Goal: Task Accomplishment & Management: Use online tool/utility

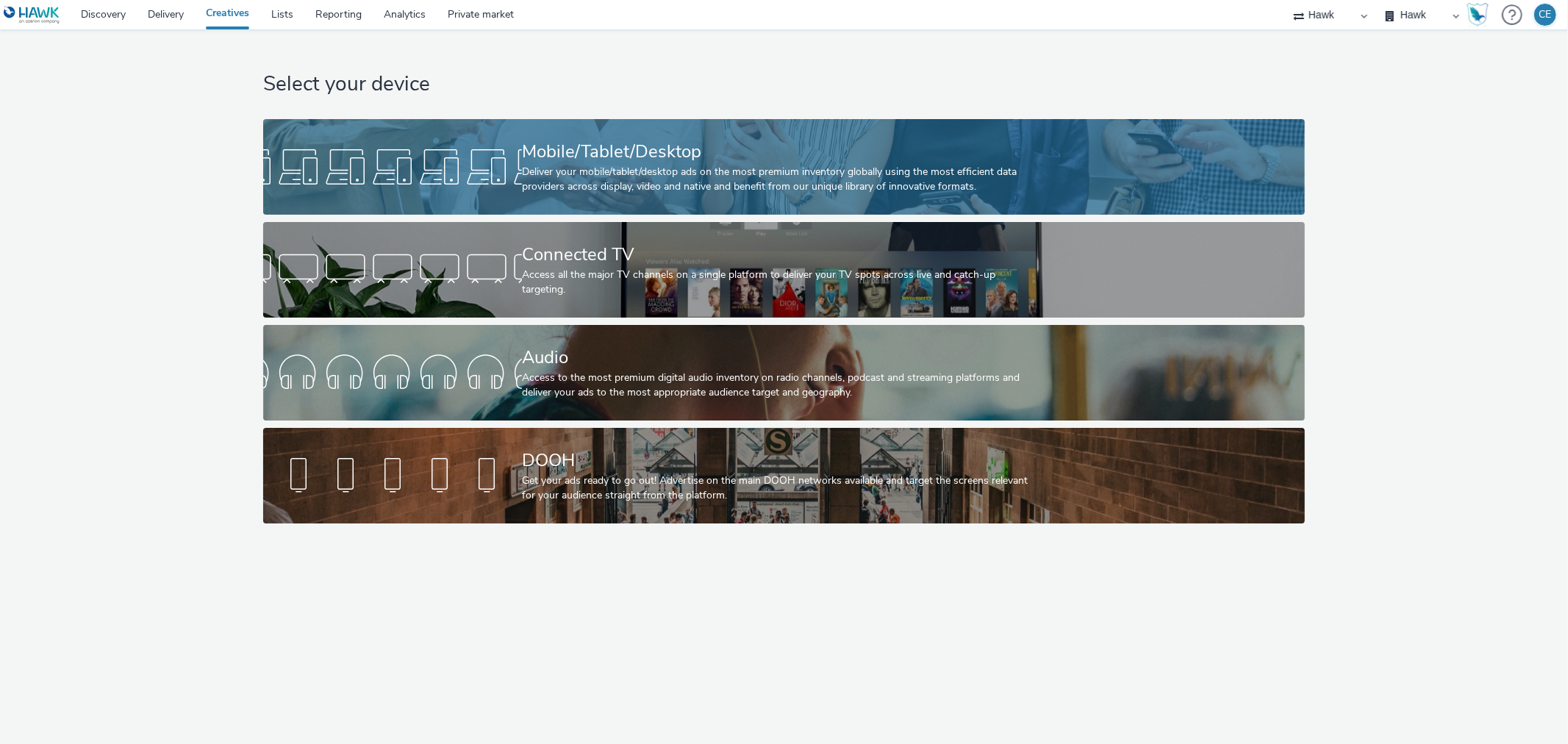
click at [540, 146] on div "Mobile/Tablet/Desktop" at bounding box center [781, 151] width 518 height 25
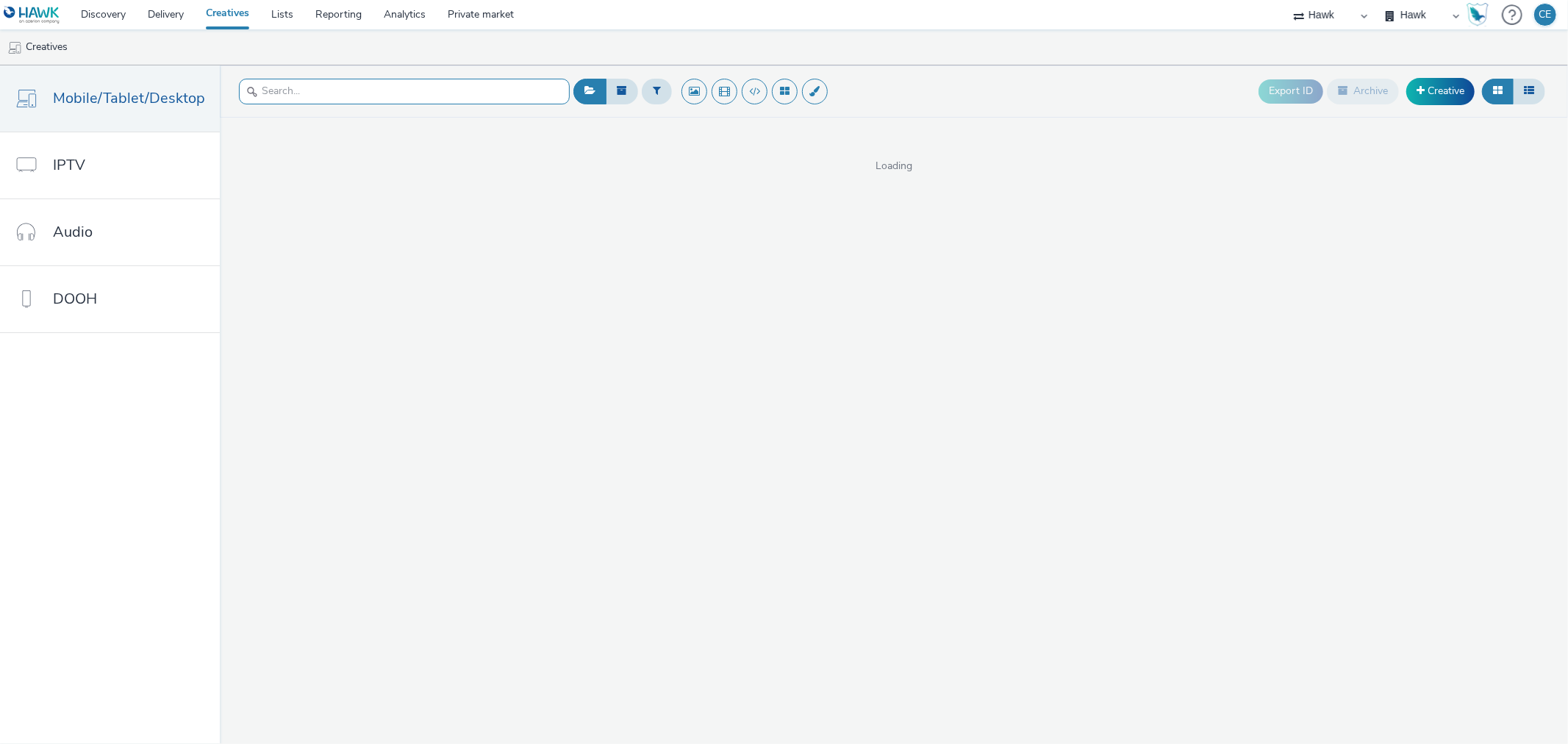
click at [459, 92] on input "text" at bounding box center [405, 91] width 331 height 25
paste input "GBR_Starcom_Visa_CrossBordersUK_1920x1080_Preroll_GEO15s_20250721"
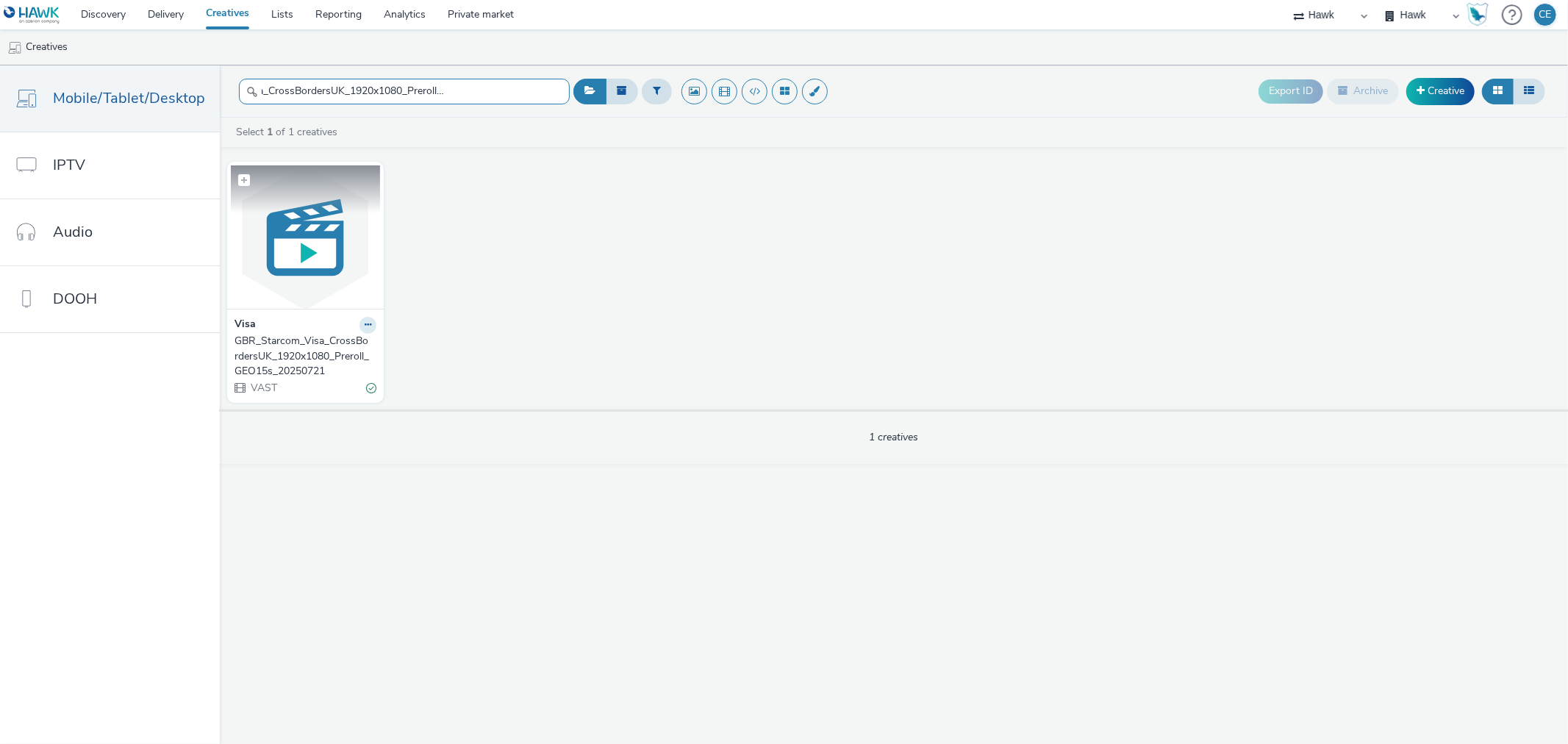
type input "GBR_Starcom_Visa_CrossBordersUK_1920x1080_Preroll_GEO15s_20250721"
click at [272, 231] on img at bounding box center [305, 237] width 149 height 143
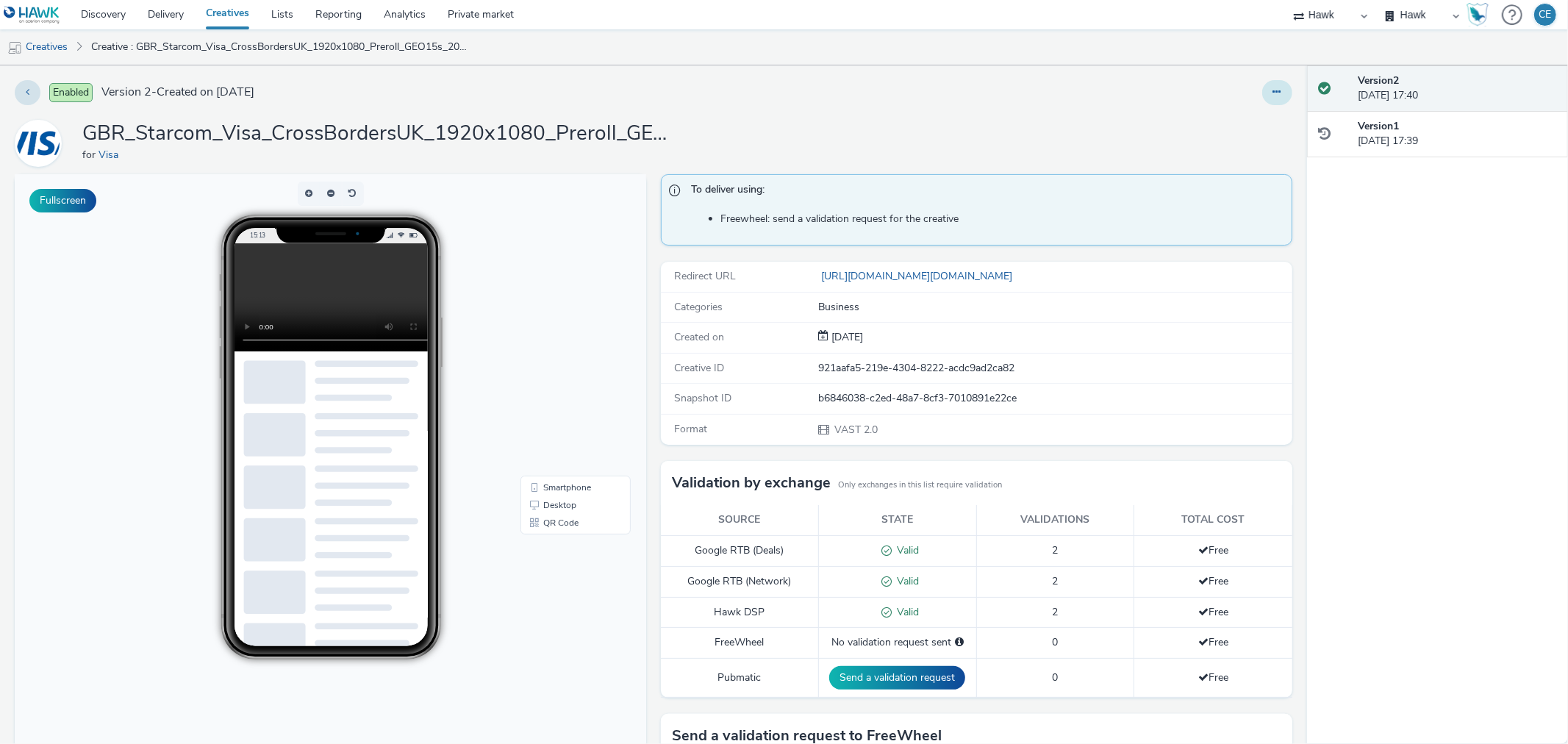
click at [1262, 97] on button at bounding box center [1277, 93] width 30 height 25
click at [1235, 118] on link "Edit" at bounding box center [1237, 122] width 110 height 29
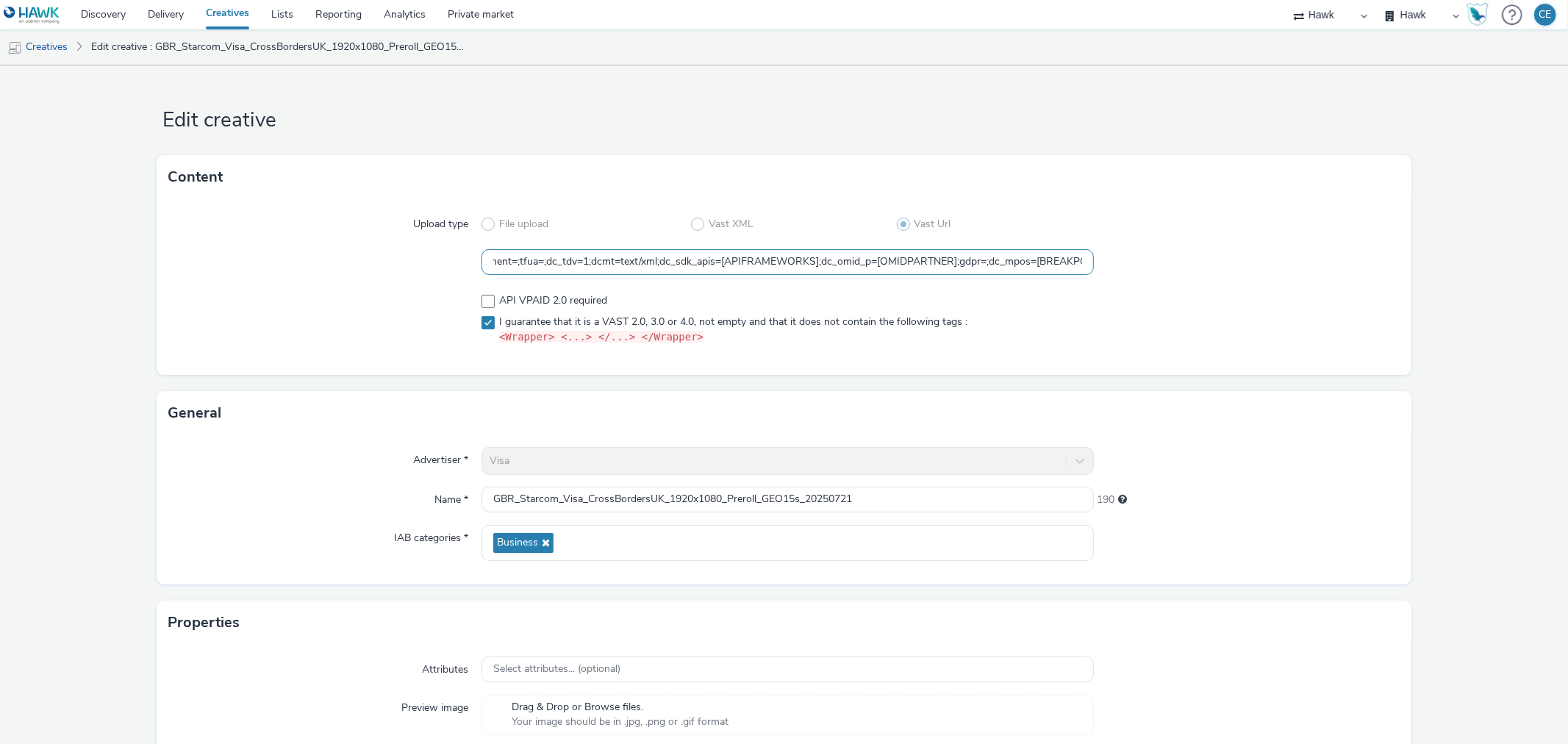
scroll to position [1, 1056]
drag, startPoint x: 481, startPoint y: 267, endPoint x: 1159, endPoint y: 292, distance: 678.5
click at [1159, 292] on div "Upload type File upload Vast XML Vast Url https://ad.doubleclick.net/ddm/pfadx/…" at bounding box center [784, 288] width 1254 height 176
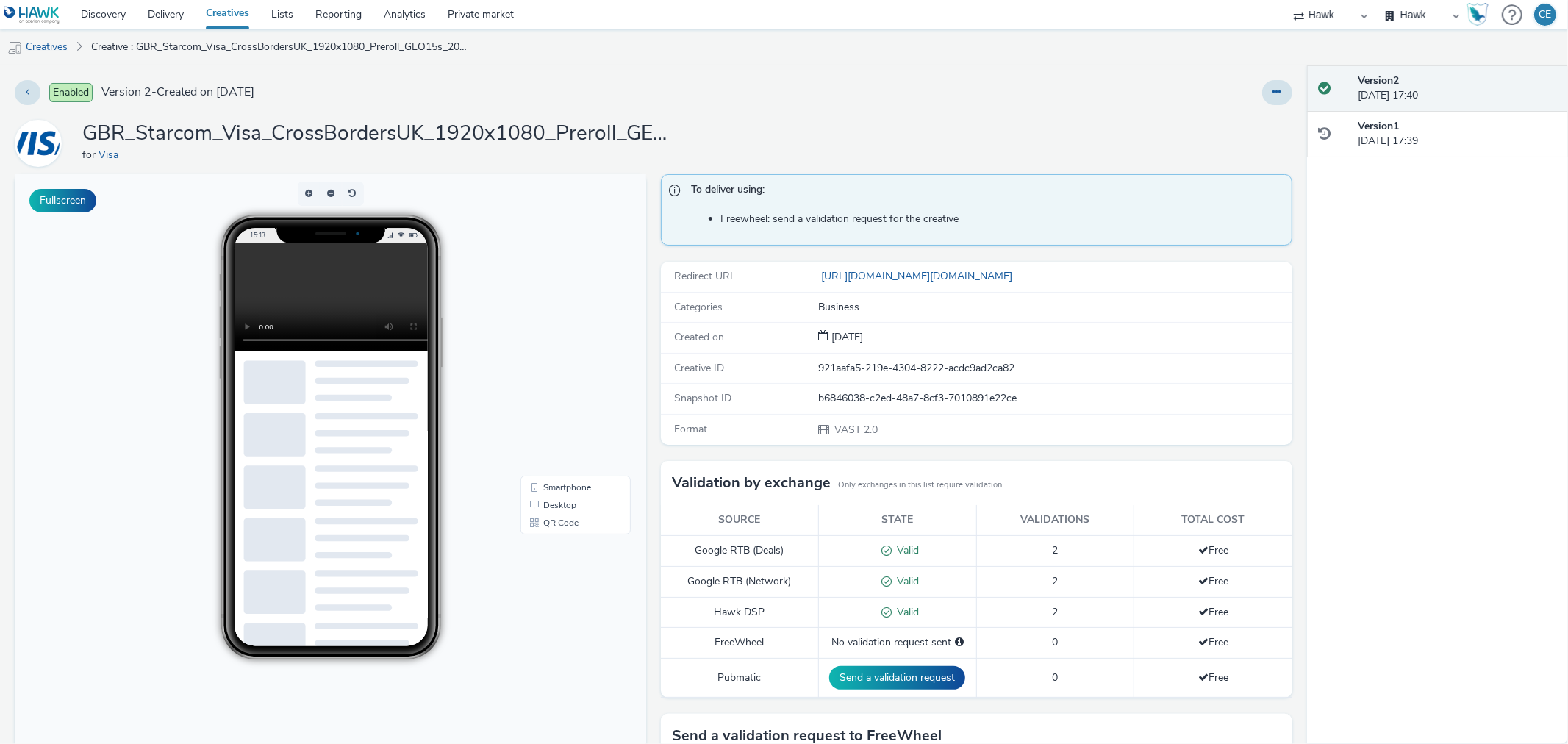
click at [61, 44] on link "Creatives" at bounding box center [37, 47] width 75 height 36
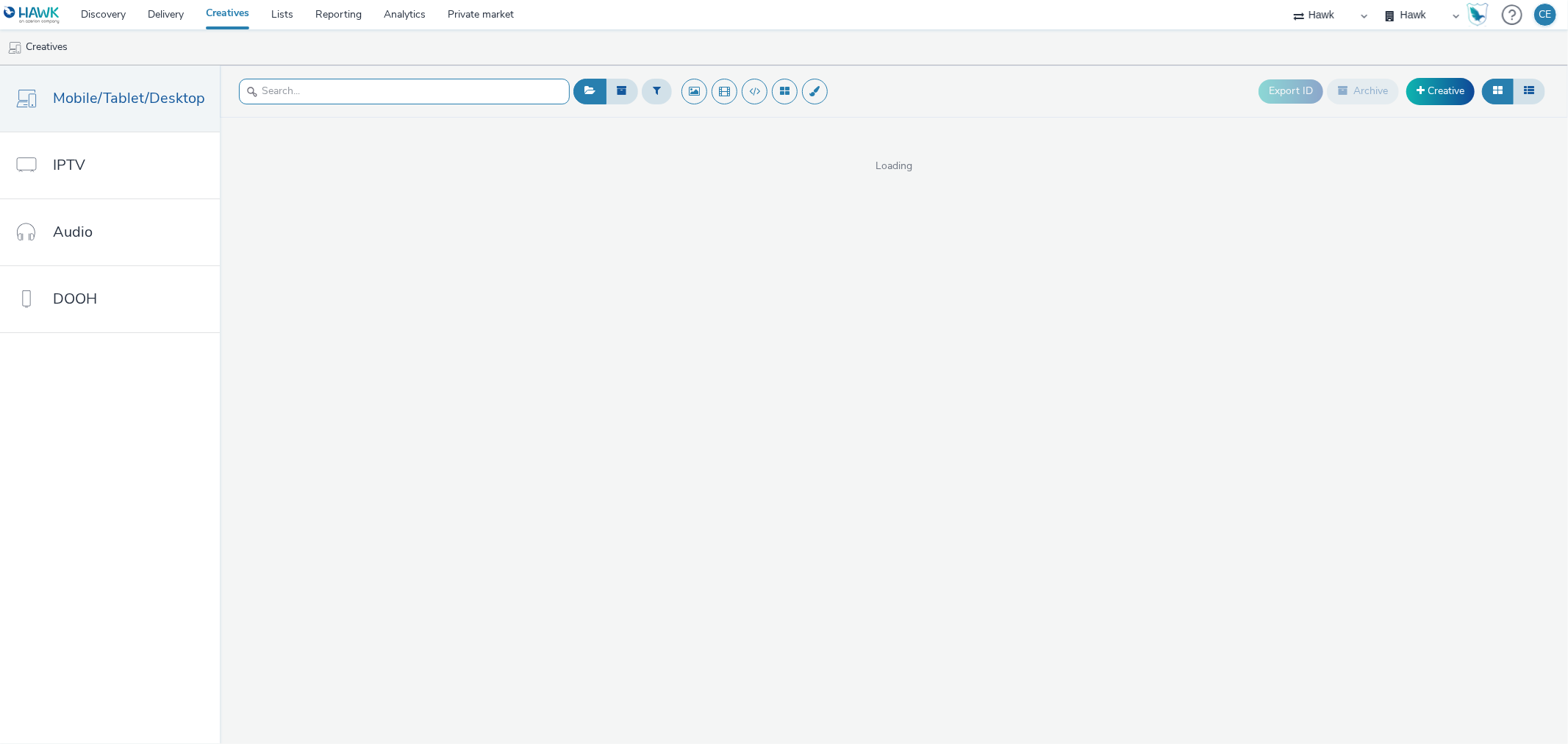
paste input "GBR_Starcom_Visa_CrossBordersUK_1920x1080_Preroll_Security_6s_20250613"
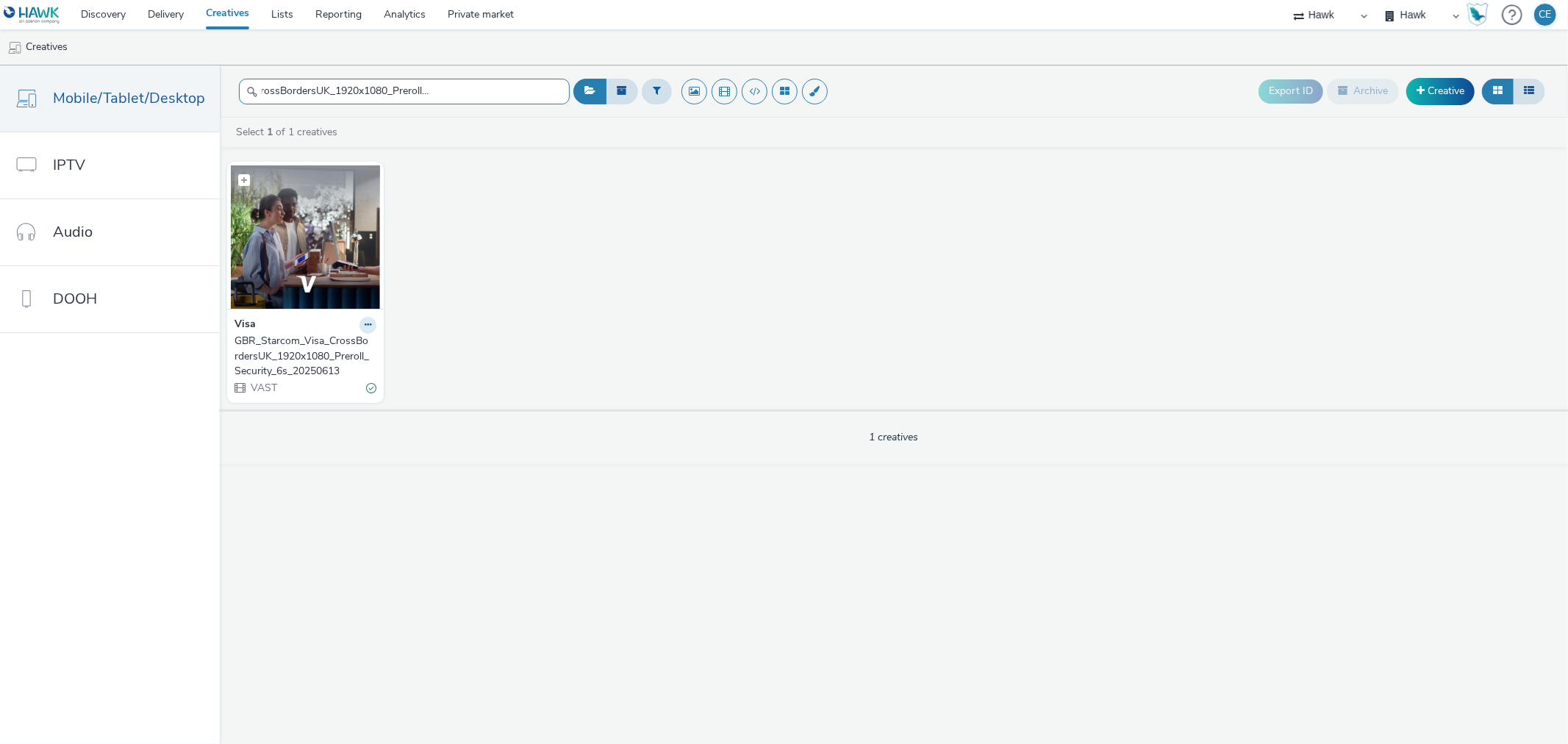
type input "GBR_Starcom_Visa_CrossBordersUK_1920x1080_Preroll_Security_6s_20250613"
click at [325, 232] on img at bounding box center [305, 237] width 149 height 143
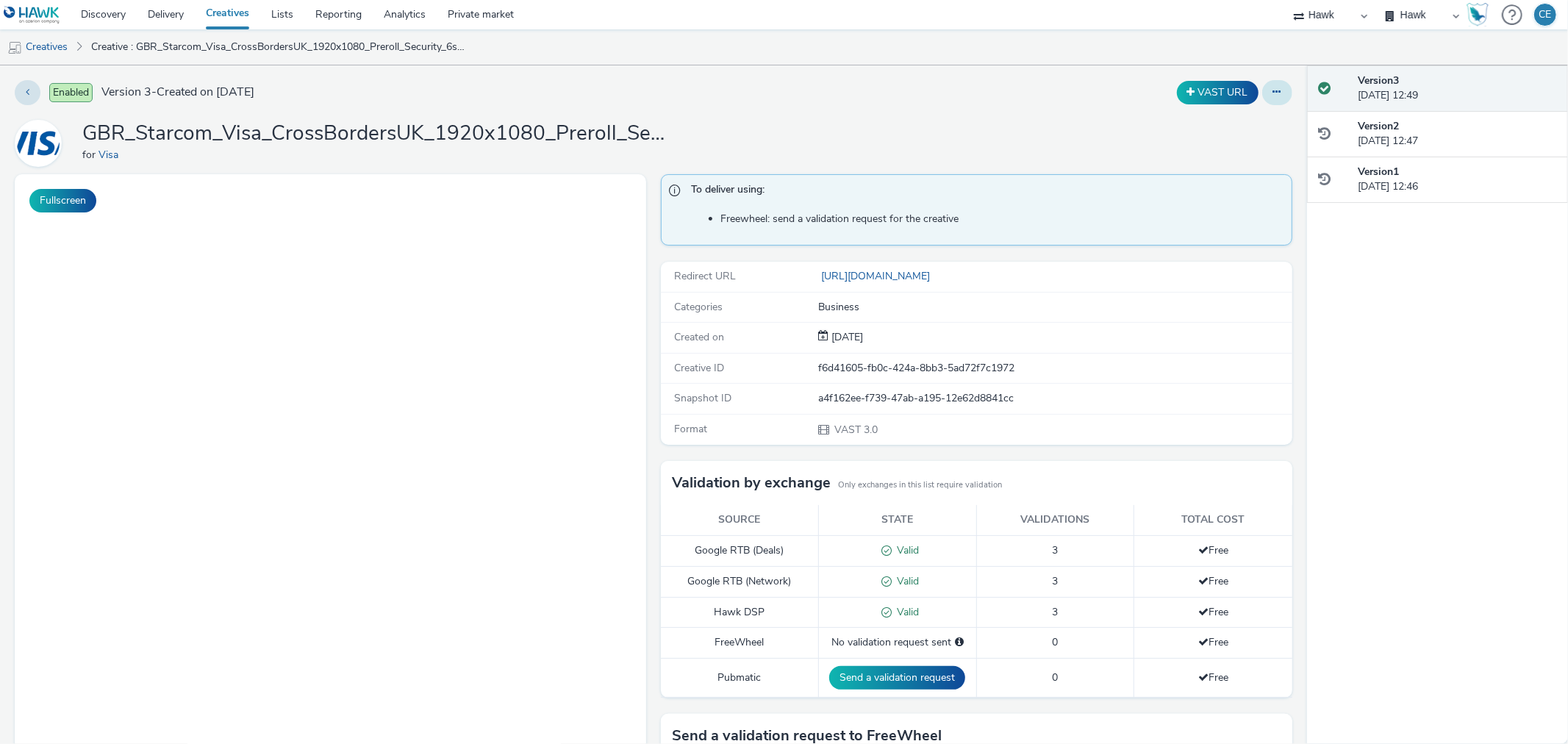
click at [1262, 82] on button at bounding box center [1277, 93] width 30 height 25
click at [1245, 120] on link "Edit" at bounding box center [1237, 122] width 110 height 29
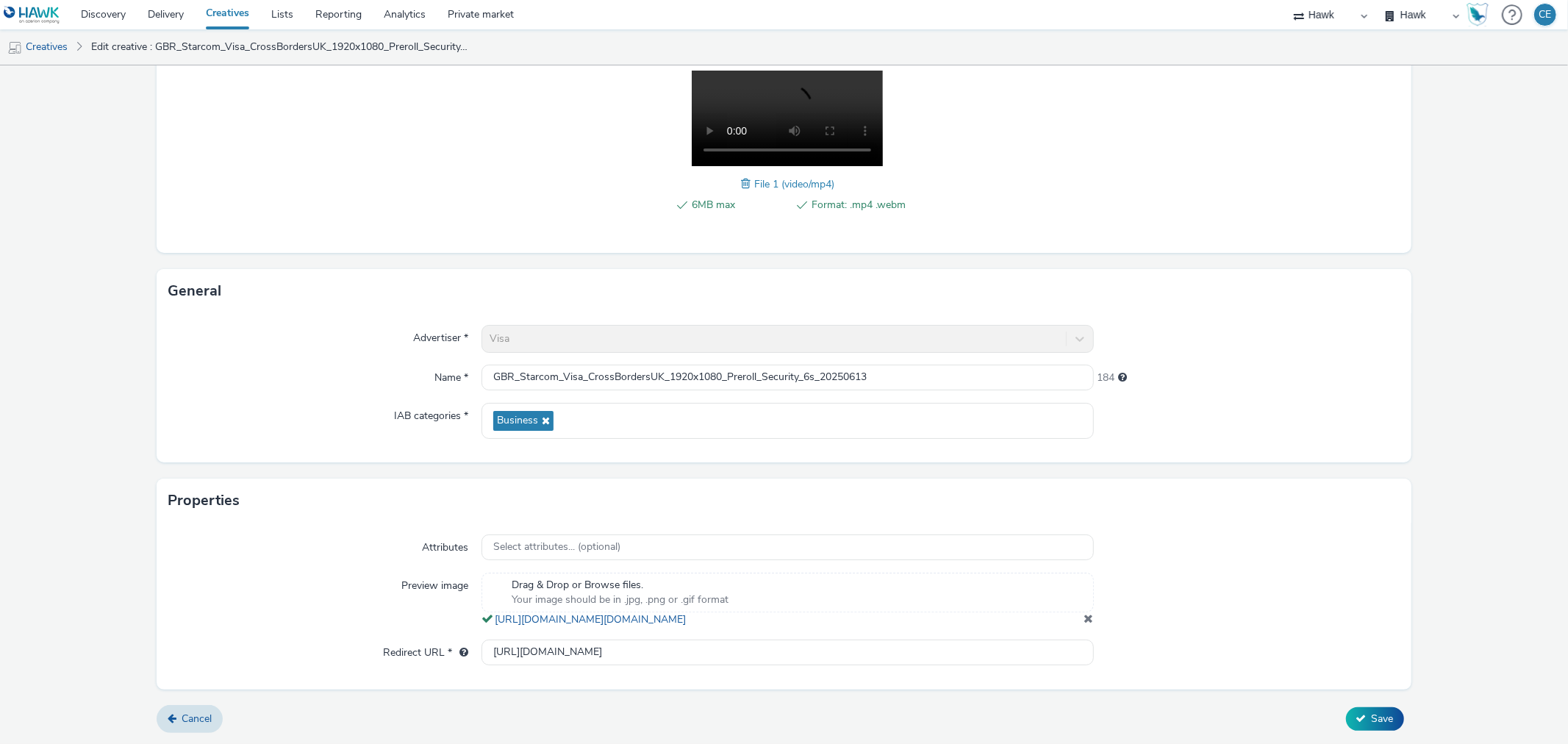
scroll to position [246, 0]
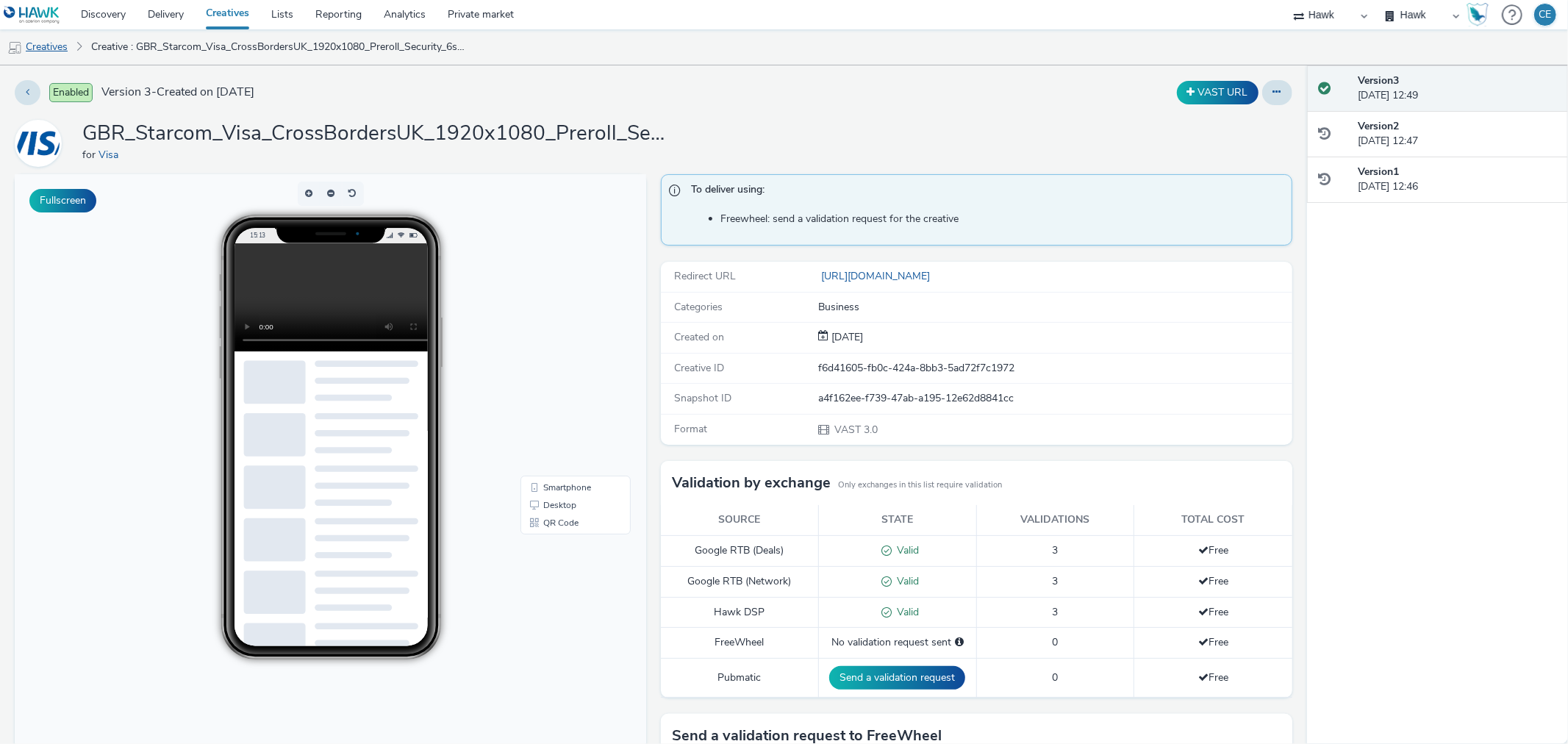
click at [67, 43] on link "Creatives" at bounding box center [37, 47] width 75 height 36
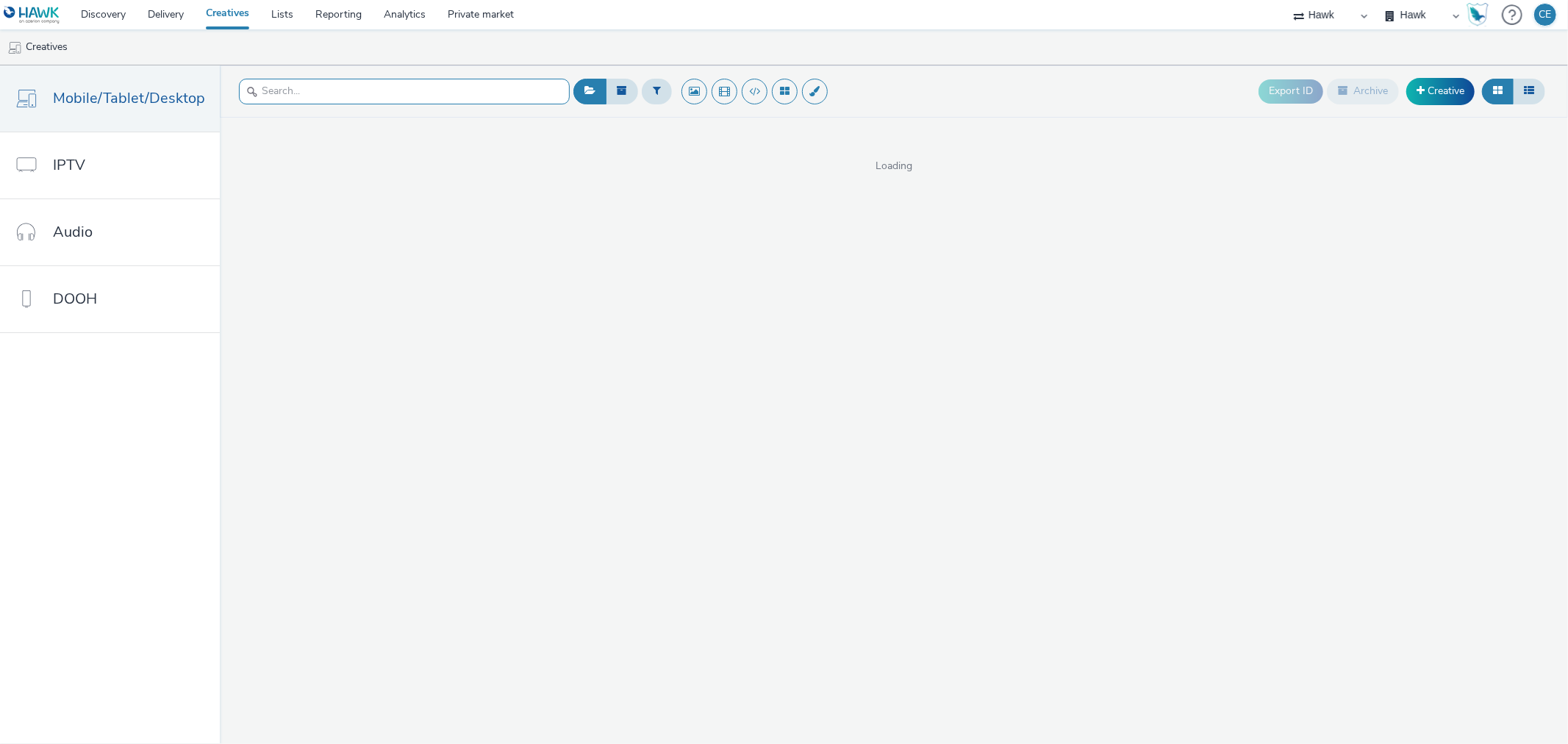
click at [409, 97] on input "text" at bounding box center [405, 91] width 331 height 25
paste input "GBR_Starcom_Visa_CrossBordersUK_1920x1080_Preroll_GEO6s_20250721"
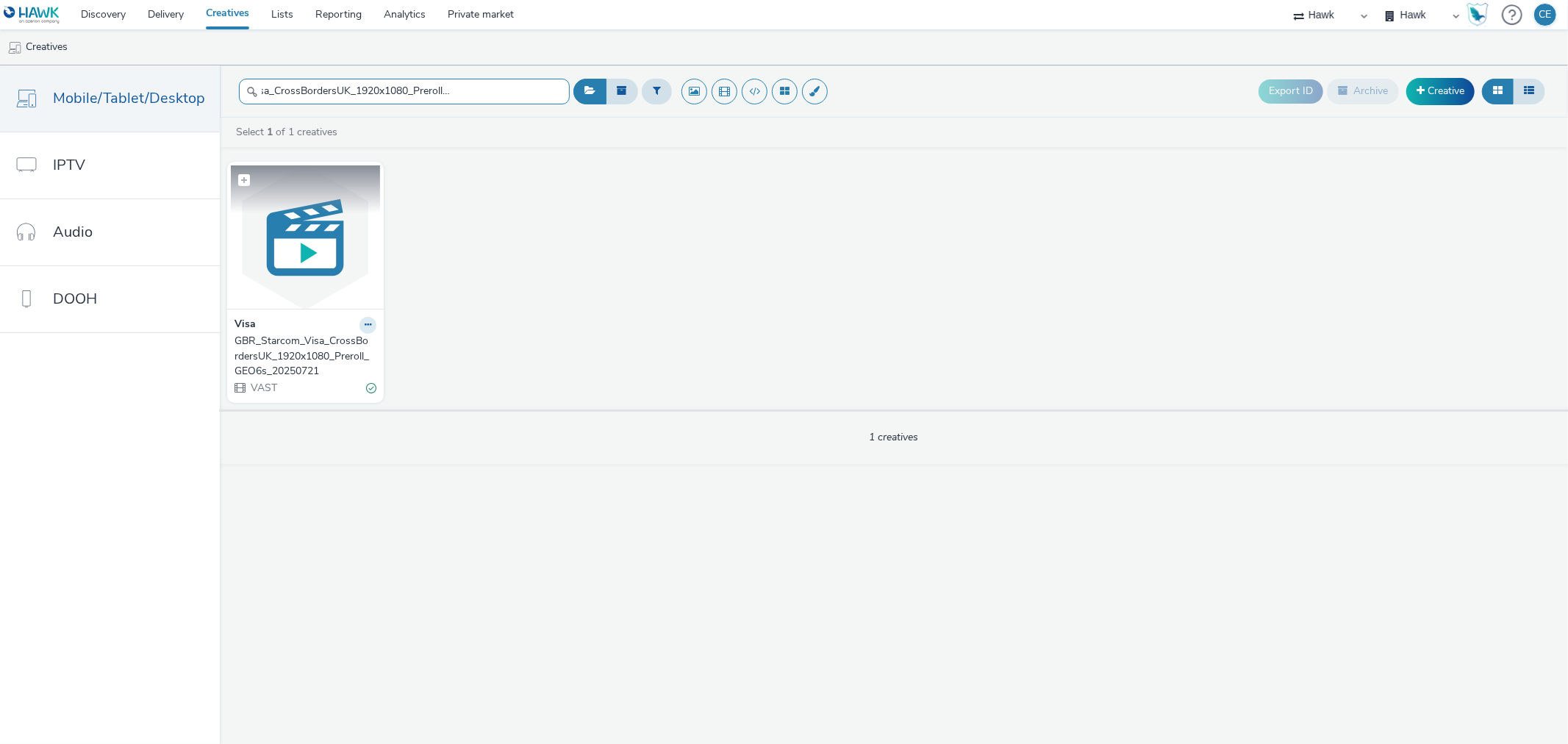
type input "GBR_Starcom_Visa_CrossBordersUK_1920x1080_Preroll_GEO6s_20250721"
click at [348, 258] on img at bounding box center [305, 237] width 149 height 143
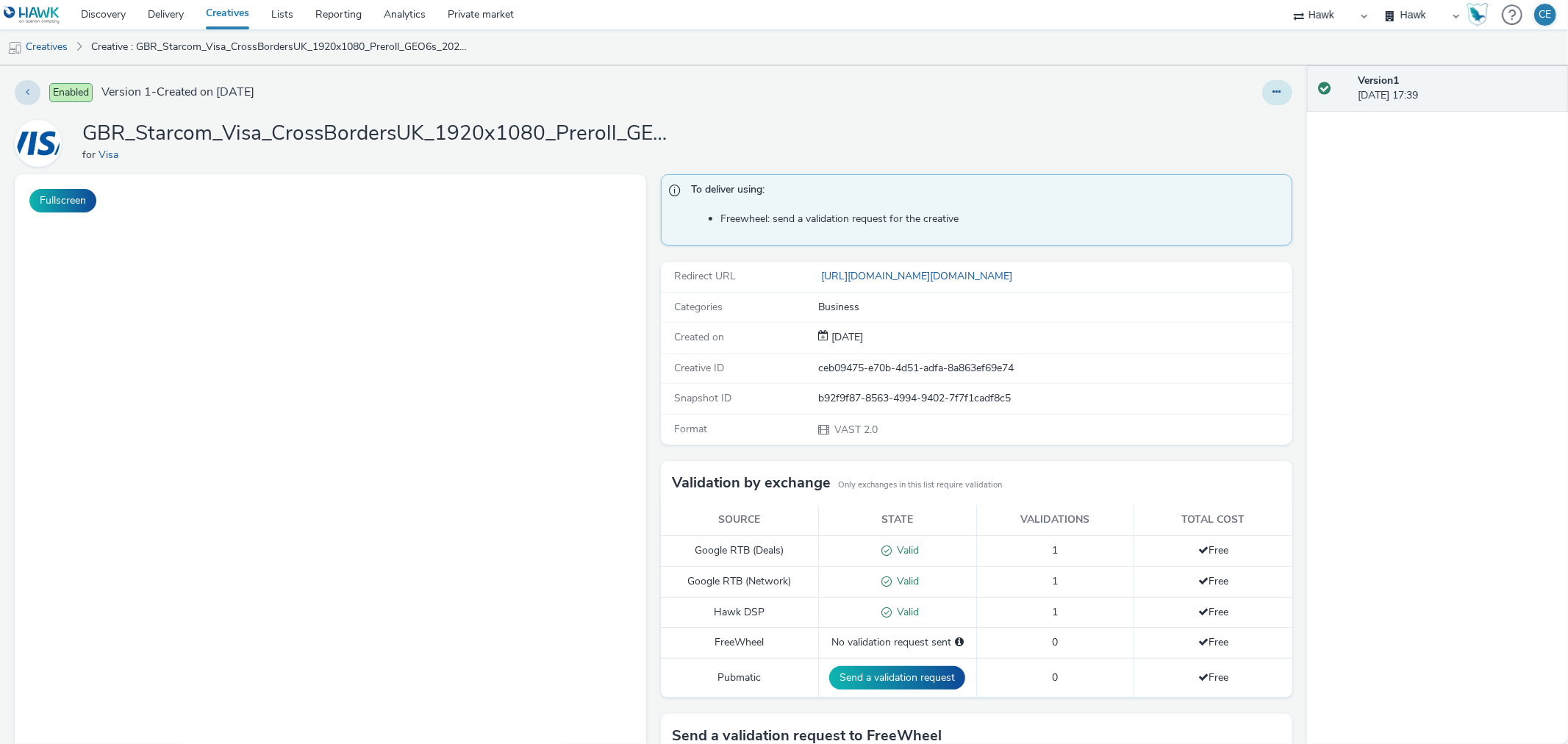
click at [1273, 81] on button at bounding box center [1277, 93] width 30 height 25
click at [1248, 118] on link "Edit" at bounding box center [1237, 122] width 110 height 29
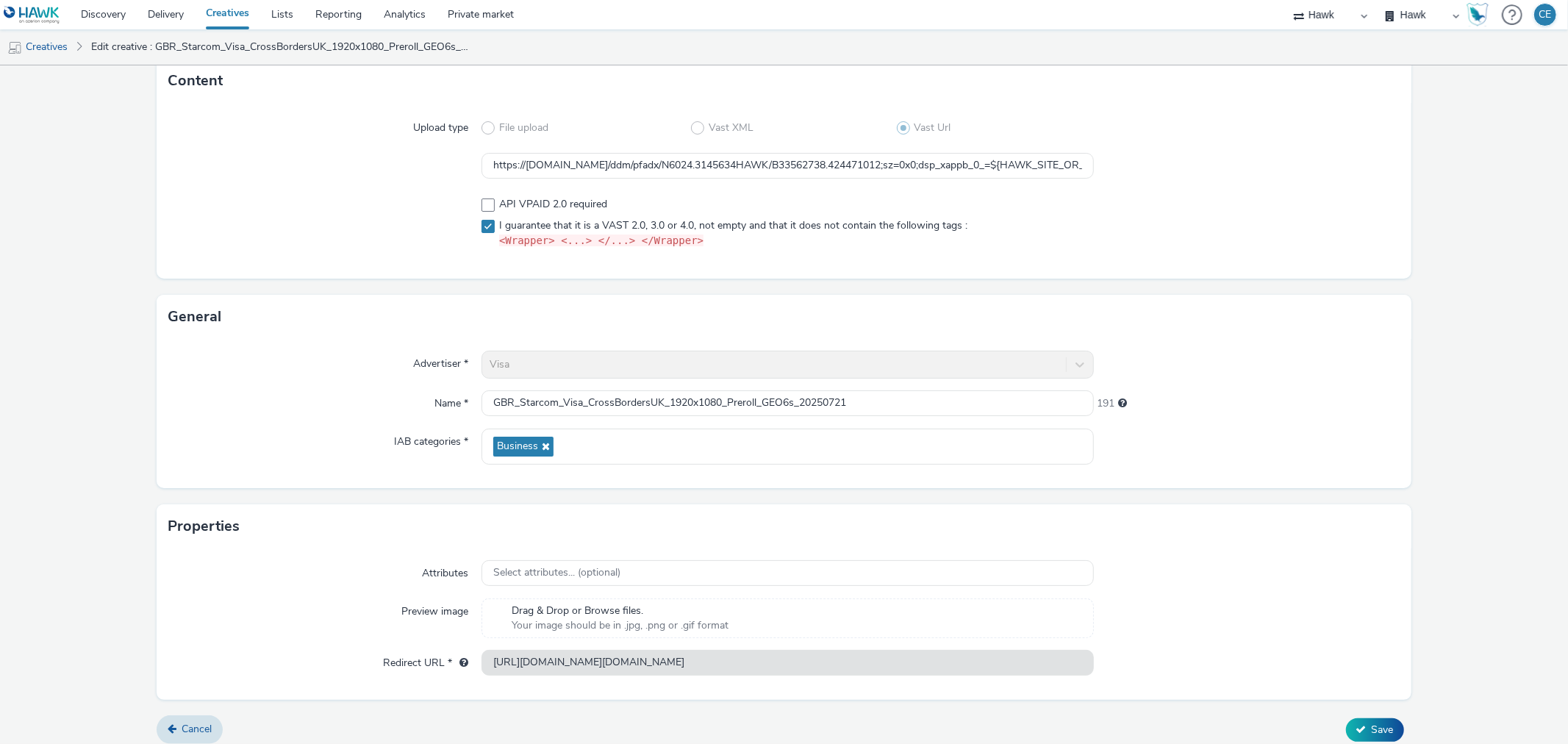
scroll to position [106, 0]
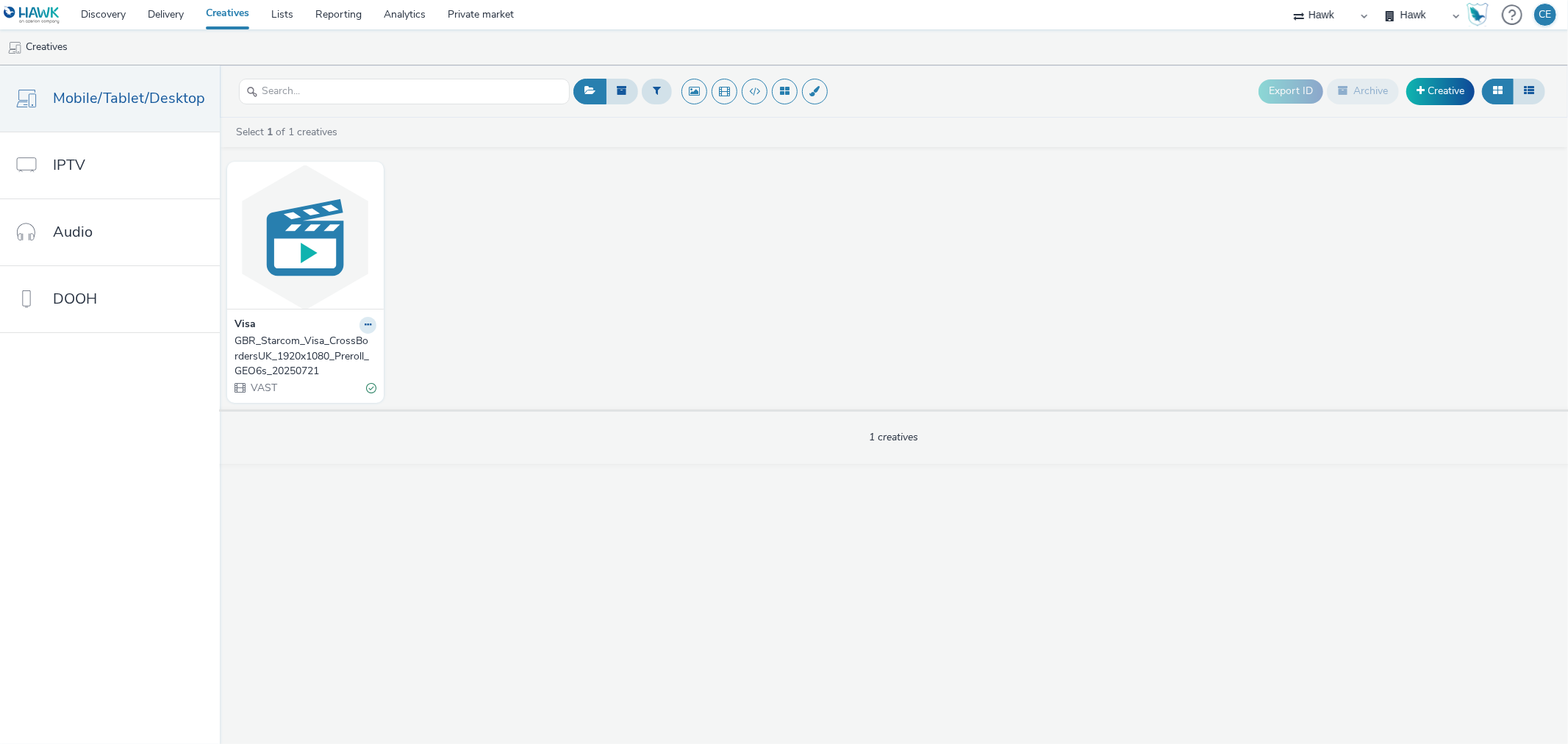
click at [312, 344] on div "GBR_Starcom_Visa_CrossBordersUK_1920x1080_Preroll_GEO6s_20250721" at bounding box center [303, 356] width 136 height 45
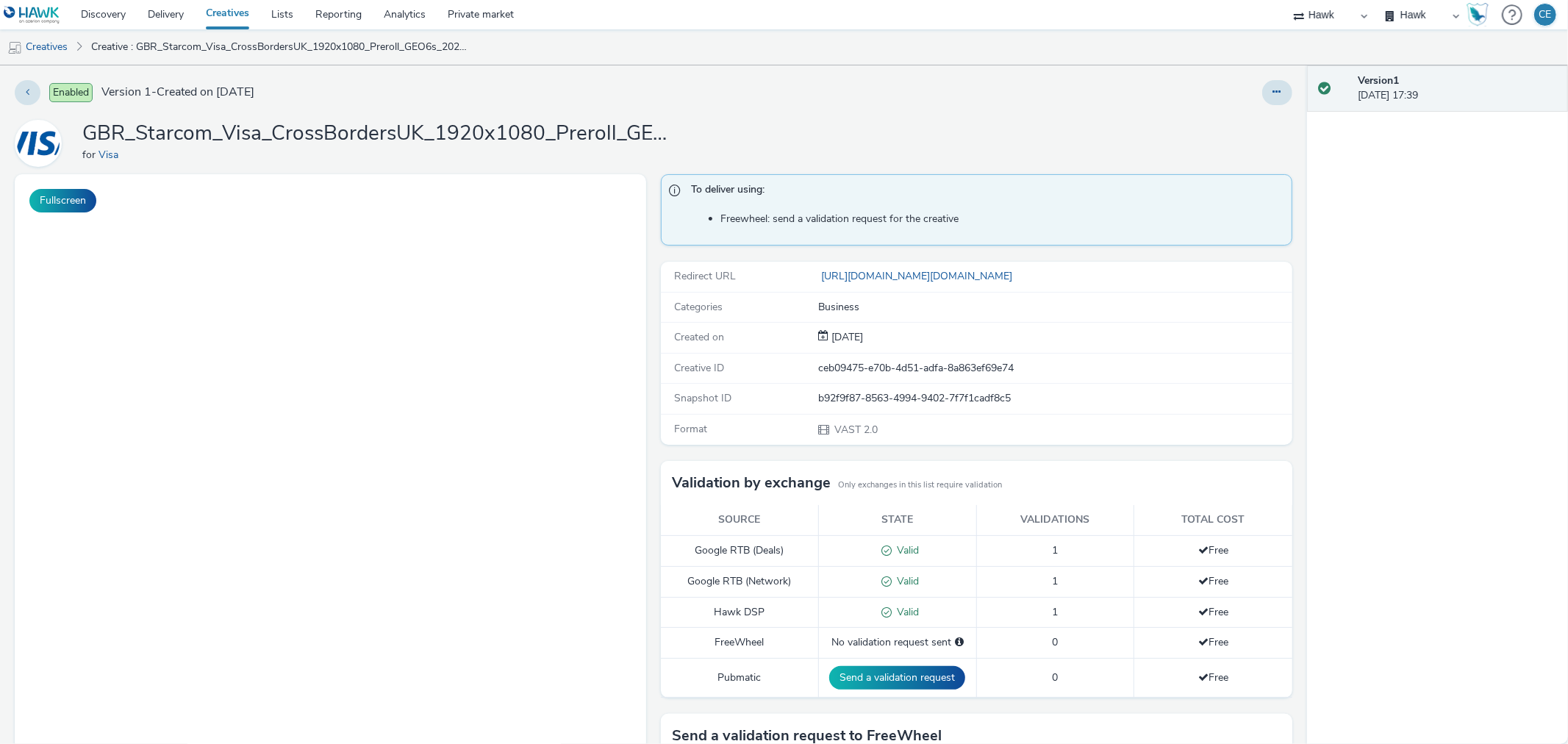
click at [1250, 105] on div "Enabled Version 1 - Created on 21 July 2025 GBR_Starcom_Visa_CrossBordersUK_192…" at bounding box center [653, 405] width 1307 height 679
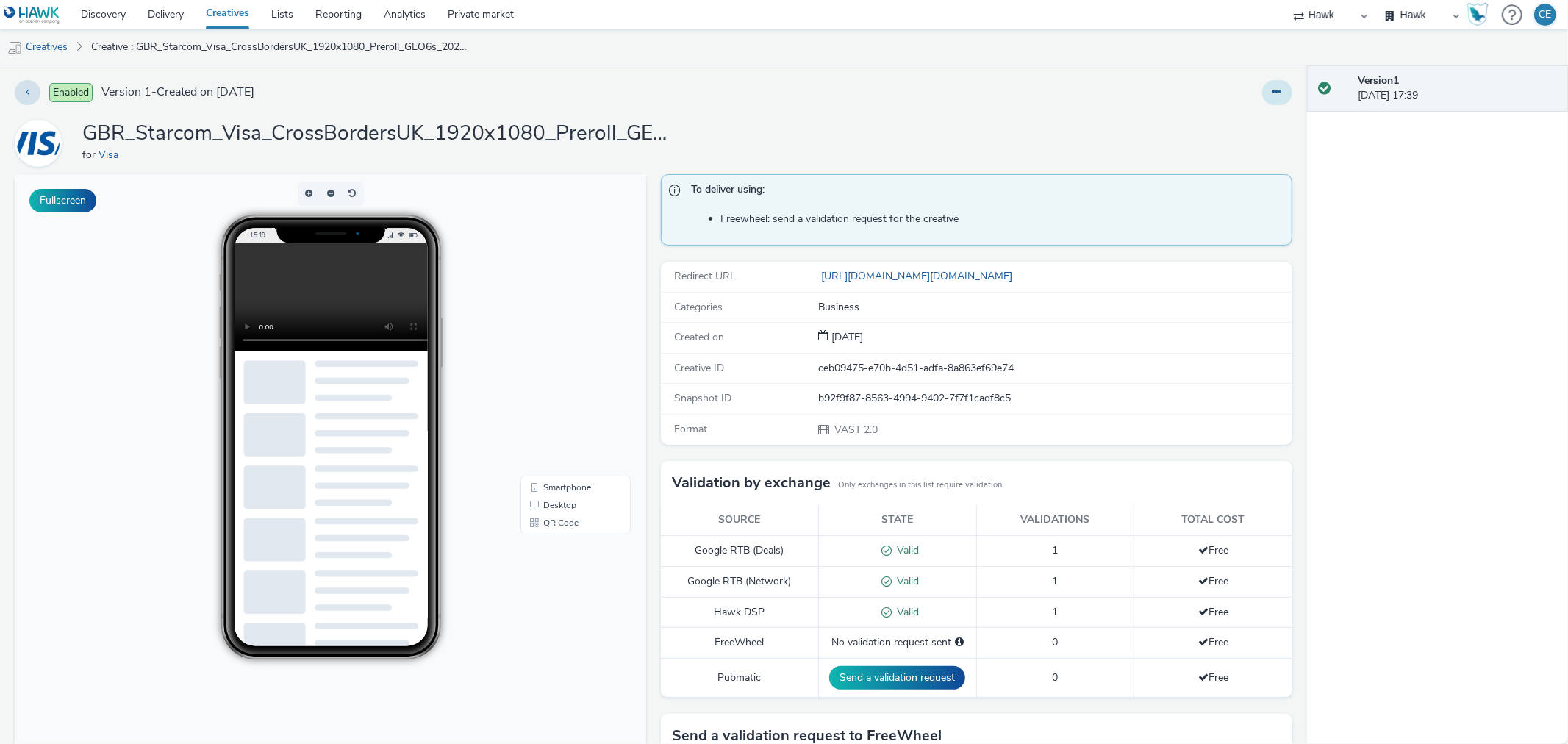
click at [1266, 100] on button at bounding box center [1277, 93] width 30 height 25
click at [1243, 124] on link "Edit" at bounding box center [1237, 122] width 110 height 29
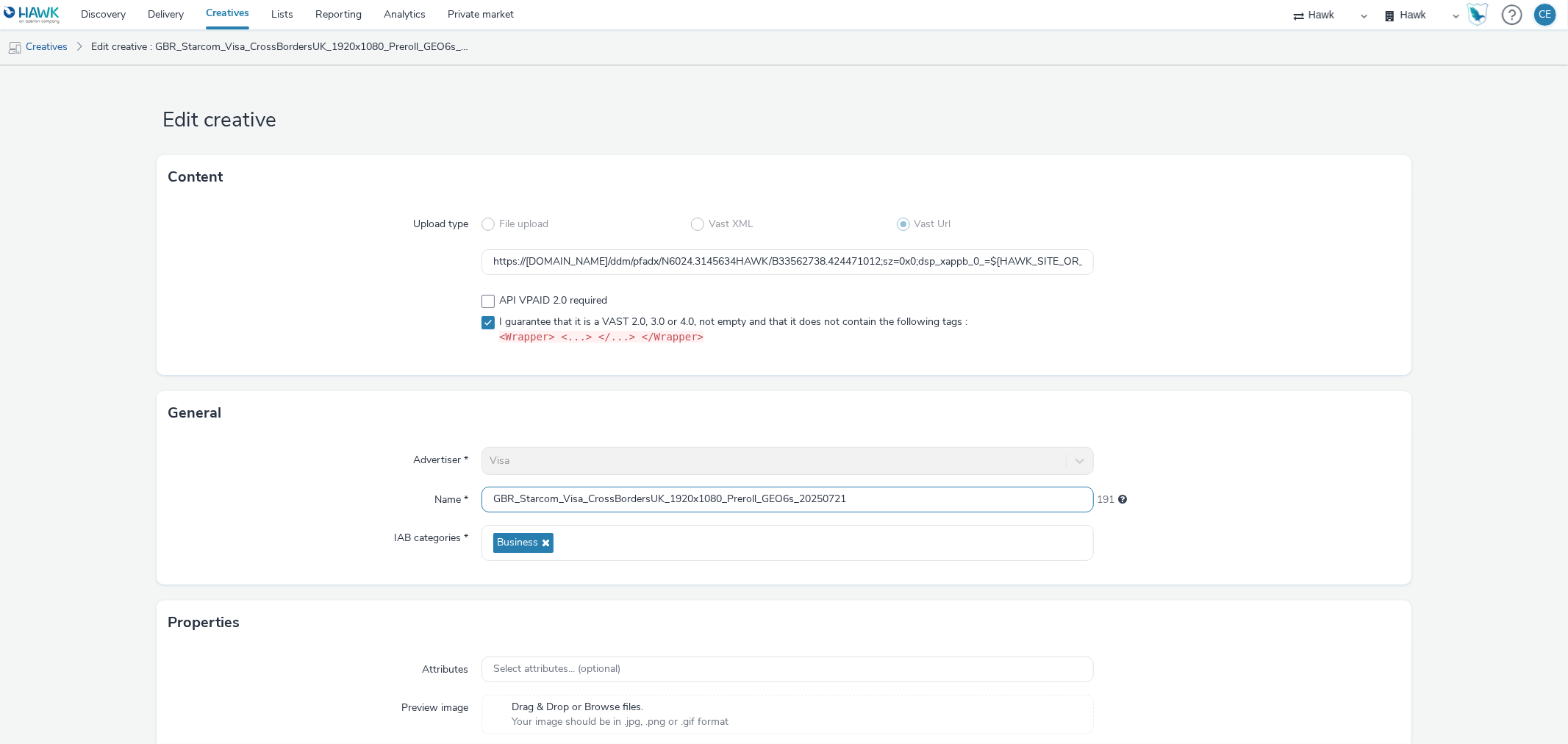
drag, startPoint x: 911, startPoint y: 498, endPoint x: 436, endPoint y: 479, distance: 475.4
click at [431, 487] on div "Name * GBR_Starcom_Visa_CrossBordersUK_1920x1080_Preroll_GEO6s_20250721 191" at bounding box center [784, 500] width 1231 height 26
click at [46, 40] on link "Creatives" at bounding box center [37, 47] width 75 height 36
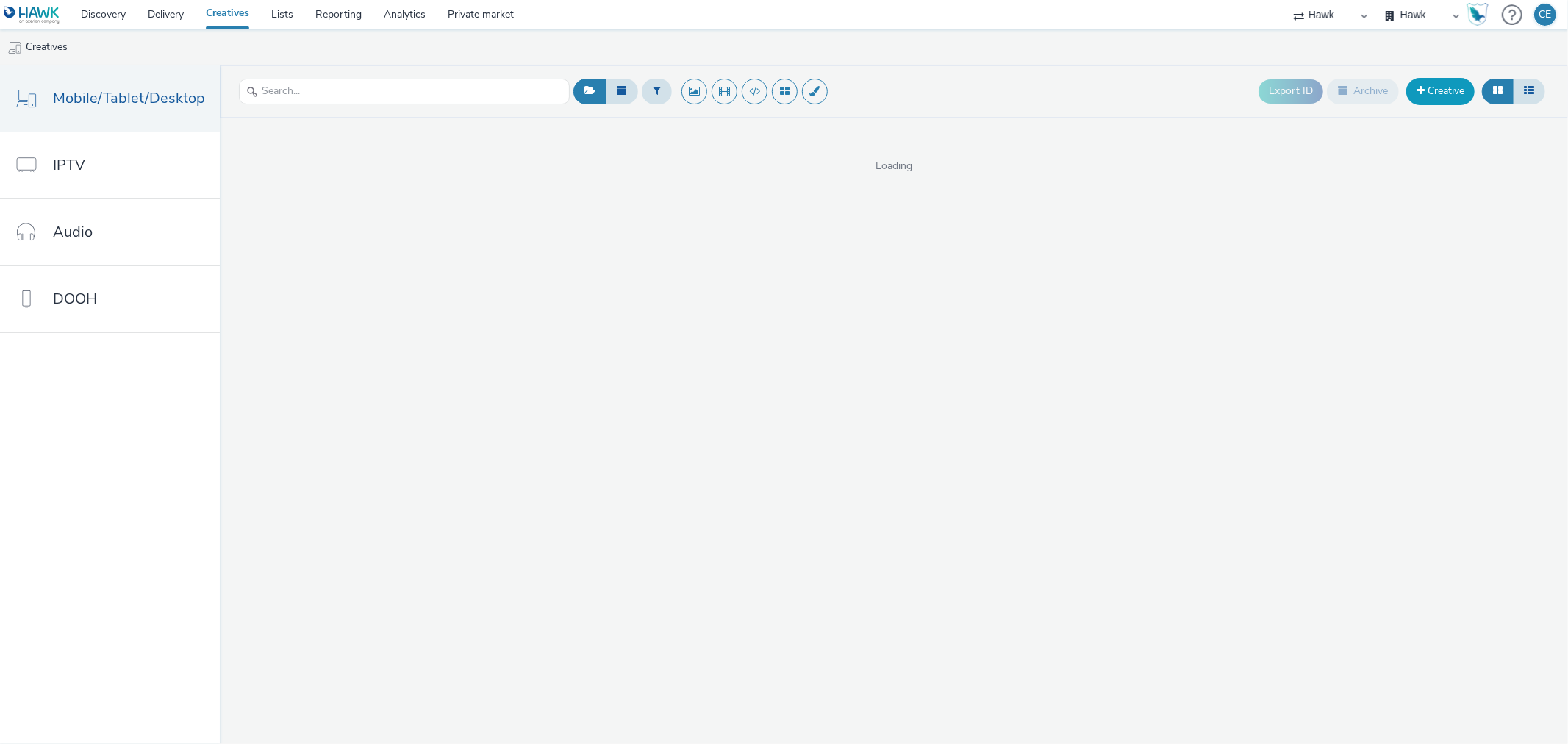
click at [1443, 87] on link "Creative" at bounding box center [1441, 90] width 68 height 26
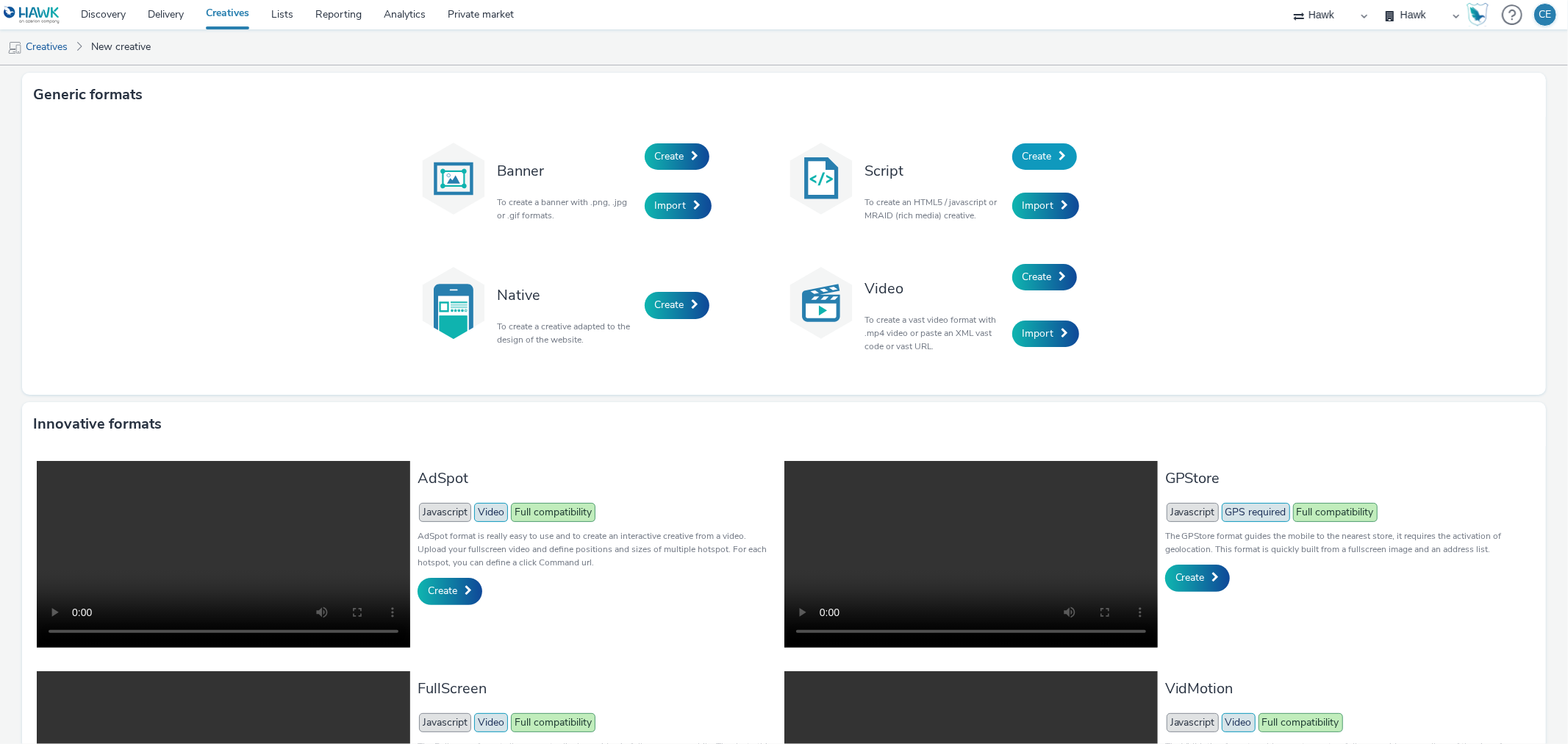
click at [1026, 143] on link "Create" at bounding box center [1045, 156] width 65 height 26
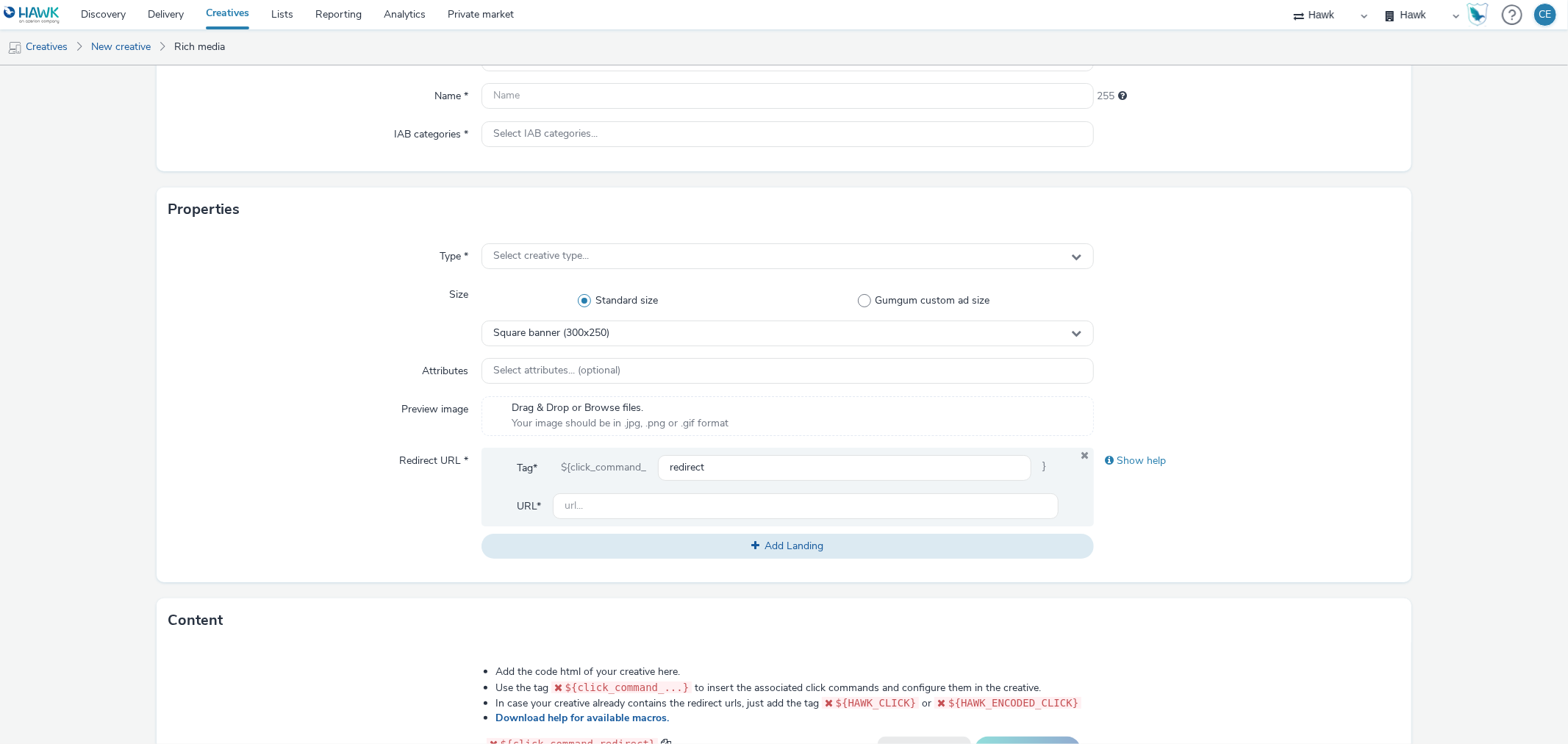
scroll to position [82, 0]
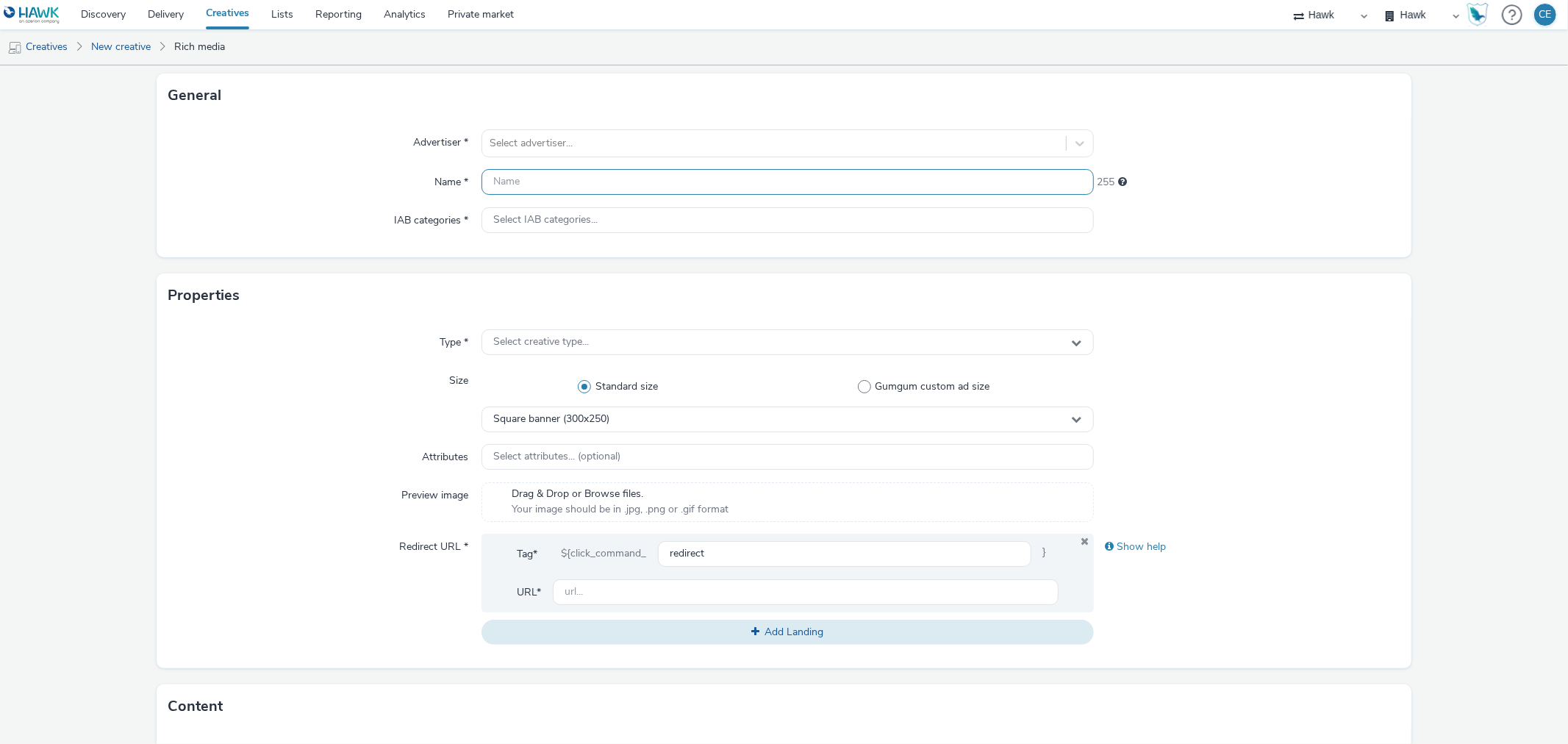
click at [591, 173] on input "text" at bounding box center [787, 182] width 611 height 25
paste input "GBR_Starcom_Visa_CrossBordersUK_1920x1080_Preroll_GEO6s_20250721"
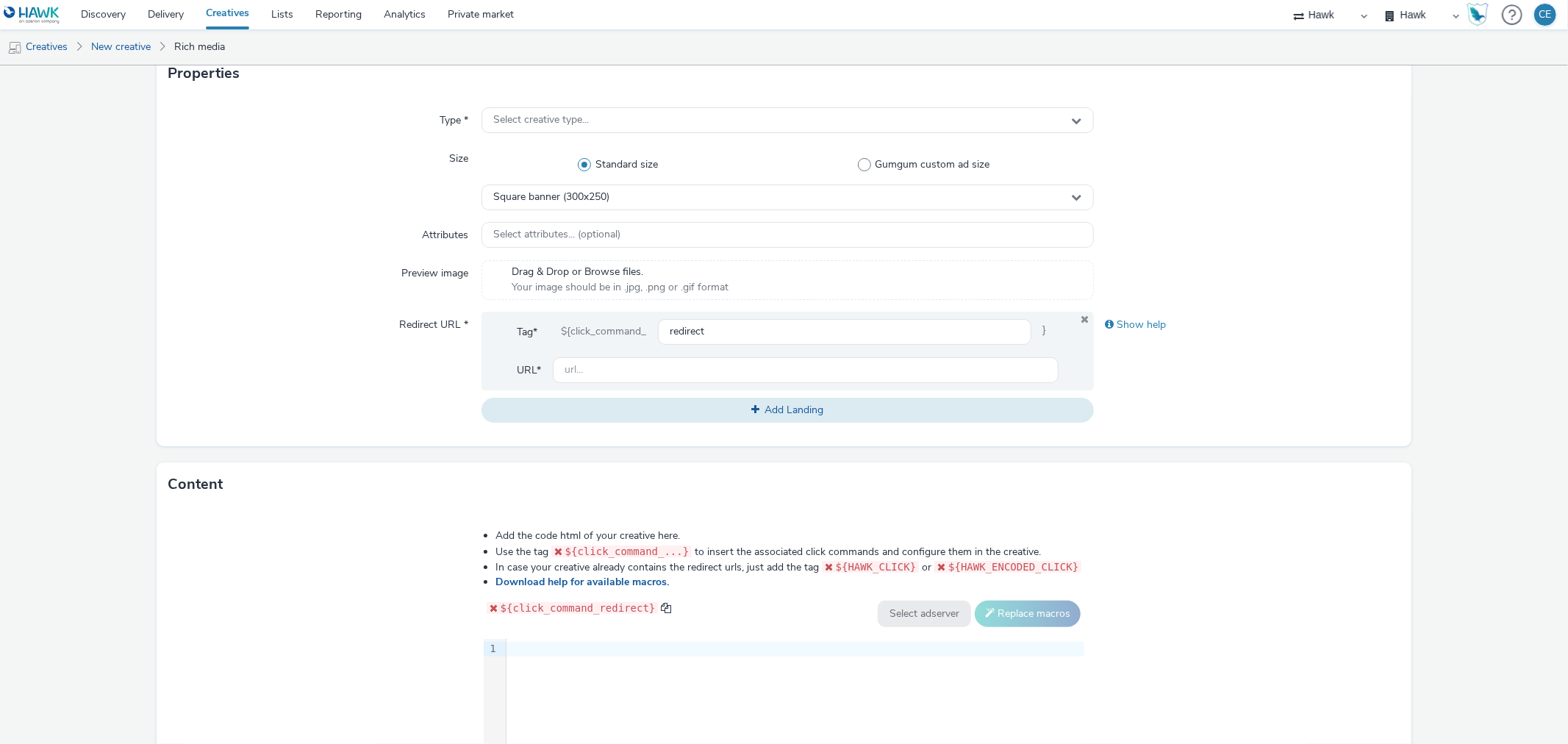
scroll to position [326, 0]
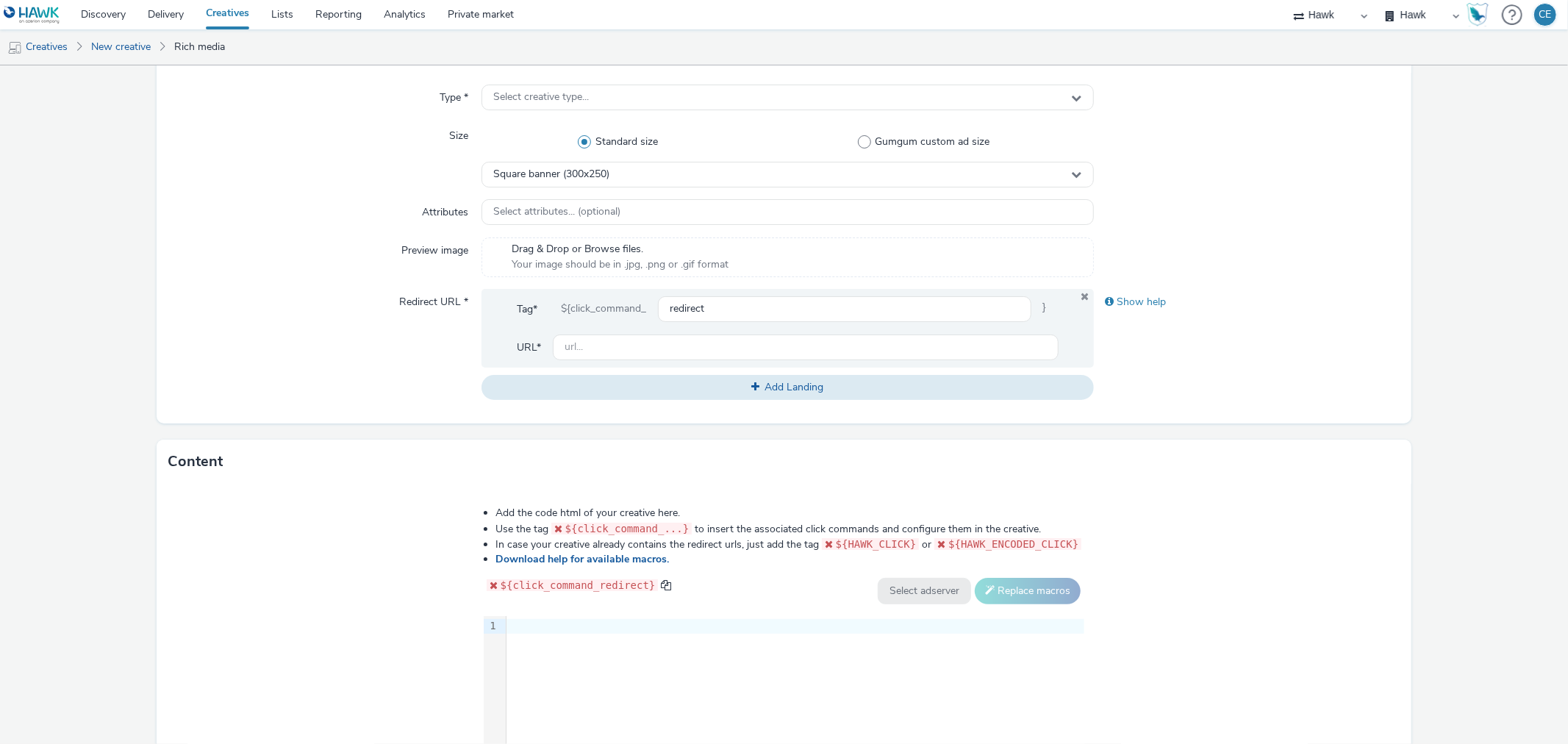
type input "GBR_Starcom_Visa_CrossBordersUK_1920x1080_Preroll_GEO6s_20250721"
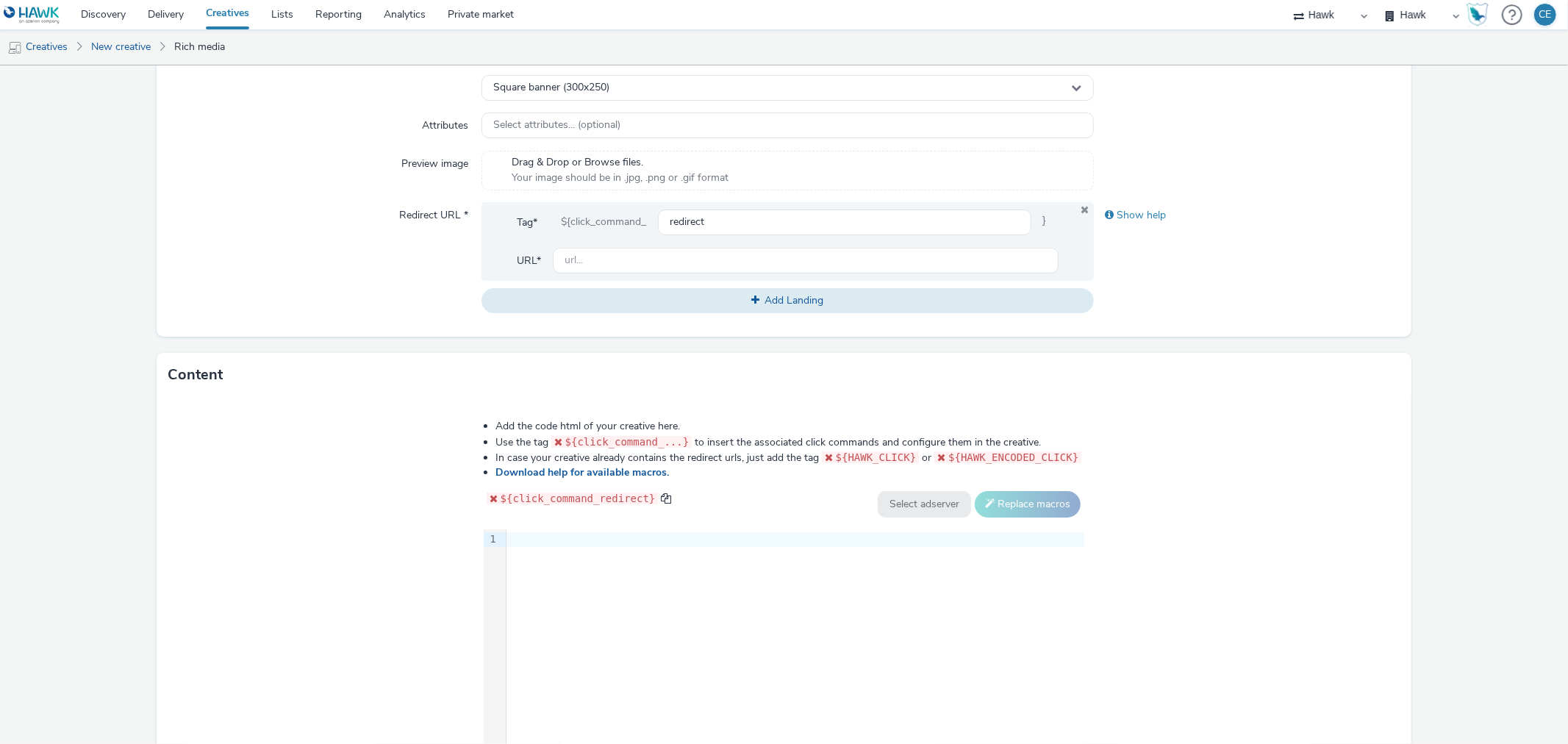
scroll to position [517, 0]
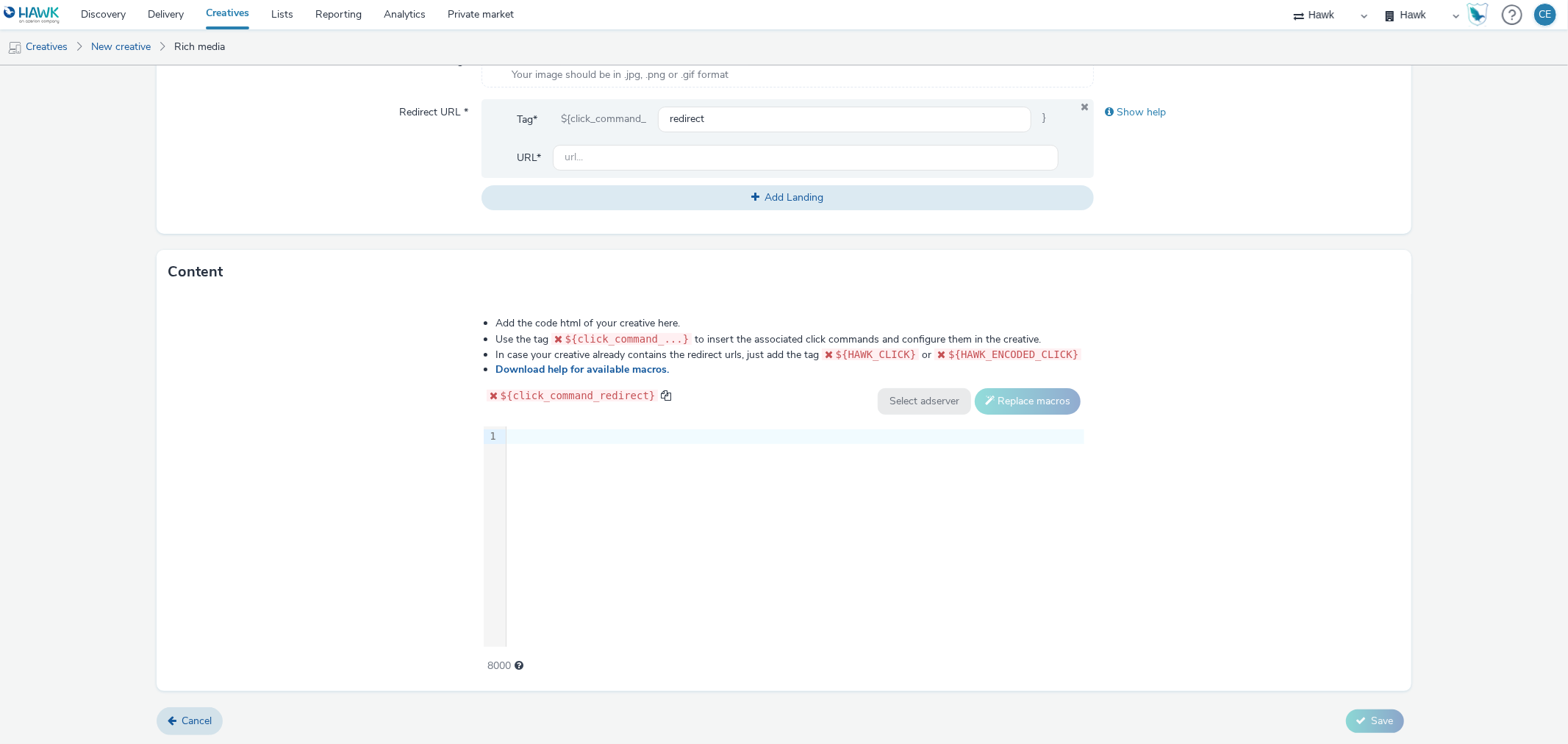
click at [569, 456] on div "9 1 ›" at bounding box center [784, 536] width 601 height 220
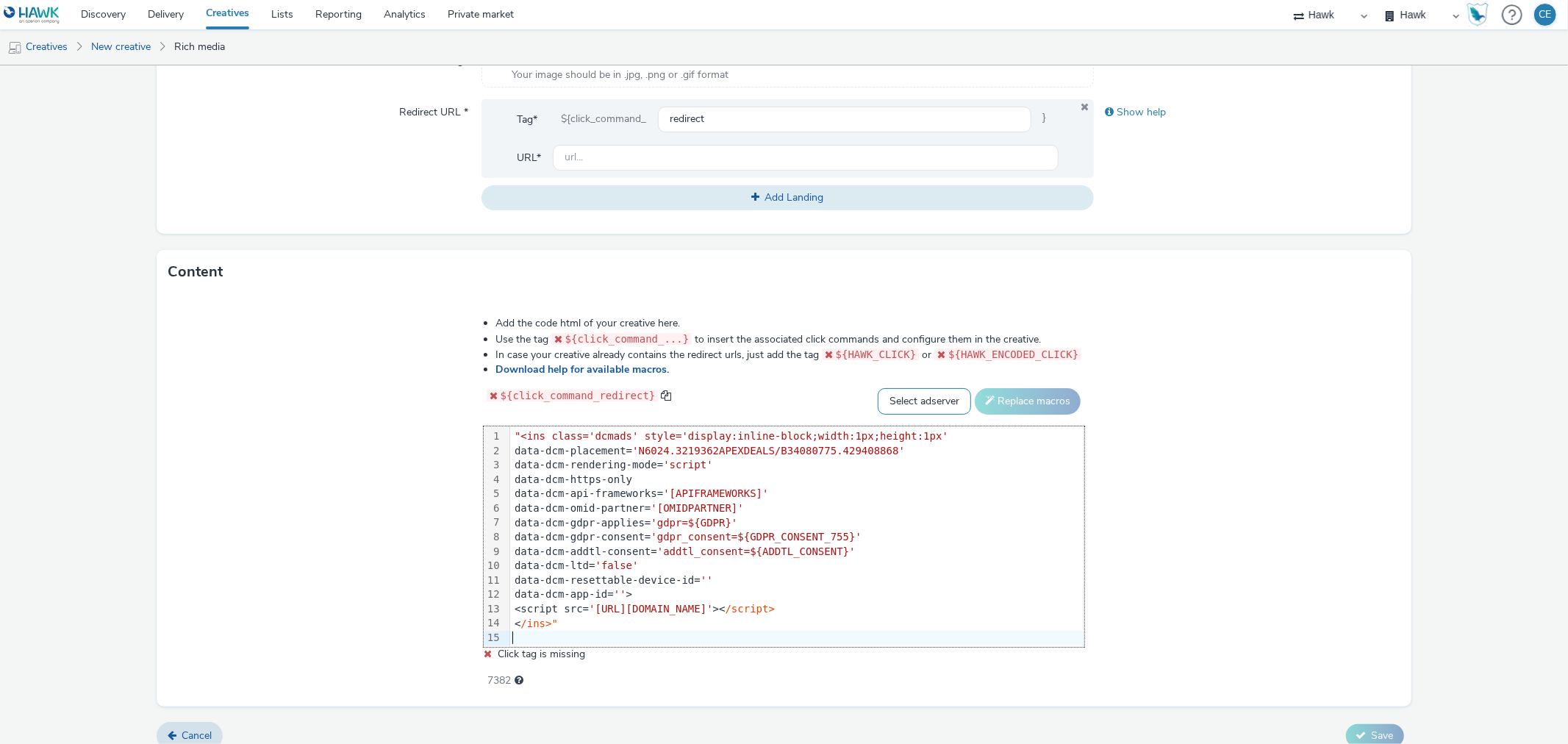
click at [923, 395] on select "Select adserver Sizmek DCM Adform Sting" at bounding box center [924, 401] width 93 height 26
select select "dcm"
click at [877, 388] on select "Select adserver Sizmek DCM Adform Sting" at bounding box center [924, 401] width 93 height 26
click at [1009, 399] on button "Replace macros" at bounding box center [1028, 401] width 106 height 26
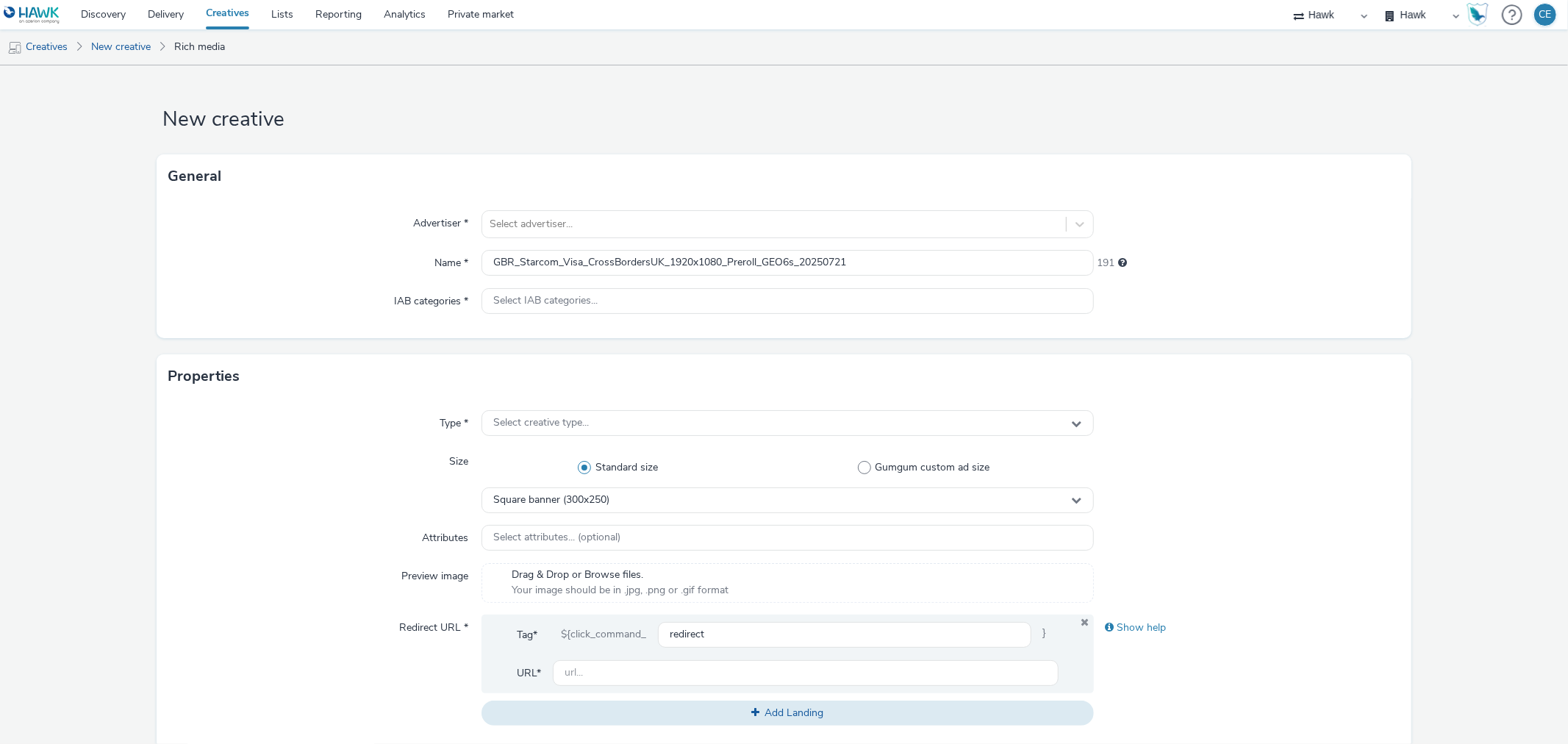
scroll to position [0, 0]
click at [786, 261] on input "GBR_Starcom_Visa_CrossBordersUK_1920x1080_Preroll_GEO6s_20250721" at bounding box center [787, 264] width 611 height 25
type input "GBR_Starcom_Visa_CrossBordersUK_1920x1080_Preroll_GEO15s_20250721"
click at [563, 231] on div at bounding box center [774, 225] width 569 height 17
type input "visa"
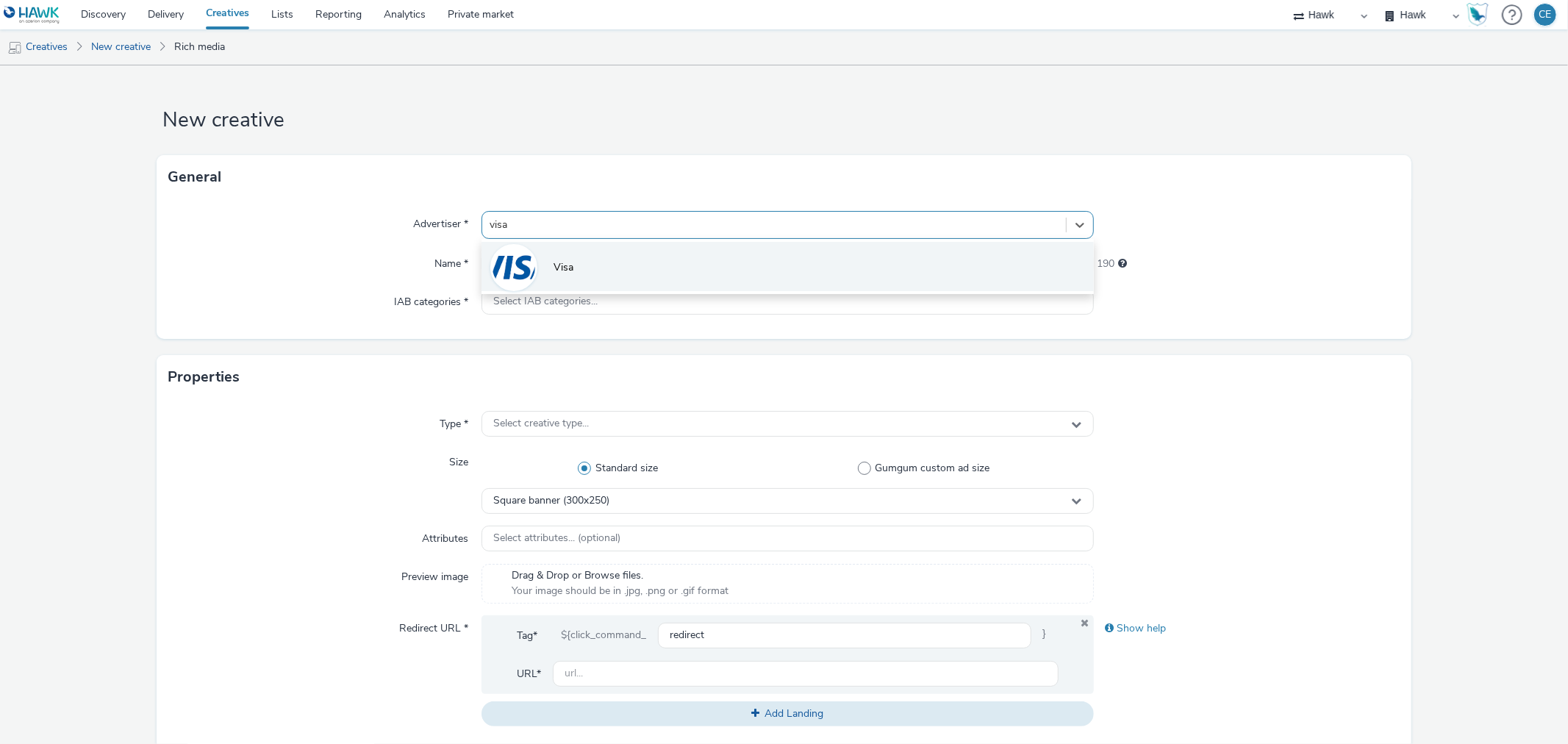
click at [607, 251] on li "Visa" at bounding box center [787, 266] width 611 height 49
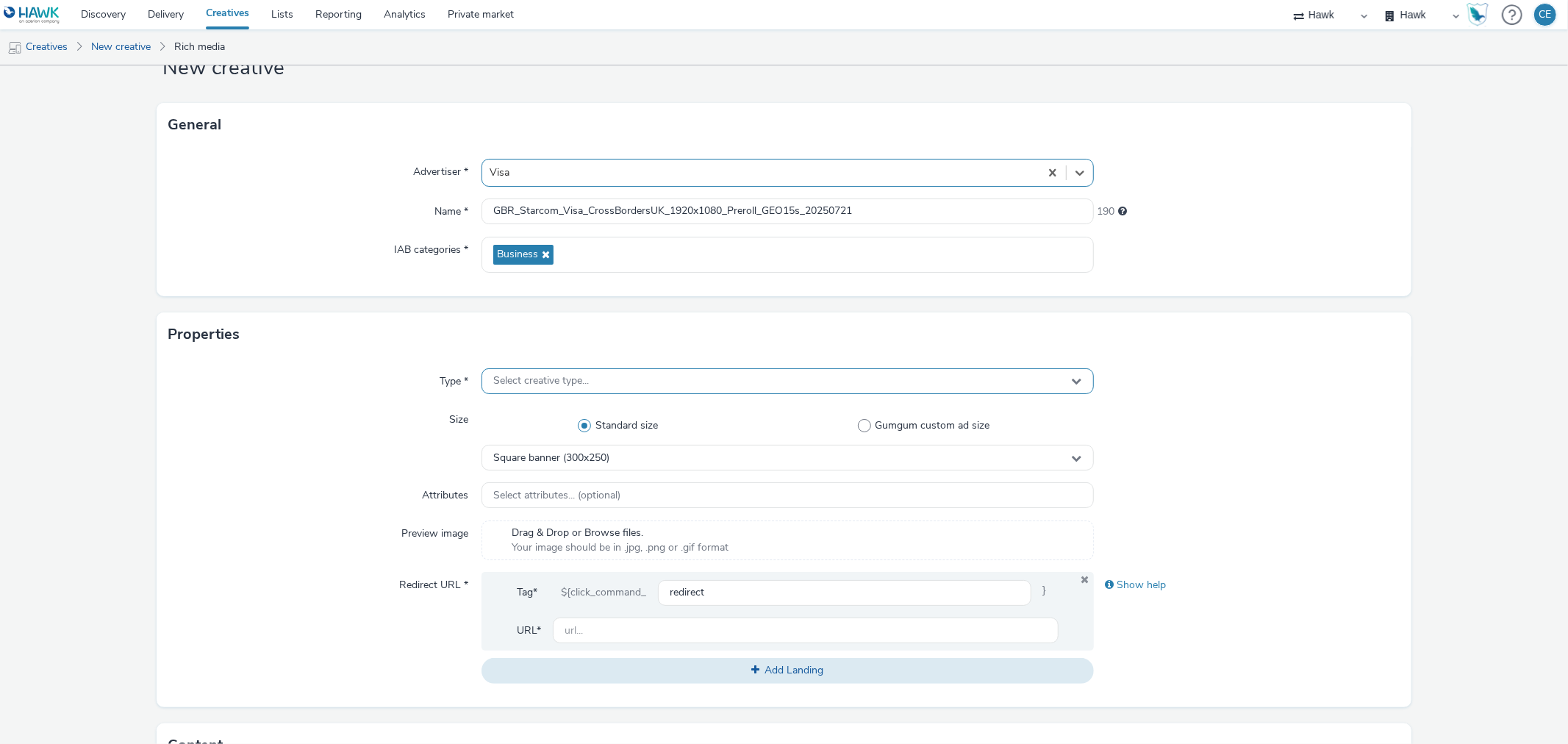
scroll to position [82, 0]
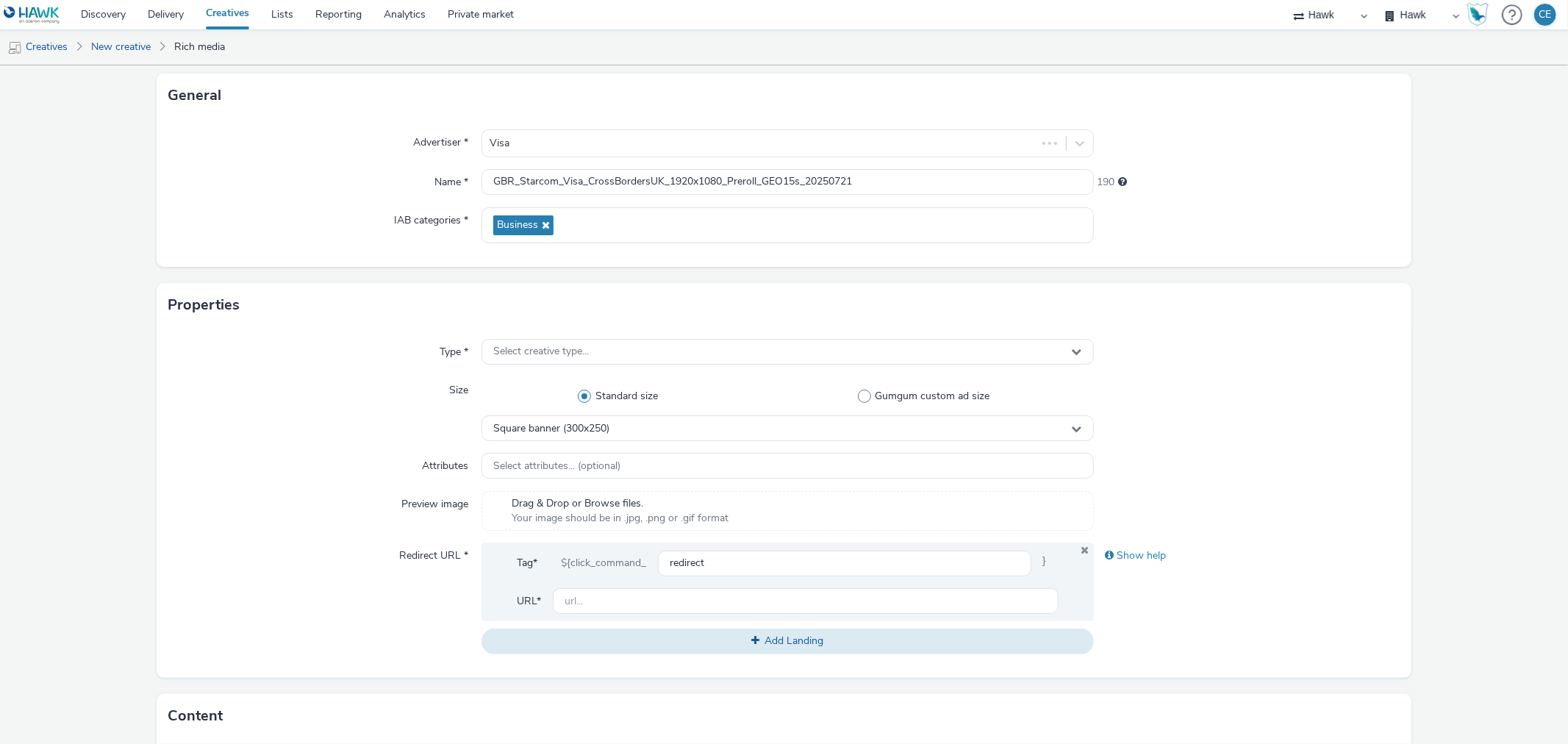
click at [586, 334] on div "Type * Select creative type... Size Standard size Gumgum custom ad size Square …" at bounding box center [784, 502] width 1254 height 351
click at [585, 354] on span "Select creative type..." at bounding box center [541, 352] width 96 height 13
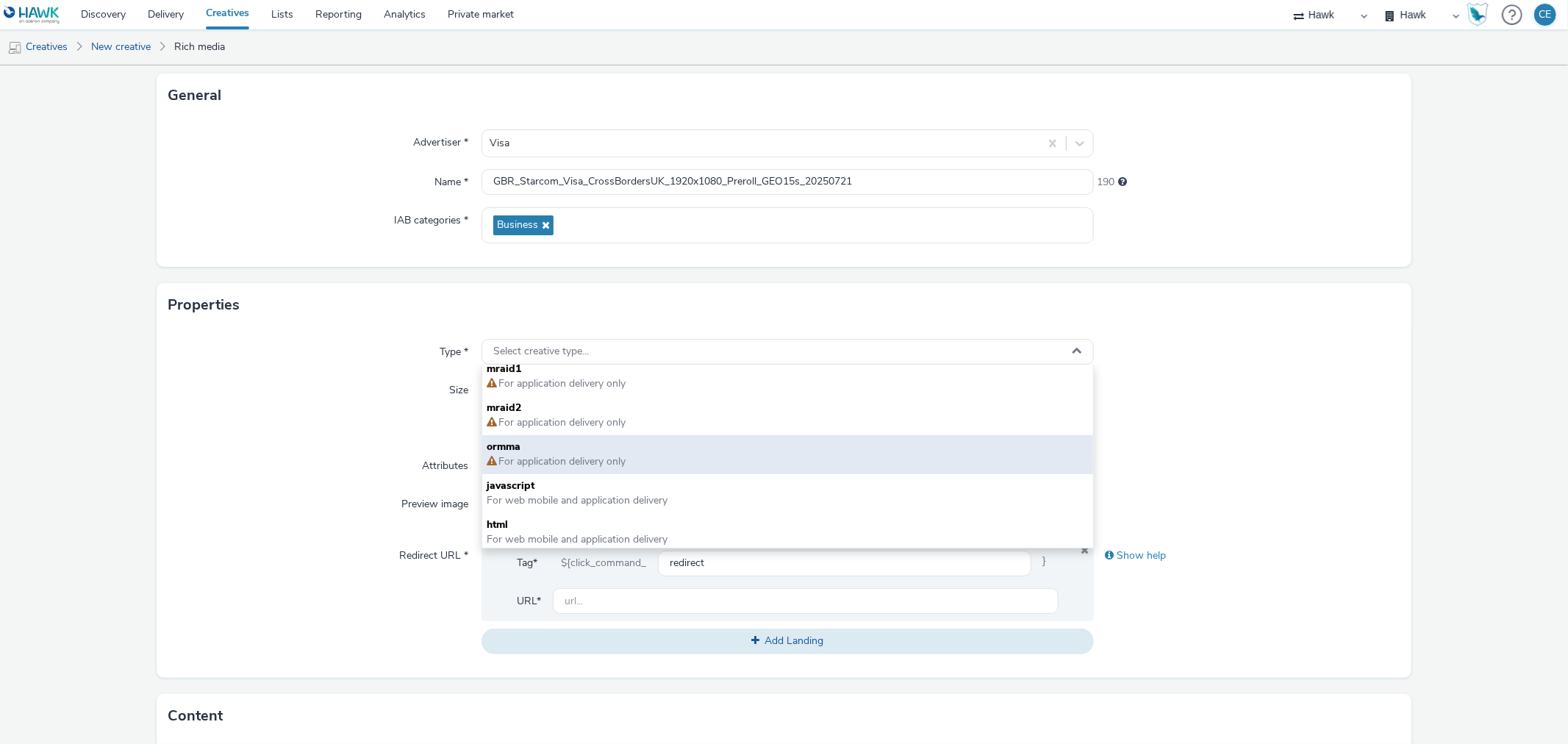
scroll to position [10, 0]
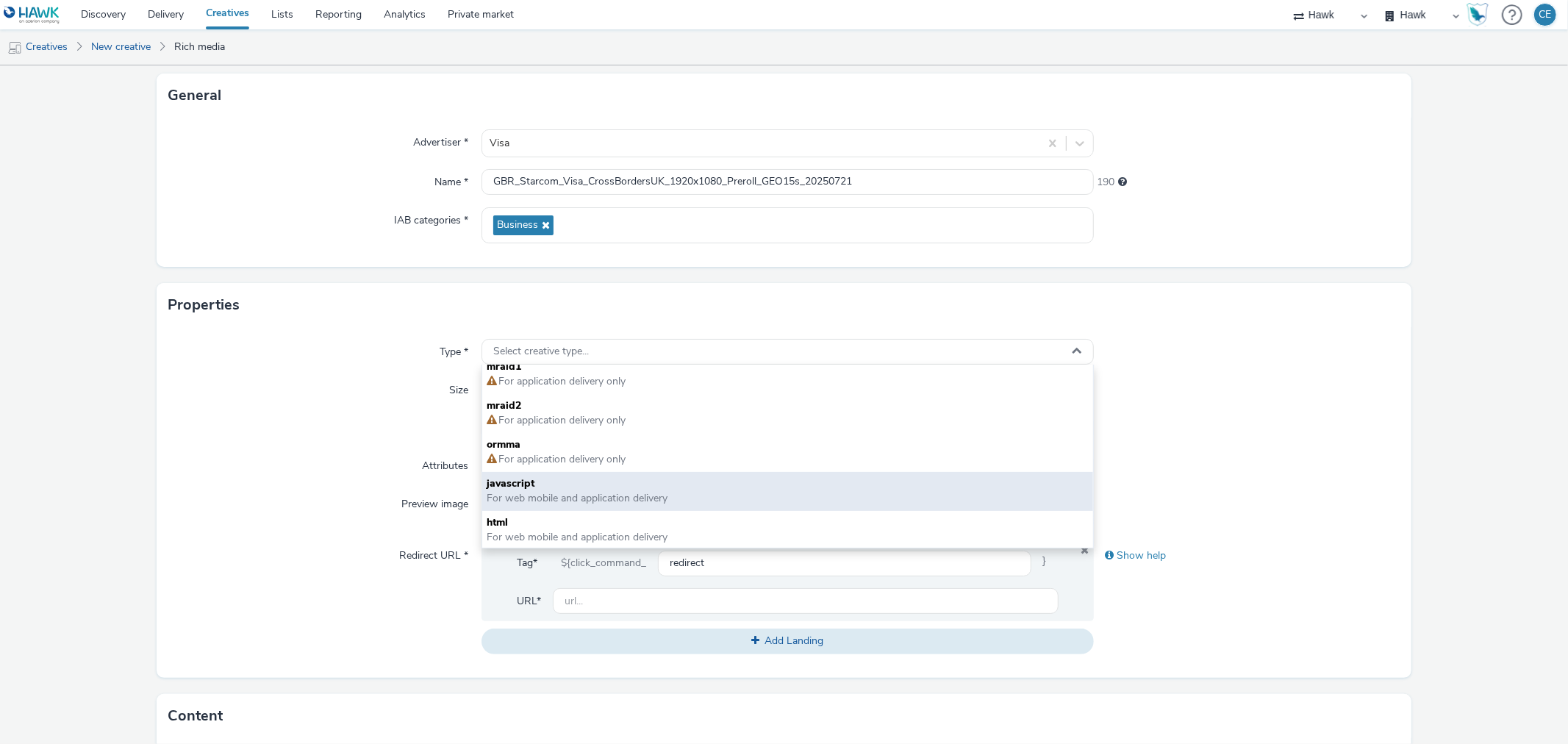
click at [577, 479] on span "javascript" at bounding box center [787, 484] width 601 height 15
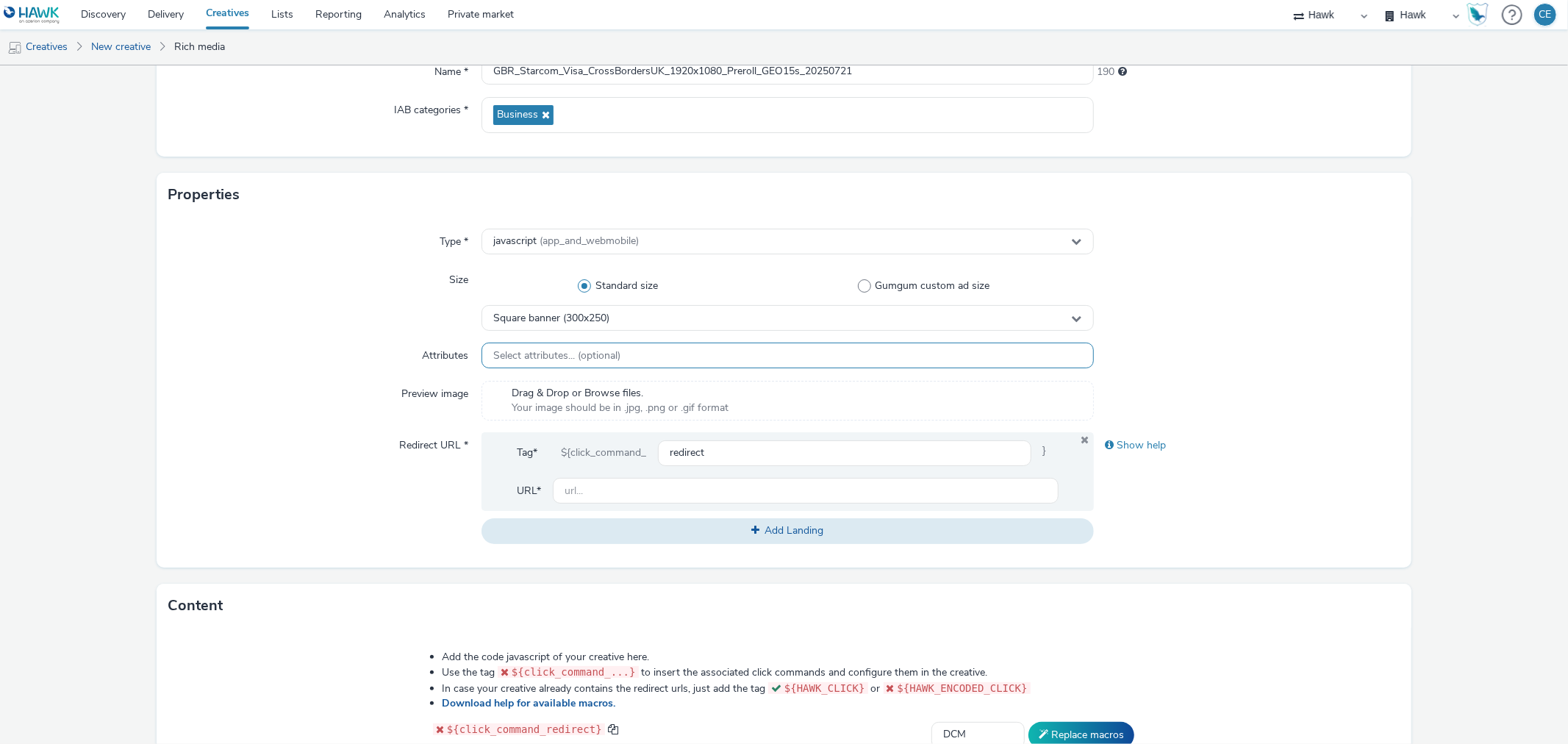
scroll to position [163, 0]
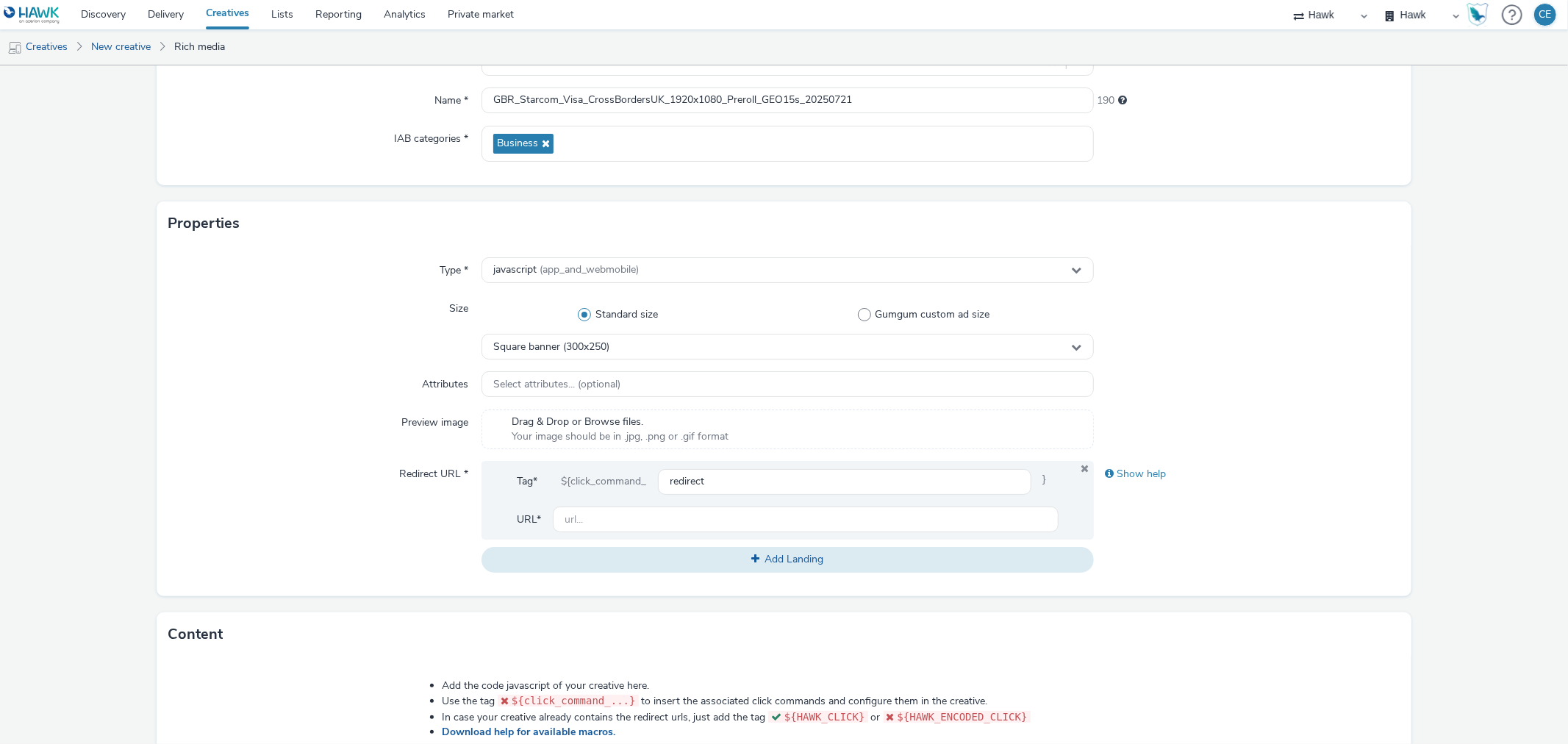
click at [611, 361] on div "Type * javascript (app_and_webmobile) Size Standard size Gumgum custom ad size …" at bounding box center [784, 421] width 1254 height 351
click at [613, 346] on div "Square banner (300x250)" at bounding box center [787, 346] width 611 height 25
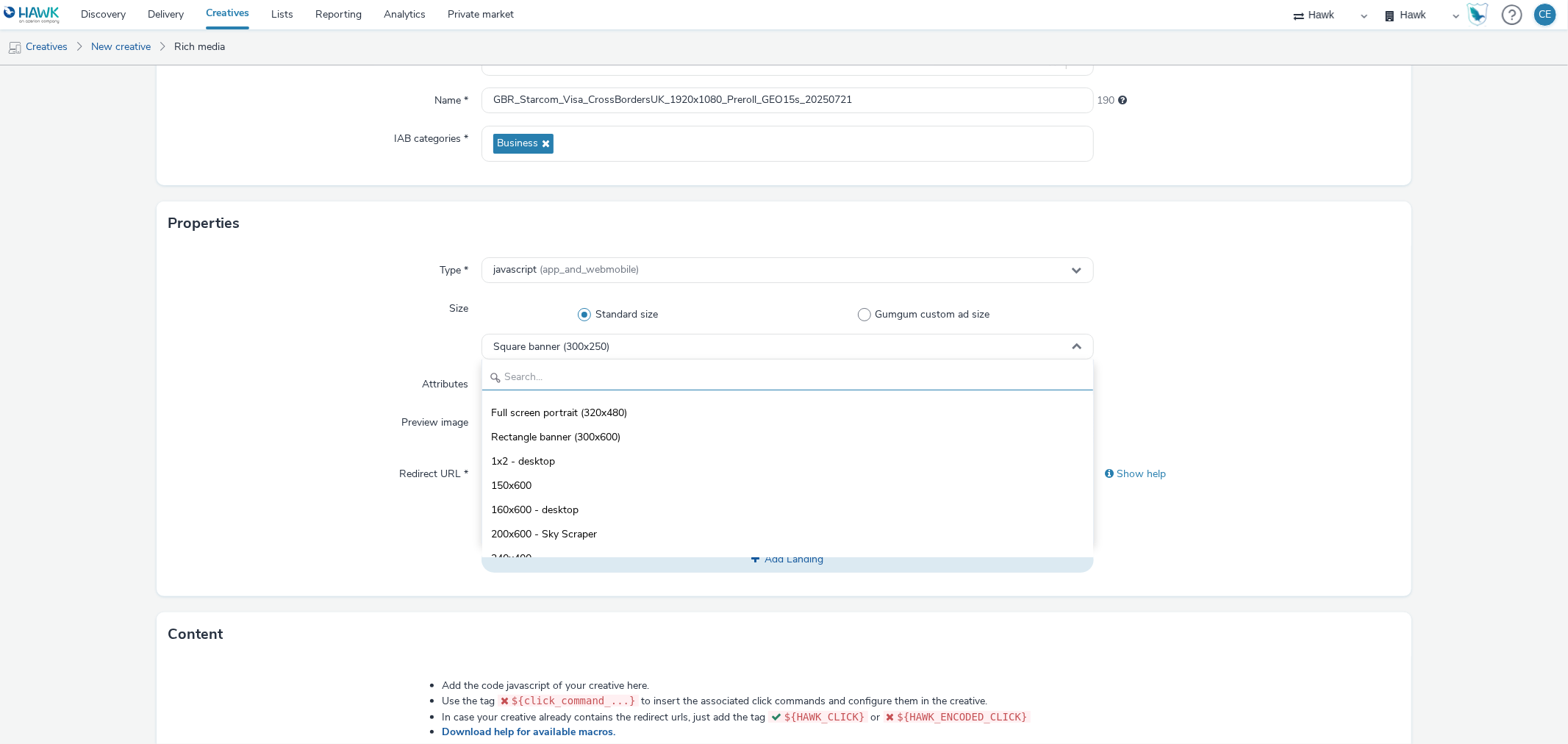
scroll to position [82, 0]
click at [608, 343] on span "Square banner (300x250)" at bounding box center [551, 348] width 116 height 13
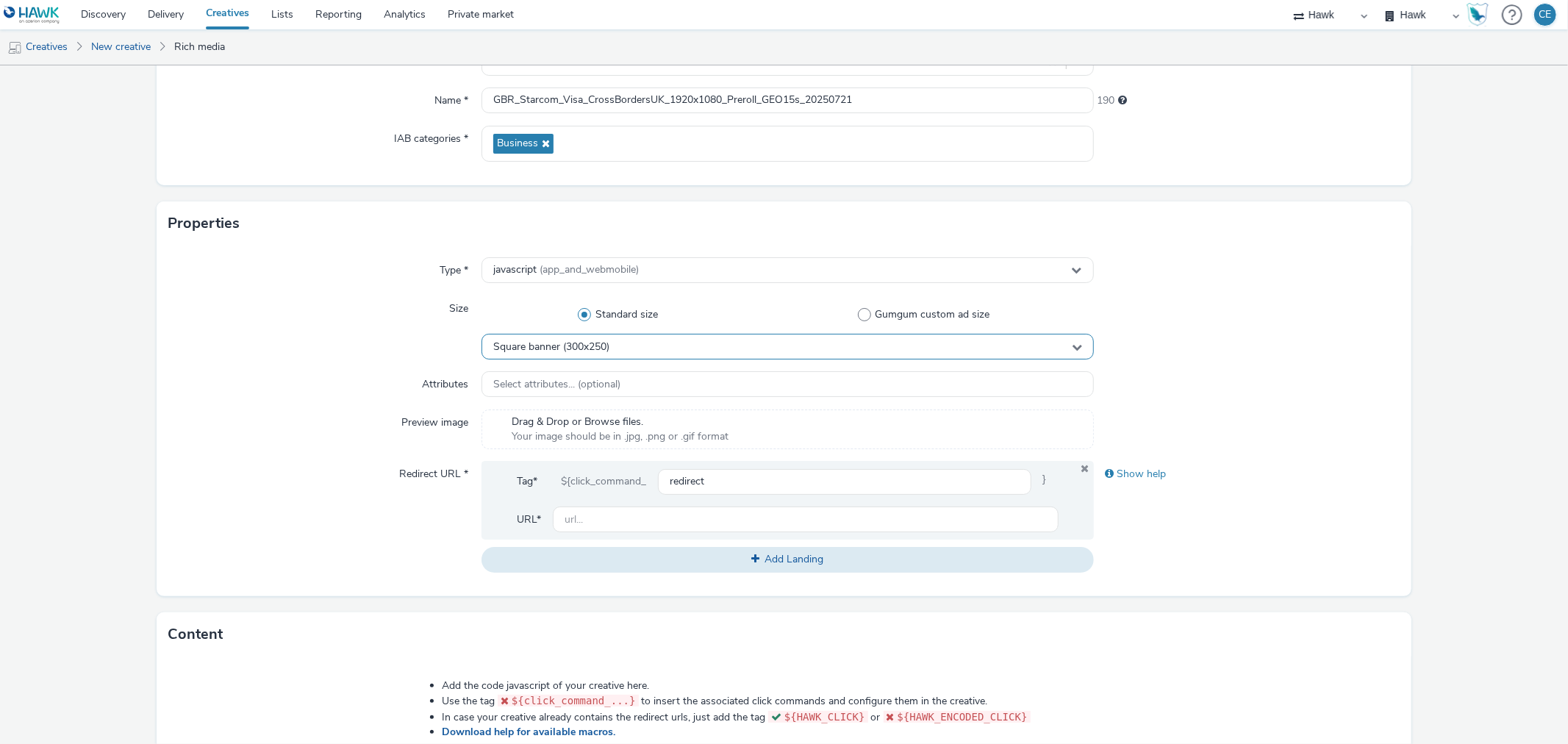
click at [609, 346] on div "Square banner (300x250)" at bounding box center [787, 346] width 611 height 25
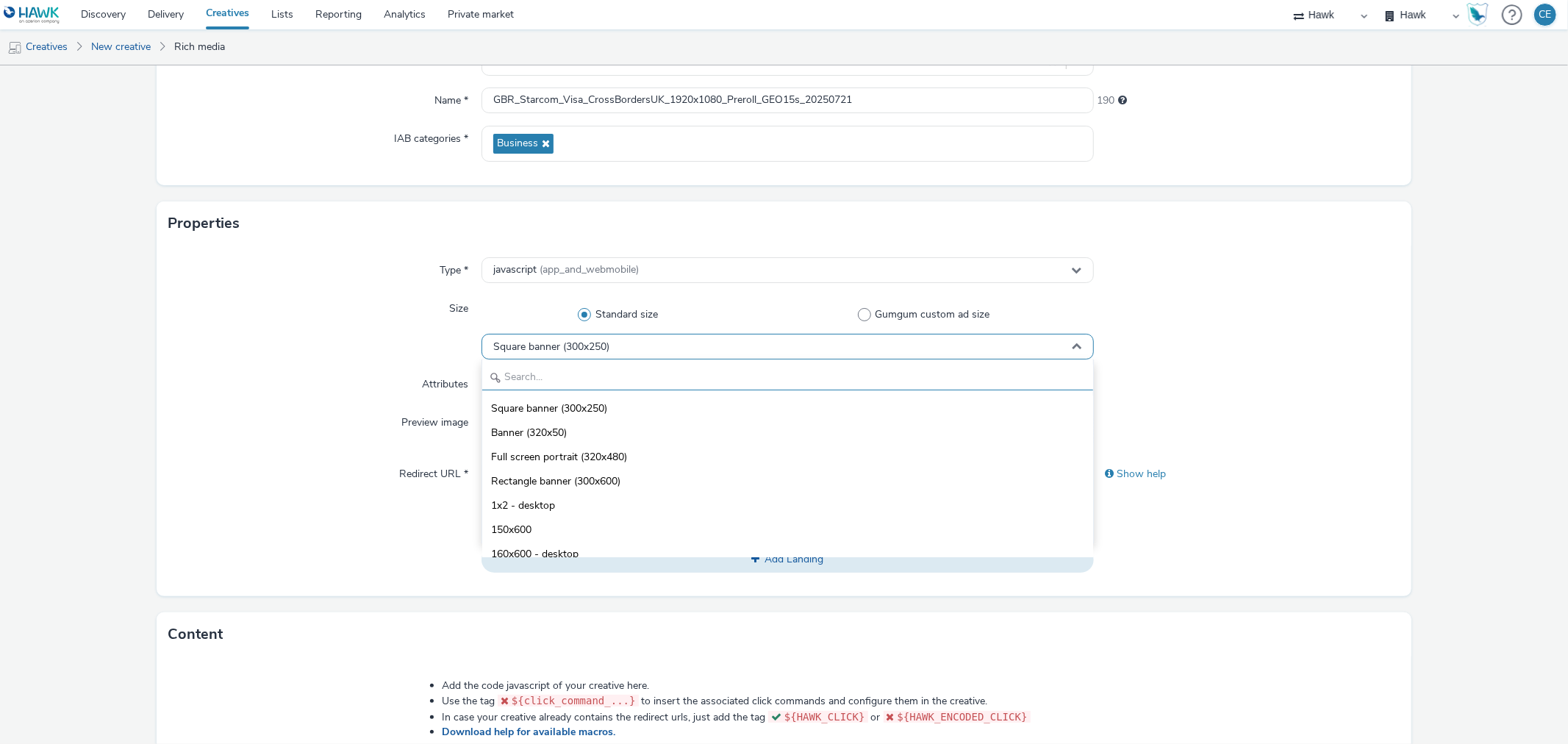
click at [616, 371] on input "text" at bounding box center [787, 377] width 611 height 25
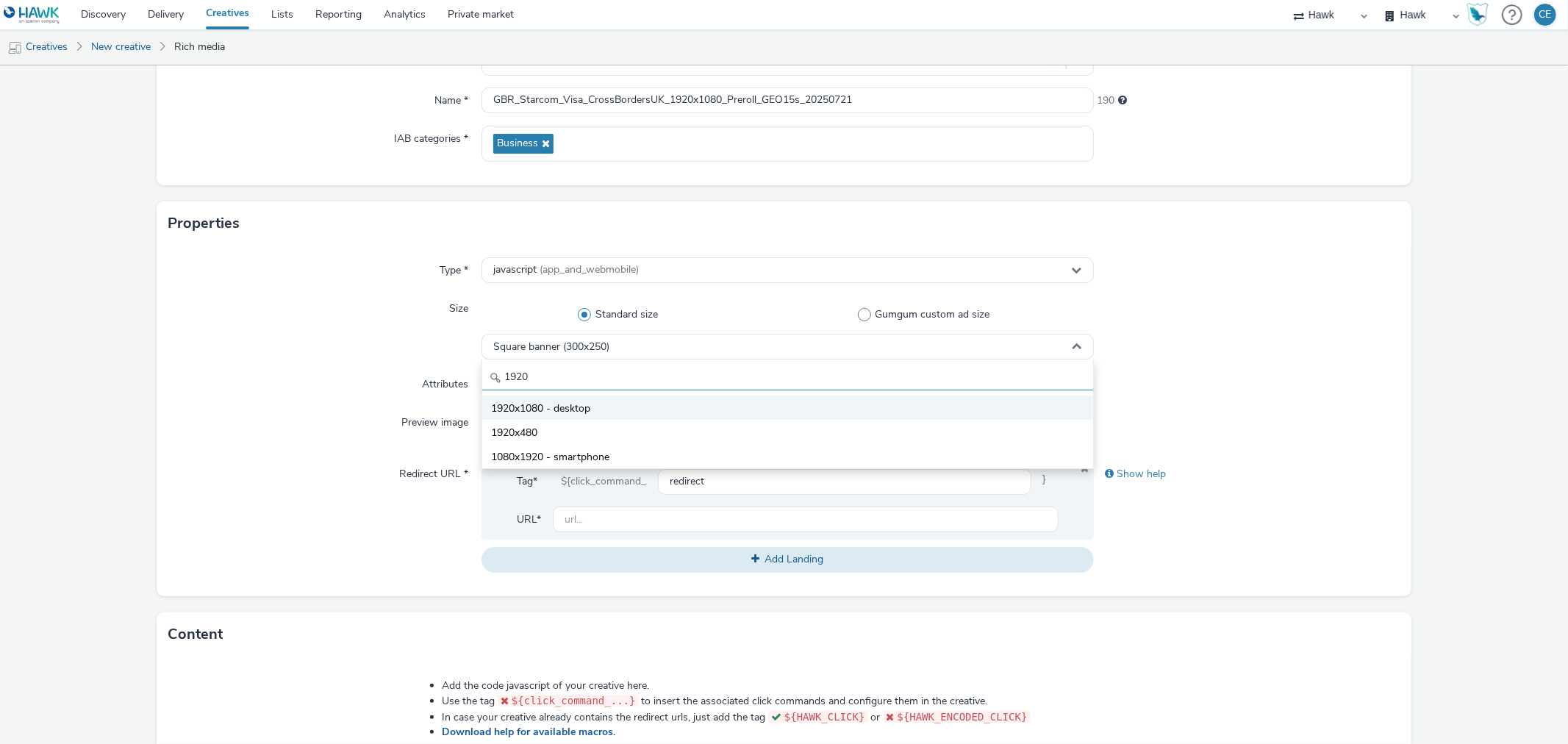
type input "1920"
click at [630, 415] on li "1920x1080 - desktop" at bounding box center [787, 407] width 611 height 25
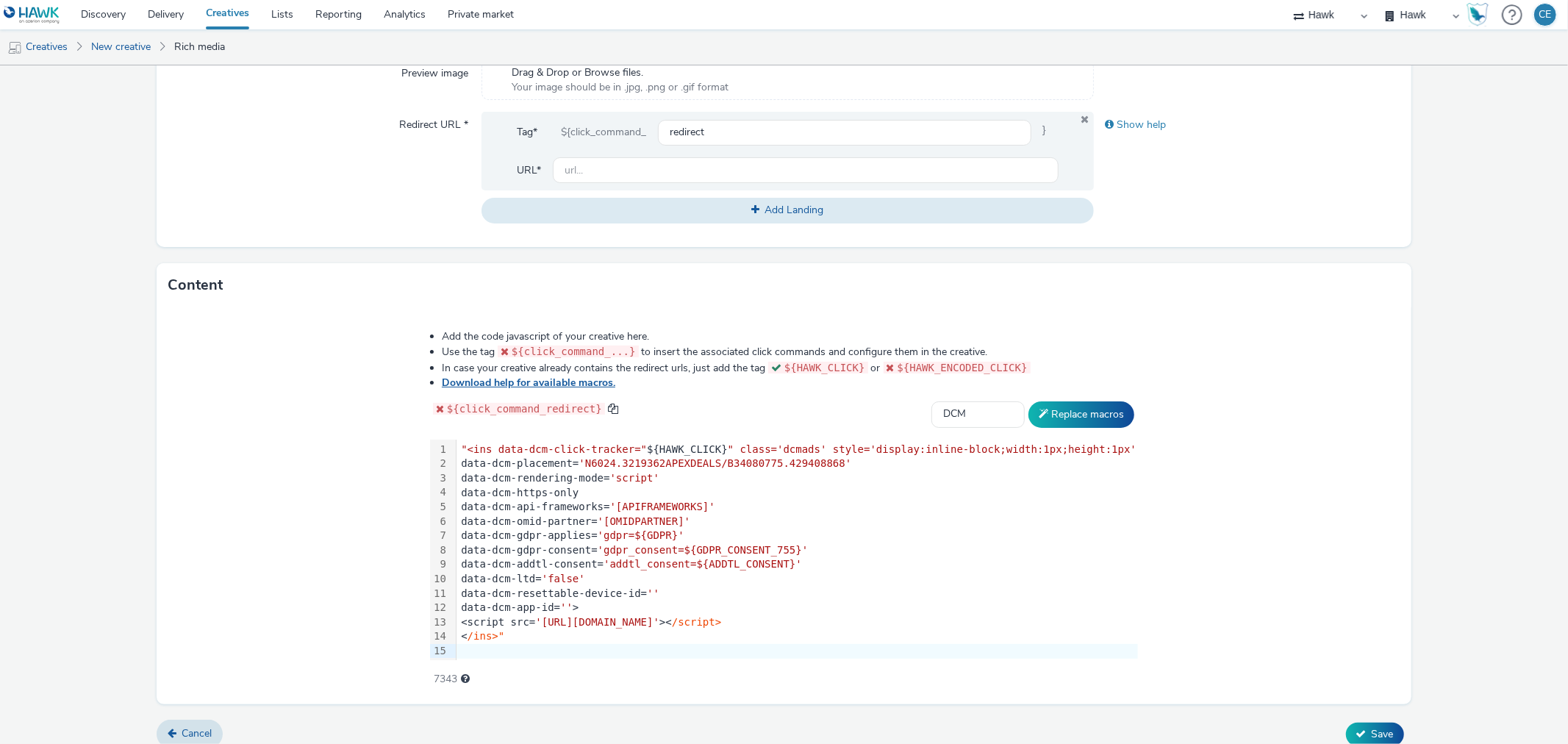
scroll to position [526, 0]
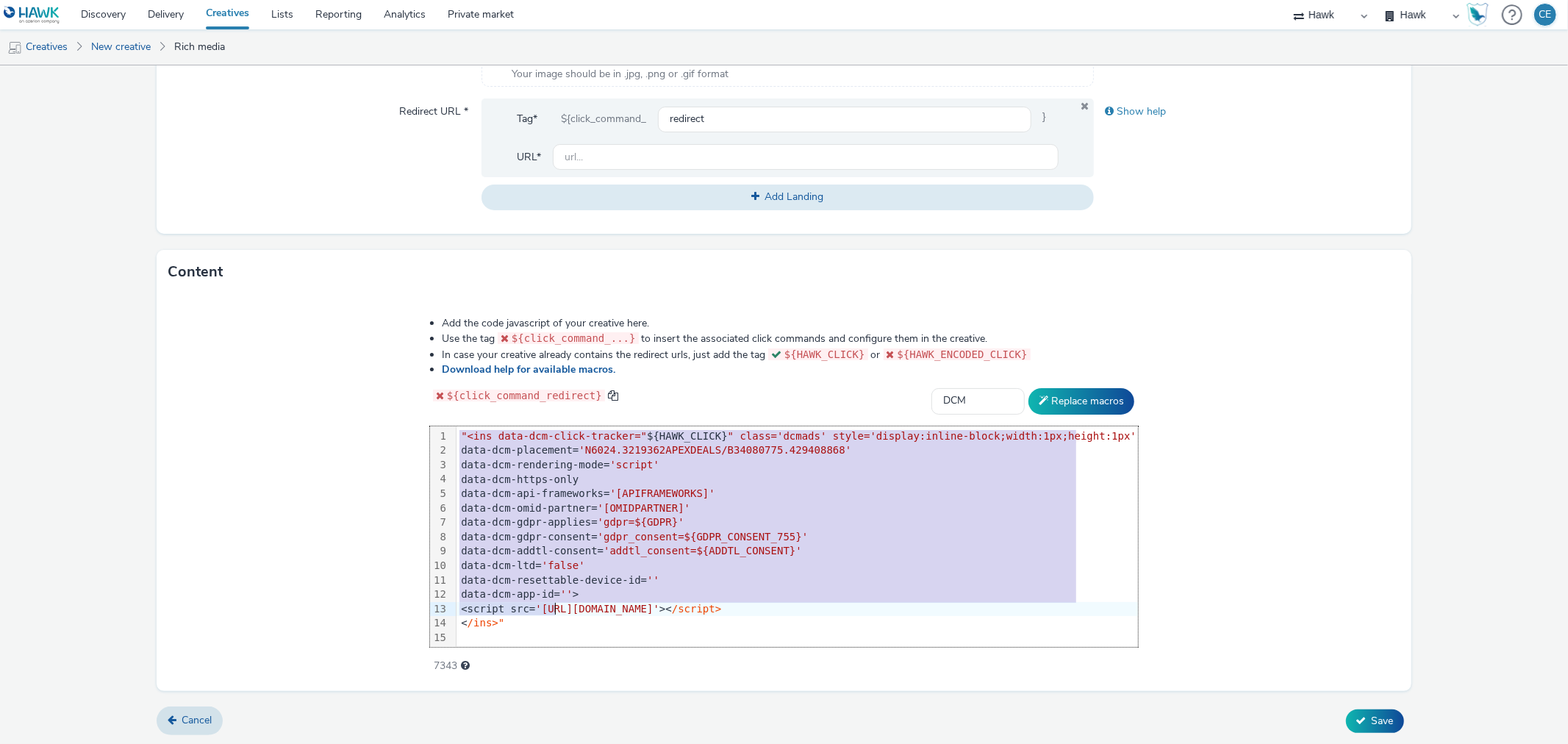
drag, startPoint x: 475, startPoint y: 431, endPoint x: 575, endPoint y: 651, distance: 241.7
click at [575, 651] on div "Add the code javascript of your creative here. Use the tag ${click_command_...}…" at bounding box center [784, 486] width 814 height 362
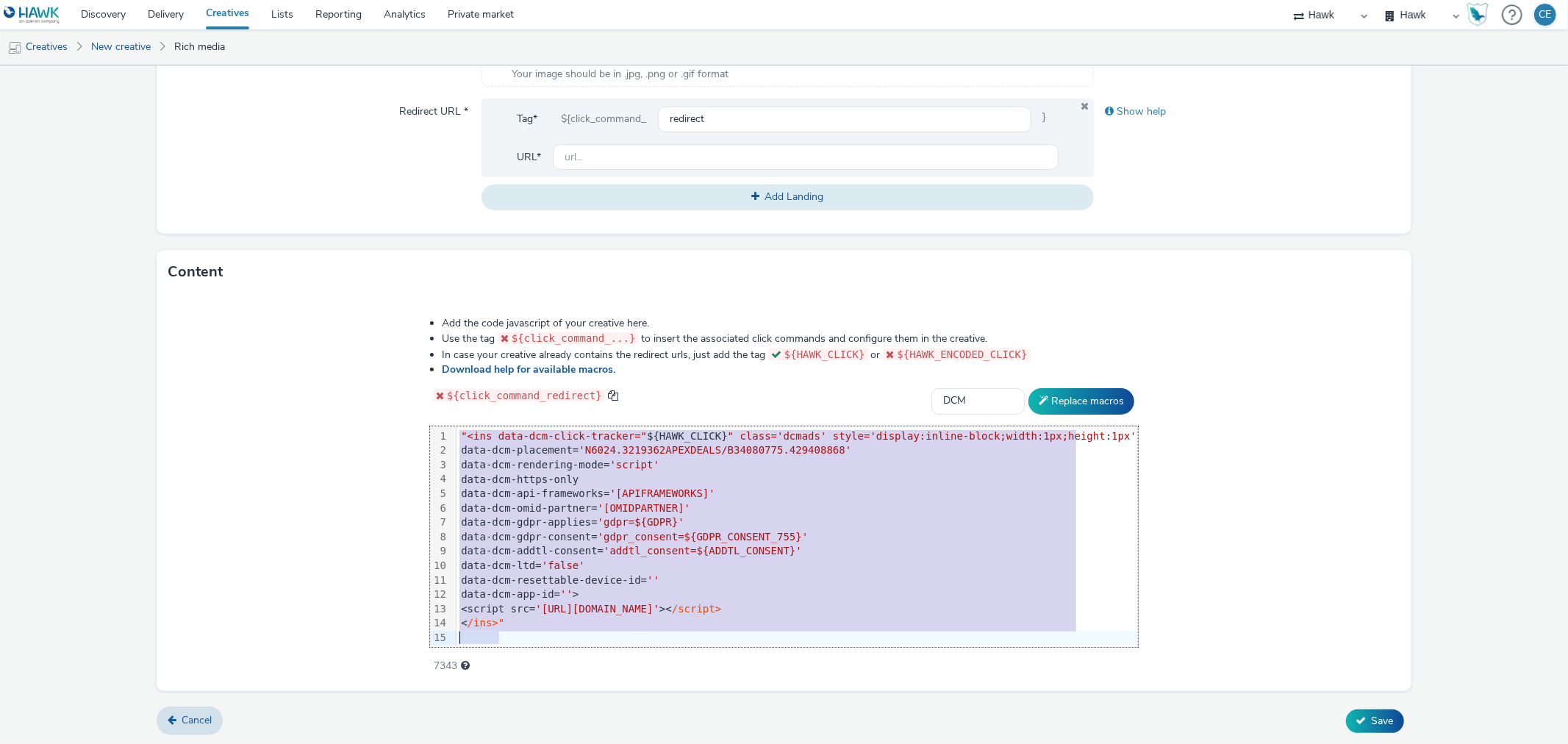
scroll to position [2, 0]
copy div ""<ins data-dcm-click-tracker=" ${HAWK_CLICK} " class='dcmads' style='display:in…"
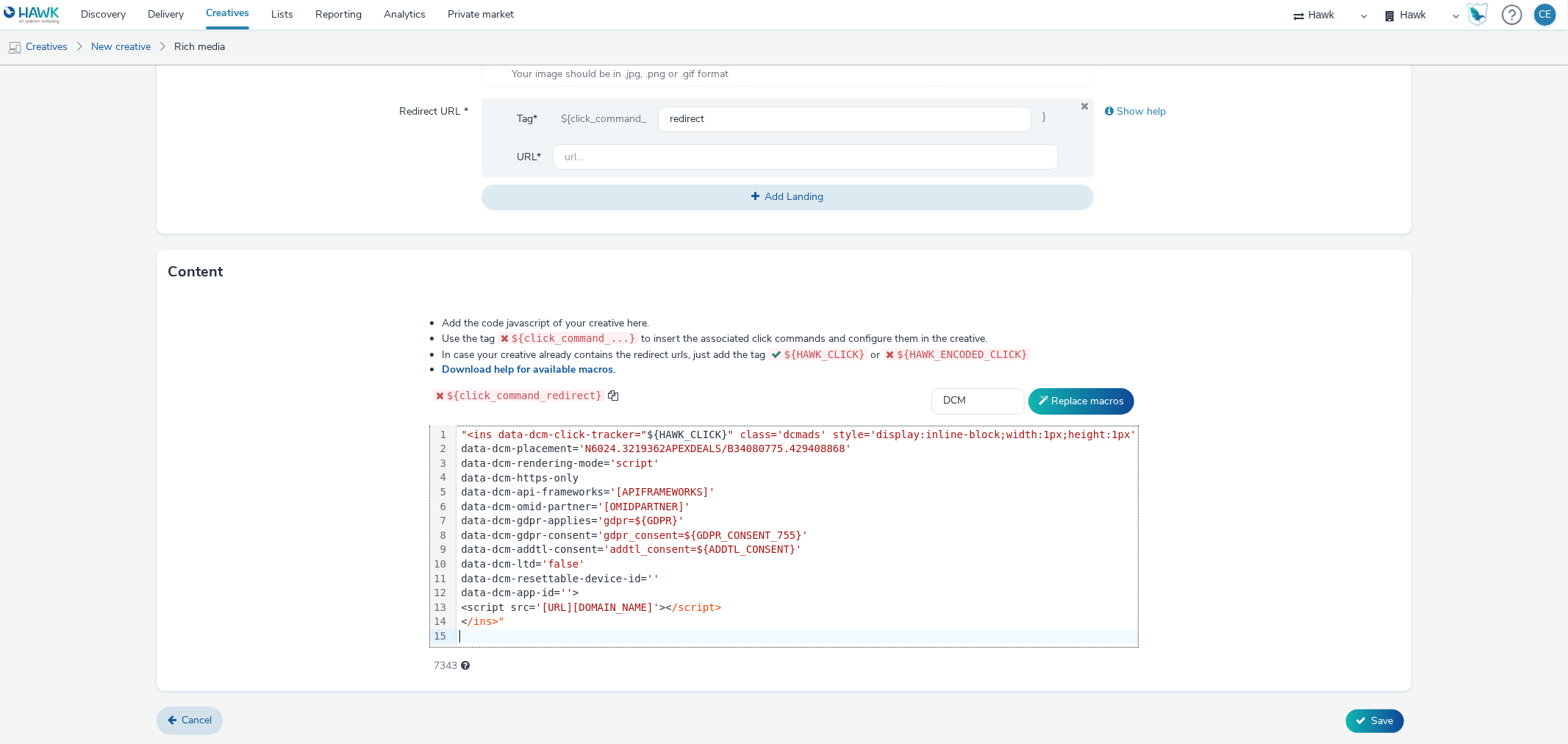
click at [482, 432] on span ""<ins data-dcm-click-tracker="" at bounding box center [554, 434] width 186 height 12
click at [544, 623] on div "< /ins>"" at bounding box center [797, 622] width 669 height 15
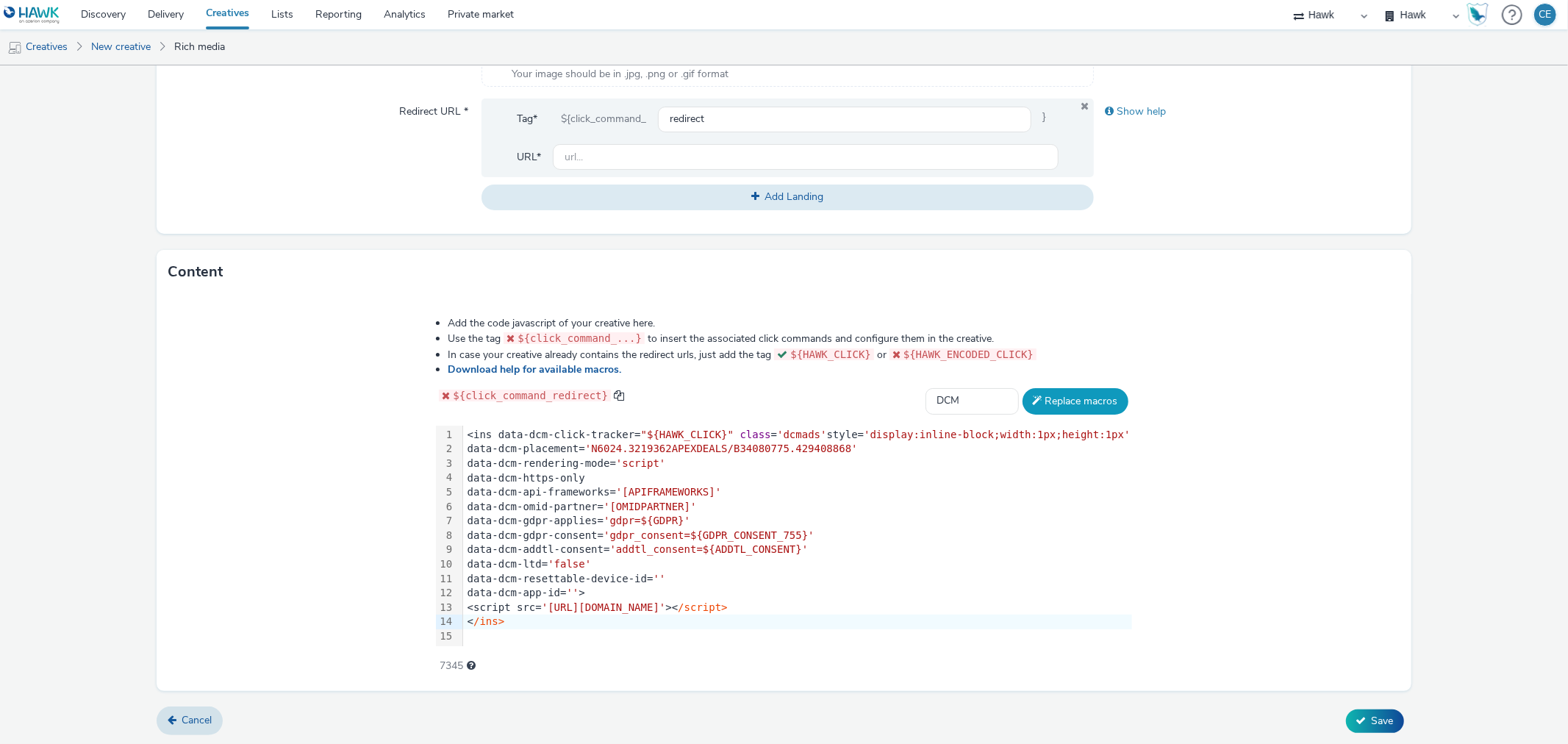
click at [1034, 393] on button "Replace macros" at bounding box center [1075, 401] width 106 height 26
drag, startPoint x: 732, startPoint y: 539, endPoint x: 744, endPoint y: 539, distance: 12.0
click at [732, 539] on span "'gdpr_consent=${GDPR_CONSENT_755}'" at bounding box center [709, 536] width 211 height 12
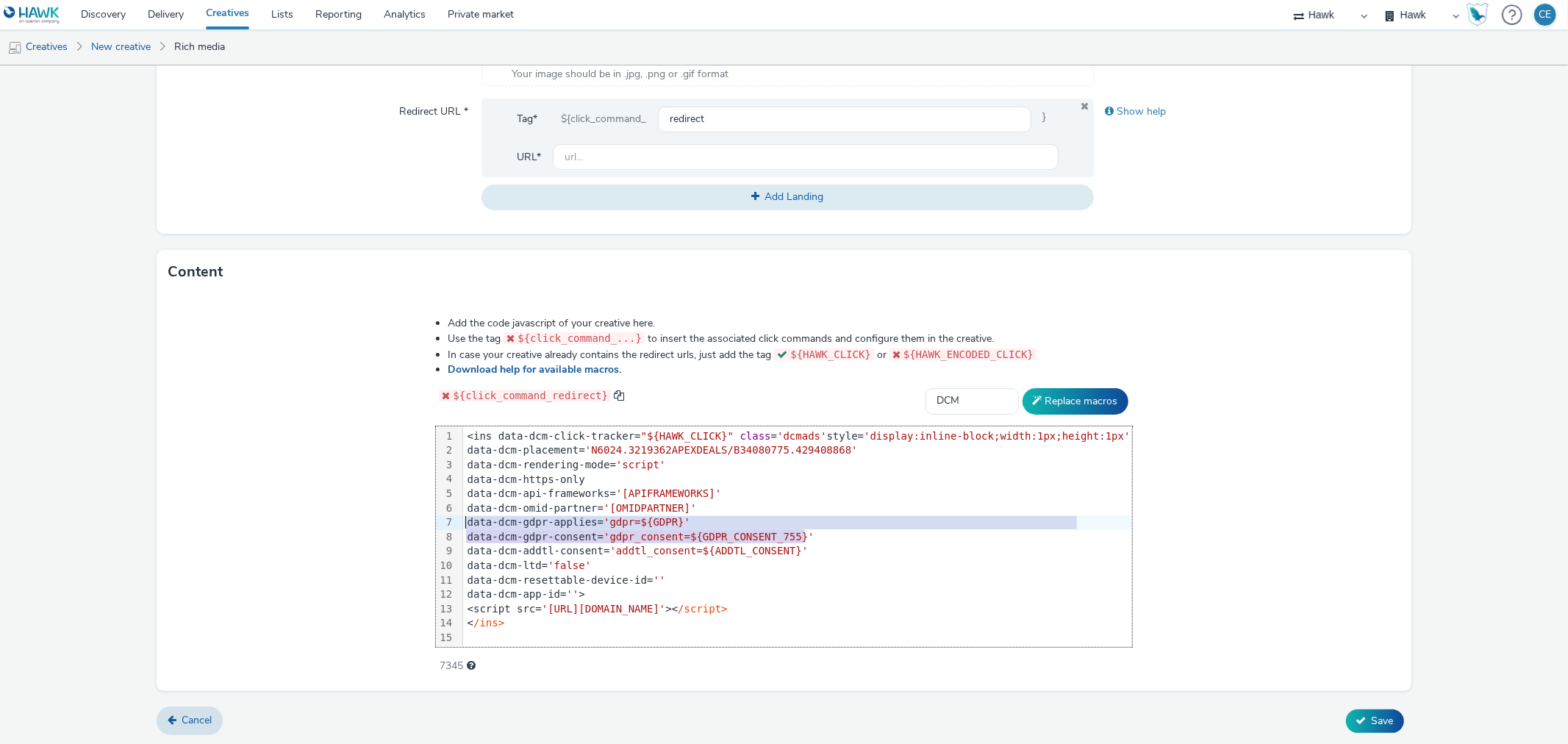
drag, startPoint x: 826, startPoint y: 539, endPoint x: 432, endPoint y: 518, distance: 394.6
click at [432, 518] on div "Add the code javascript of your creative here. Use the tag ${click_command_...}…" at bounding box center [784, 486] width 801 height 362
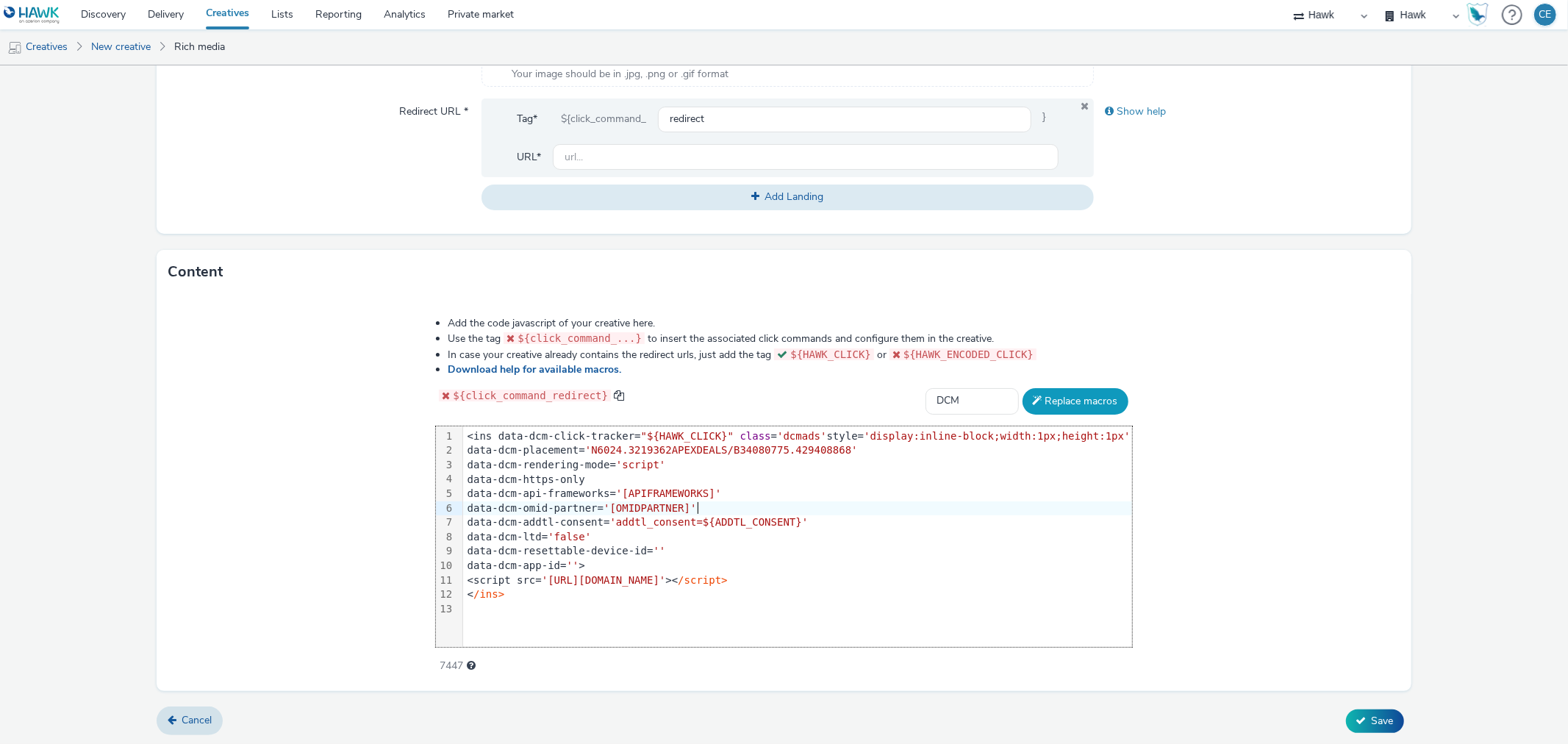
click at [1028, 399] on button "Replace macros" at bounding box center [1075, 401] width 106 height 26
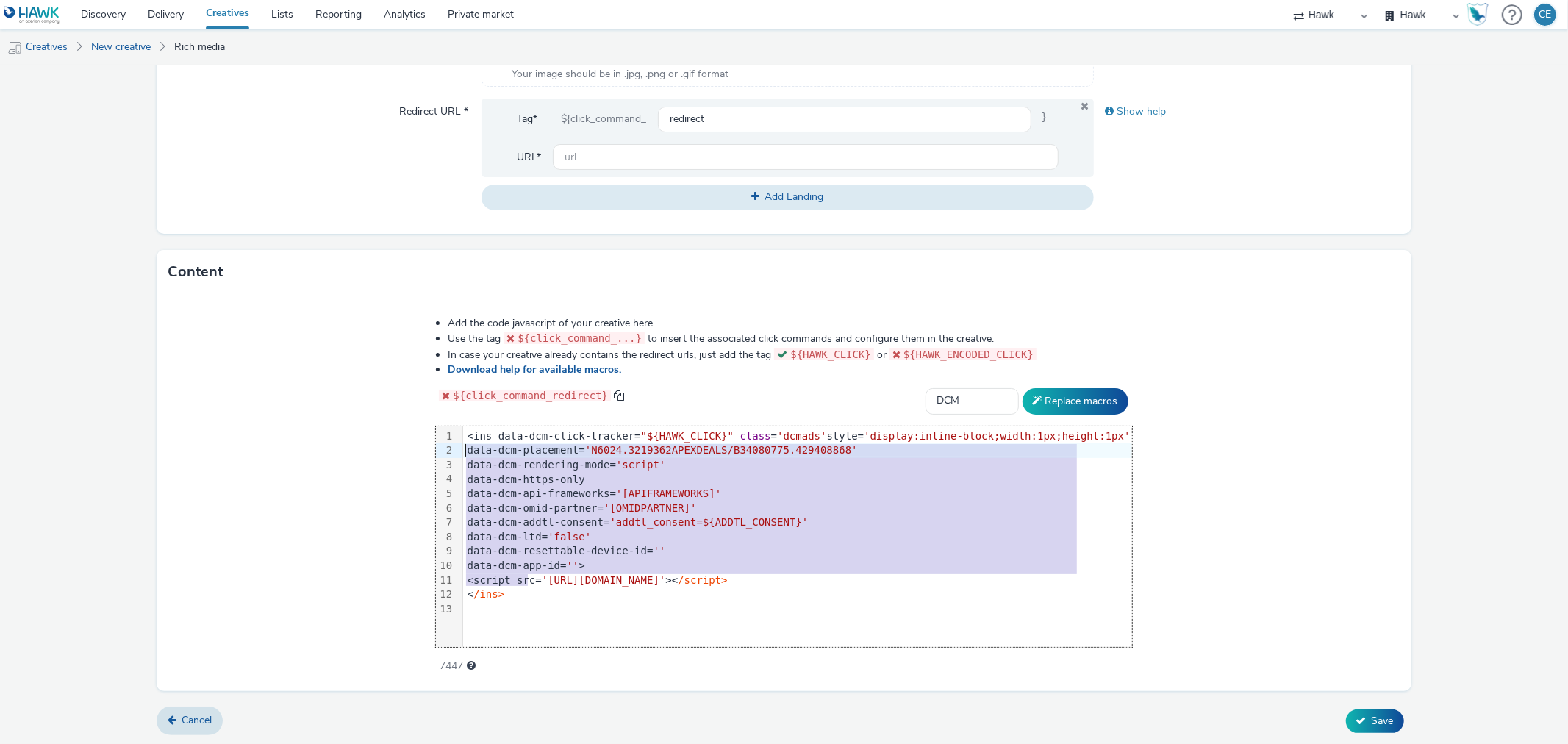
drag, startPoint x: 550, startPoint y: 586, endPoint x: 441, endPoint y: 434, distance: 187.0
click at [441, 434] on div "Add the code javascript of your creative here. Use the tag ${click_command_...}…" at bounding box center [784, 486] width 801 height 362
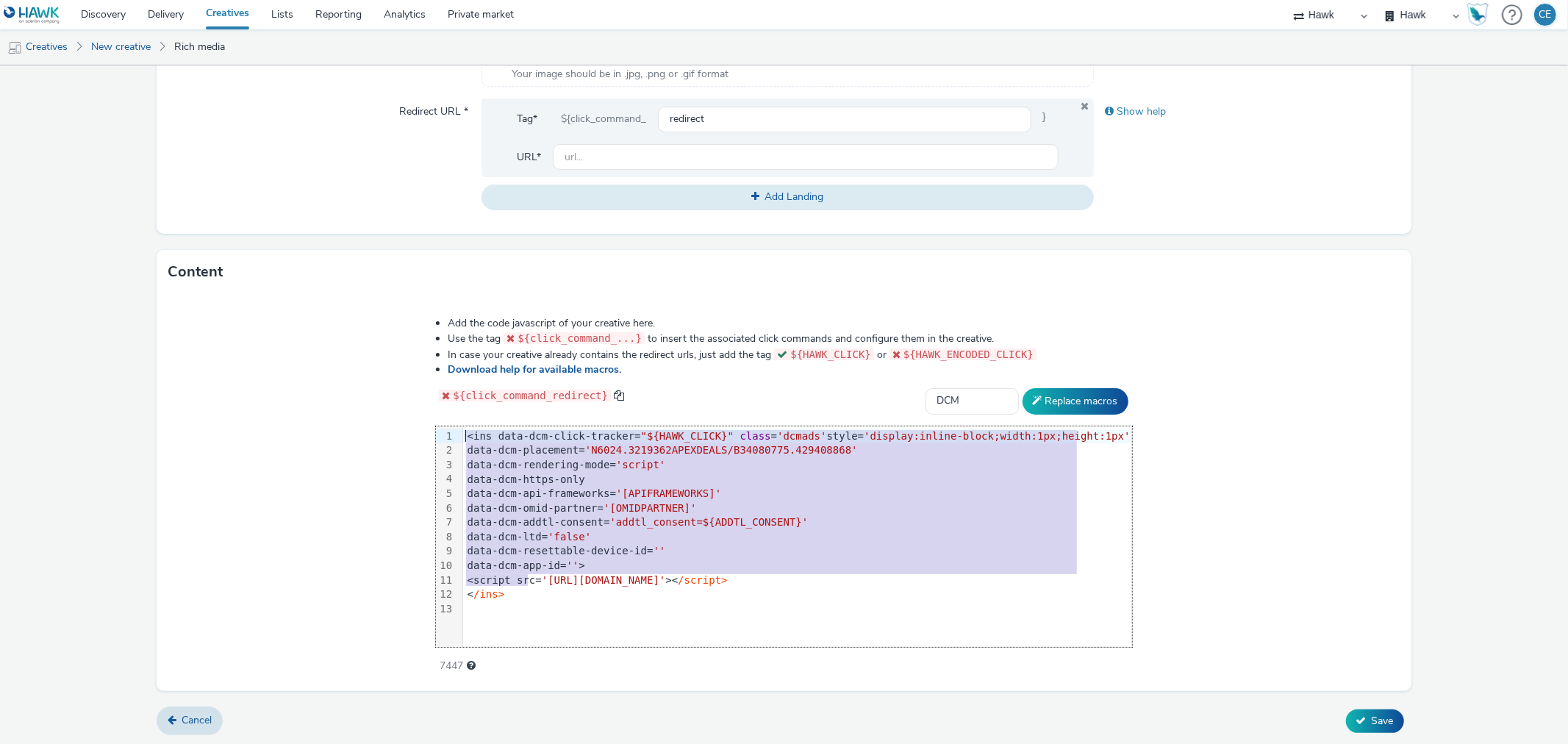
click at [539, 662] on div "7447" at bounding box center [783, 663] width 695 height 21
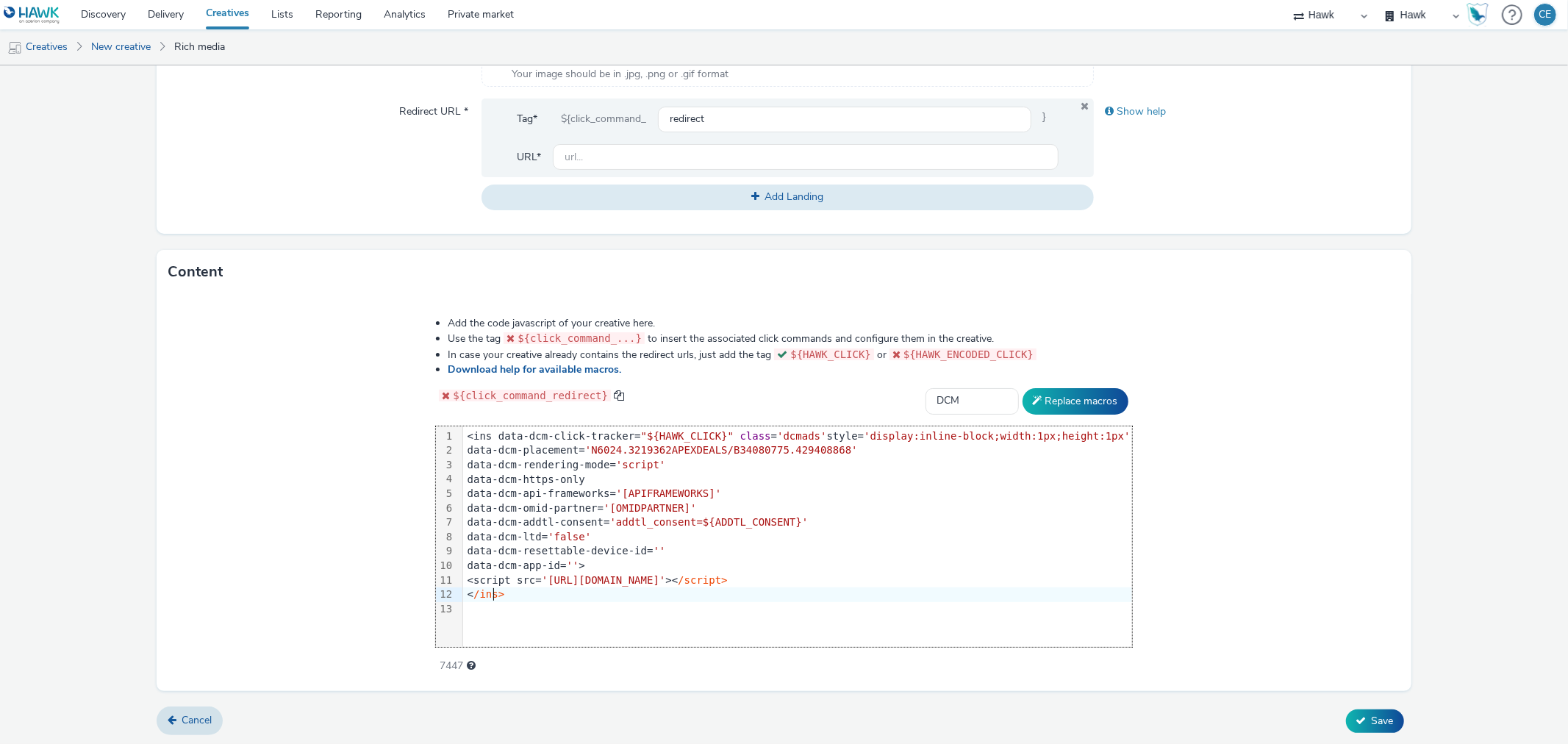
drag, startPoint x: 516, startPoint y: 597, endPoint x: 527, endPoint y: 597, distance: 11.0
click at [504, 597] on span "/ins>" at bounding box center [489, 594] width 31 height 12
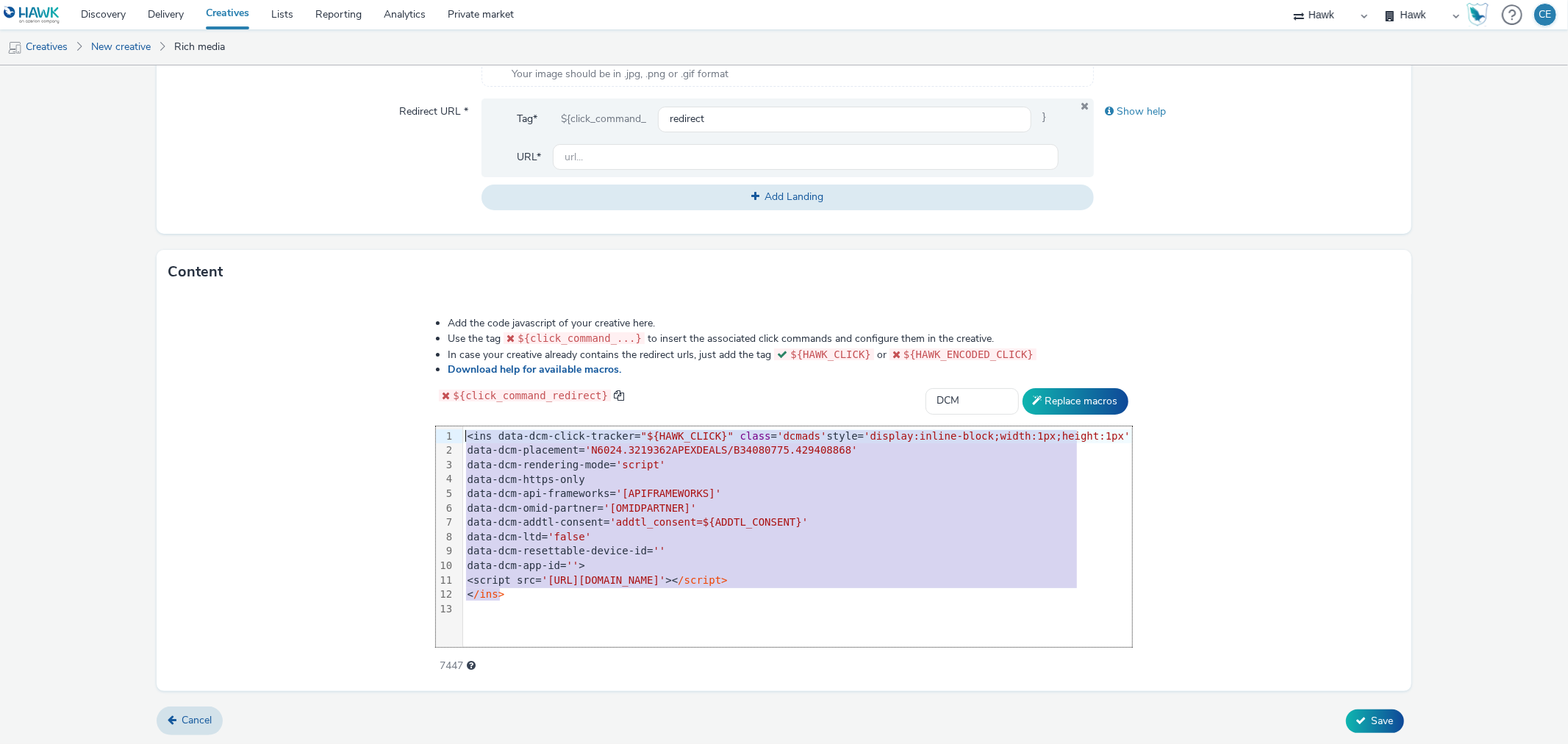
drag, startPoint x: 528, startPoint y: 597, endPoint x: 466, endPoint y: 433, distance: 175.3
click at [459, 427] on div "99 1 2 3 4 5 6 7 8 9 10 11 12 13 › <ins data-dcm-click-tracker= "${HAWK_CLICK}"…" at bounding box center [783, 536] width 695 height 220
copy div "<ins data-dcm-click-tracker= "${HAWK_CLICK}" class = 'dcmads' style= 'display:i…"
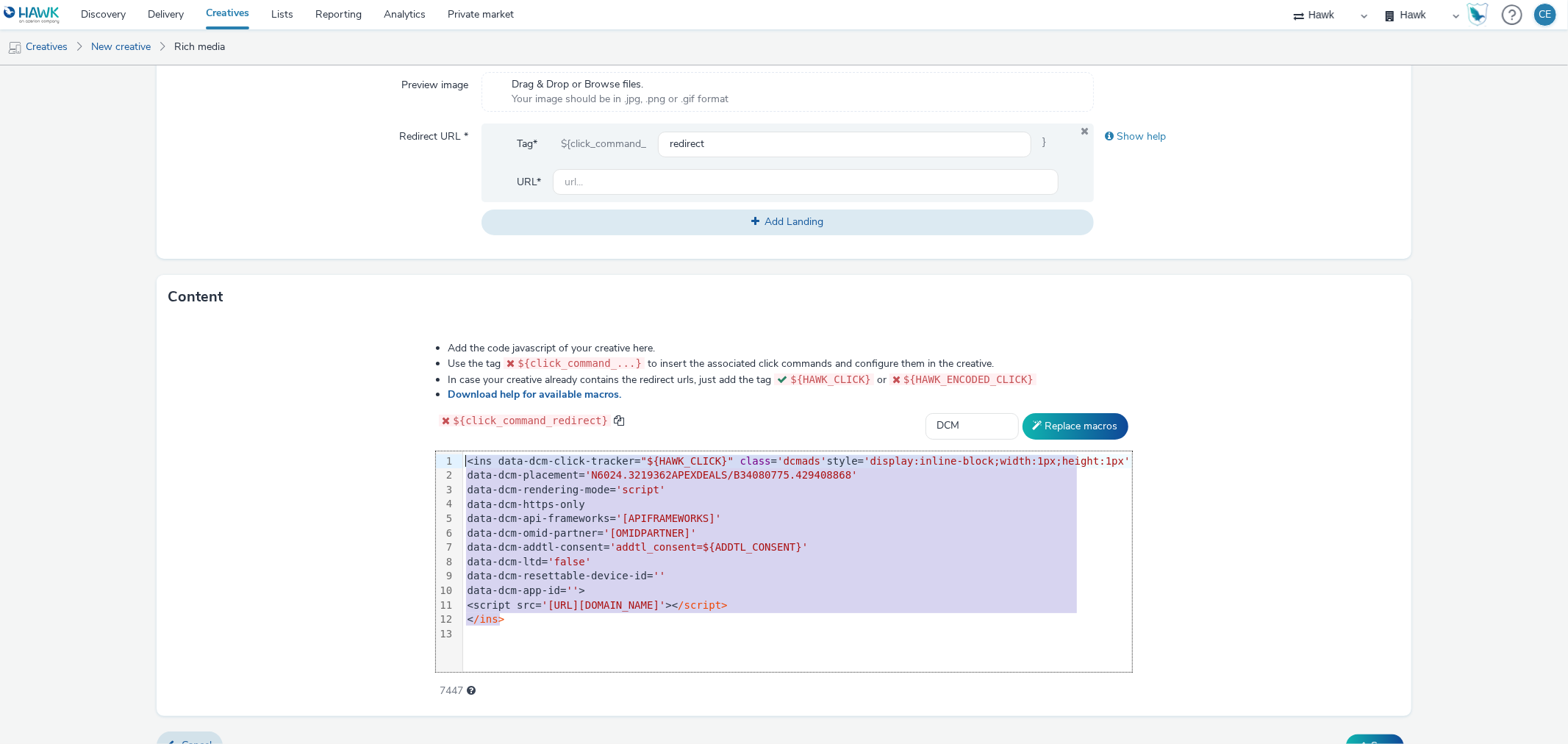
scroll to position [526, 0]
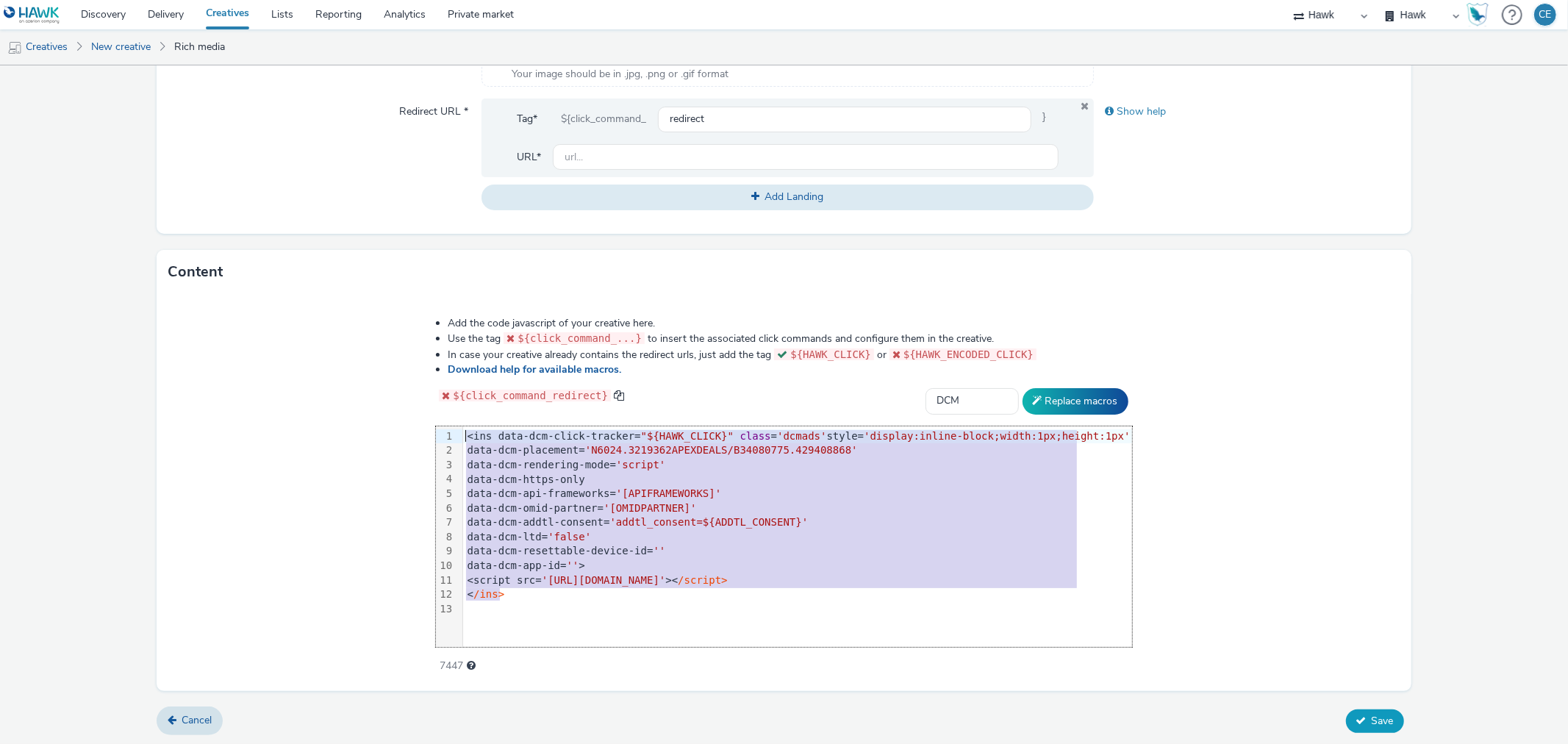
click at [1346, 724] on button "Save" at bounding box center [1375, 722] width 58 height 24
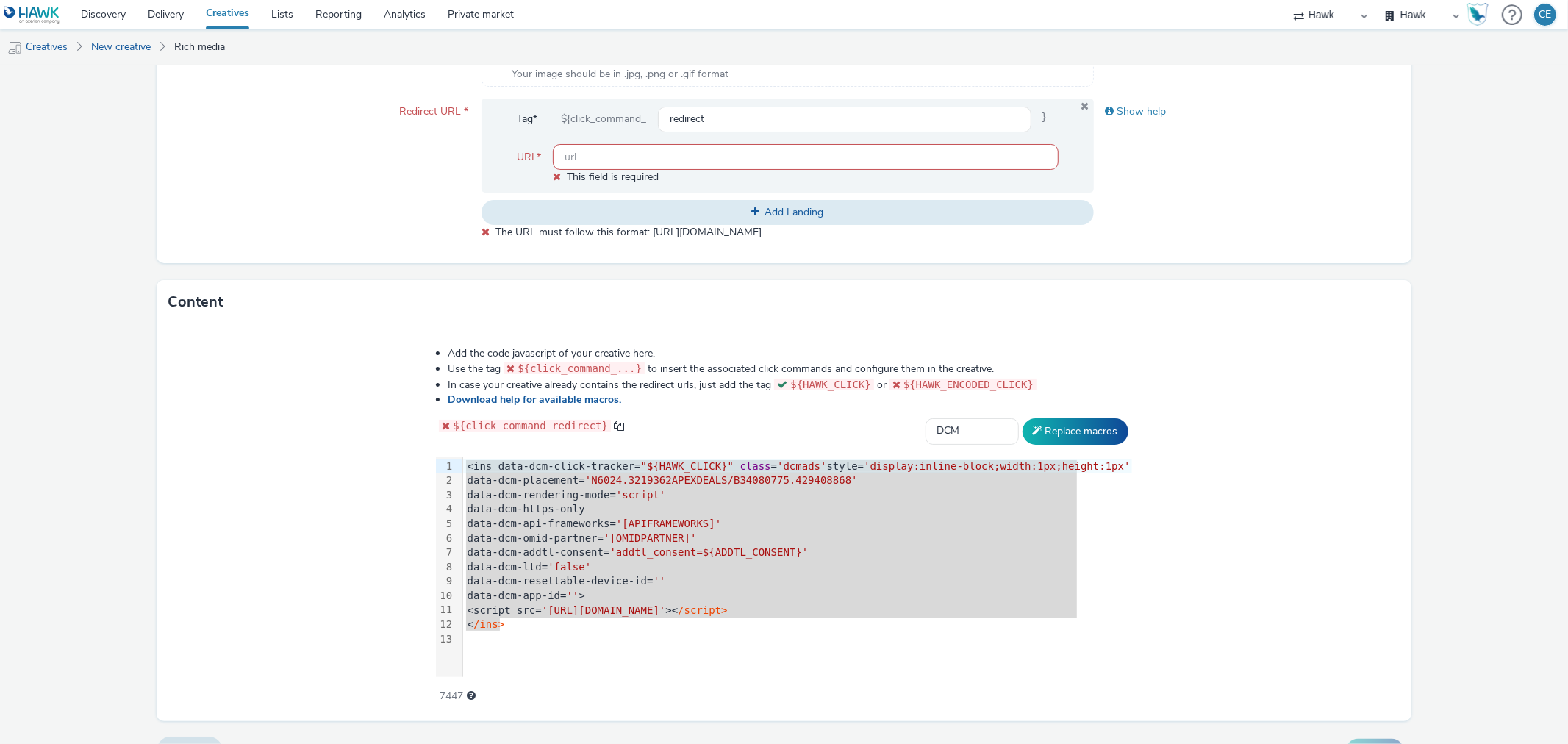
drag, startPoint x: 719, startPoint y: 151, endPoint x: 605, endPoint y: 247, distance: 149.0
click at [605, 247] on div "Type * javascript (app_and_webmobile) Size Standard size Gumgum custom ad size …" at bounding box center [784, 73] width 1254 height 380
paste input "https://ad.doubleclick.net/ddm/trackclk/N6024.3219362APEXDEALS/B34080775.429408…"
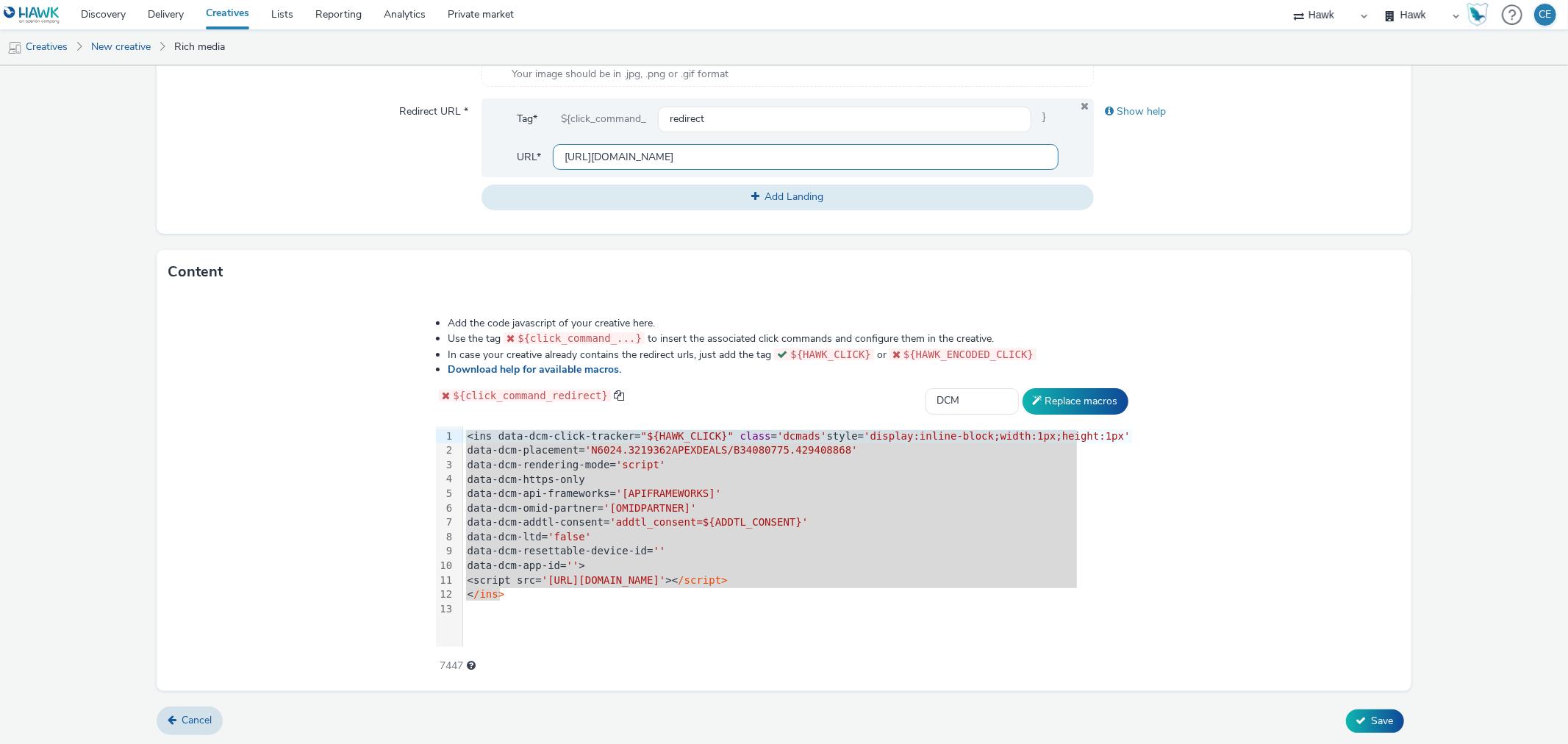
scroll to position [0, 508]
type input "https://ad.doubleclick.net/ddm/trackclk/N6024.3219362APEXDEALS/B34080775.429408…"
click at [1372, 724] on span "Save" at bounding box center [1383, 721] width 22 height 14
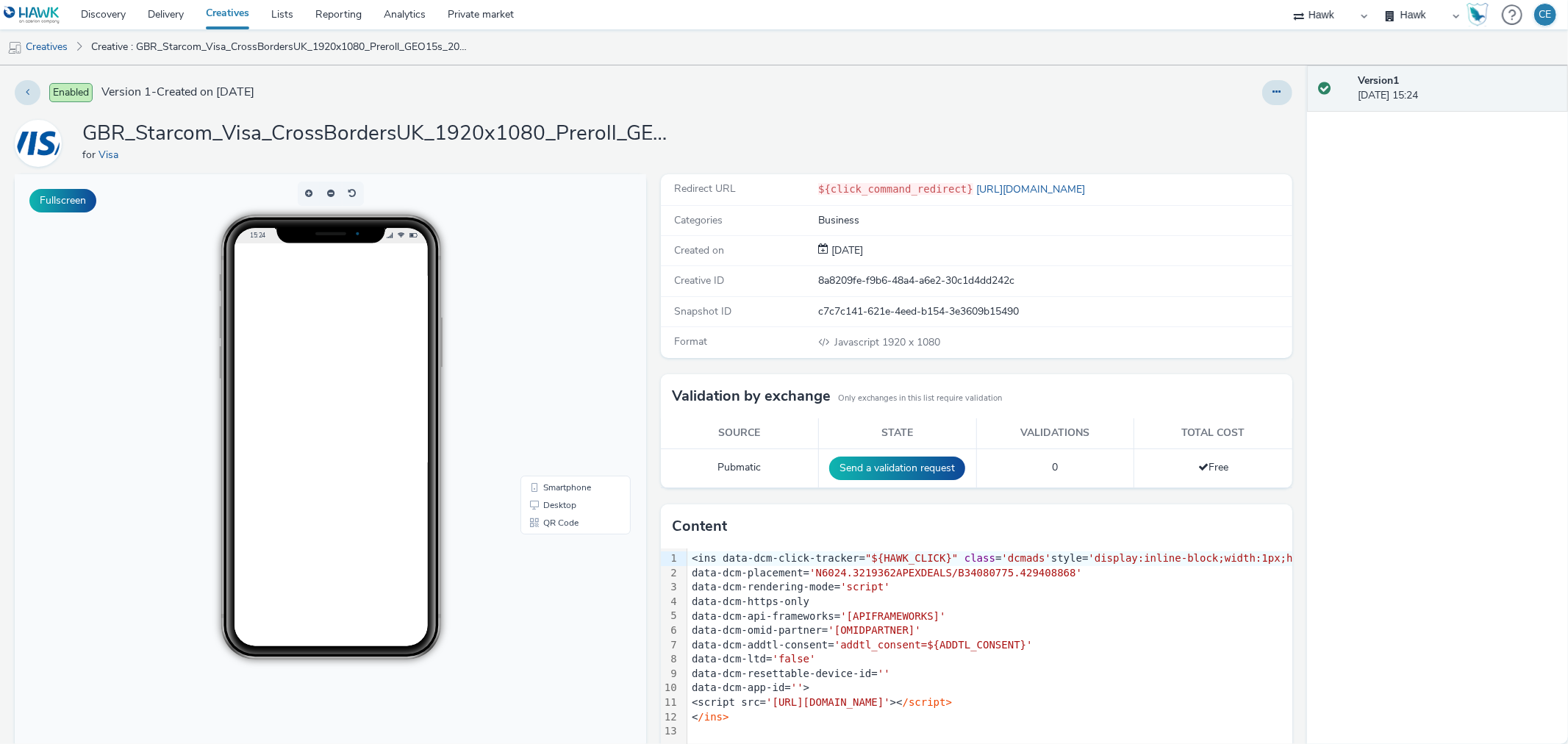
scroll to position [245, 0]
click at [1273, 89] on icon at bounding box center [1277, 92] width 8 height 10
click at [1220, 211] on link "Archive" at bounding box center [1237, 210] width 110 height 29
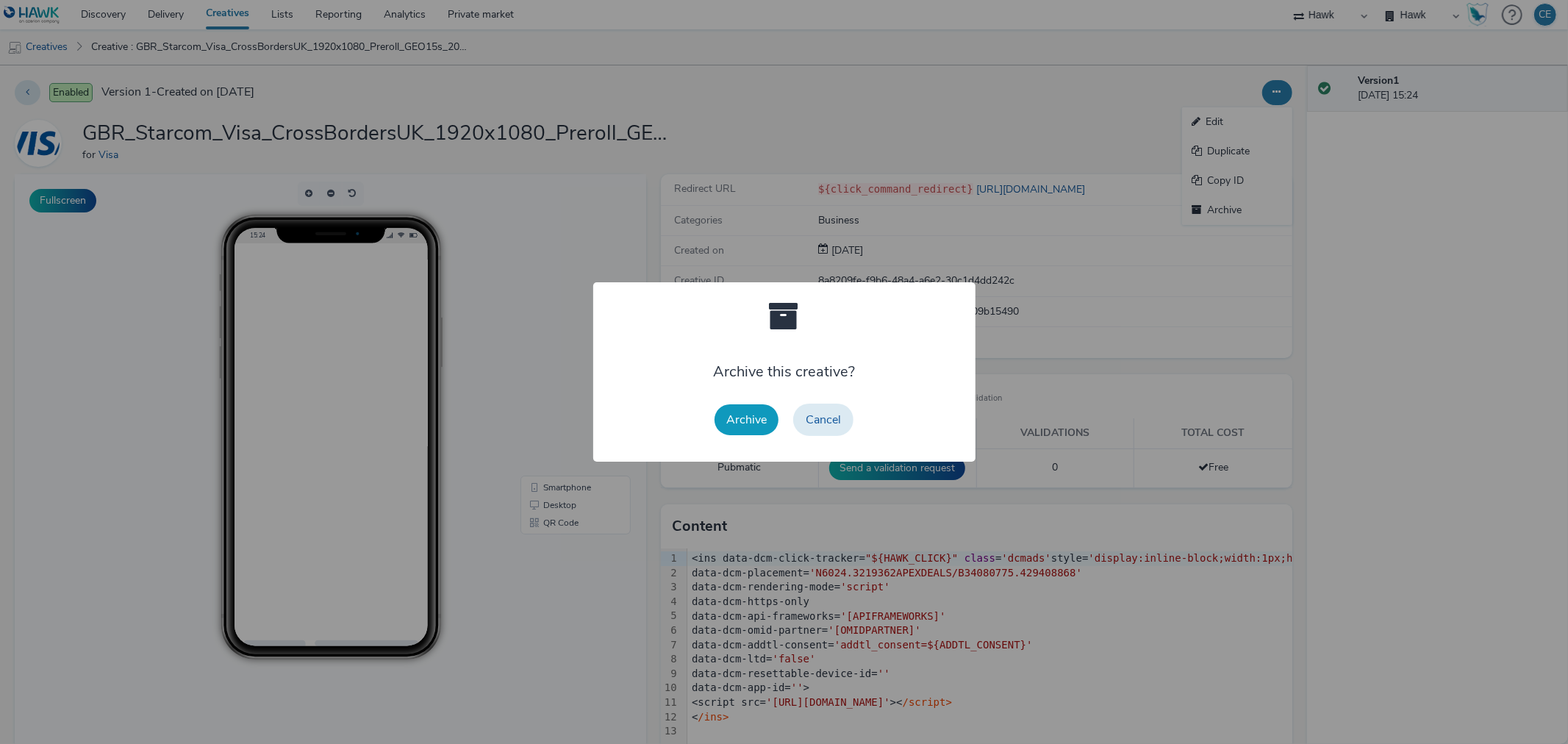
click at [737, 424] on button "Archive" at bounding box center [746, 420] width 64 height 31
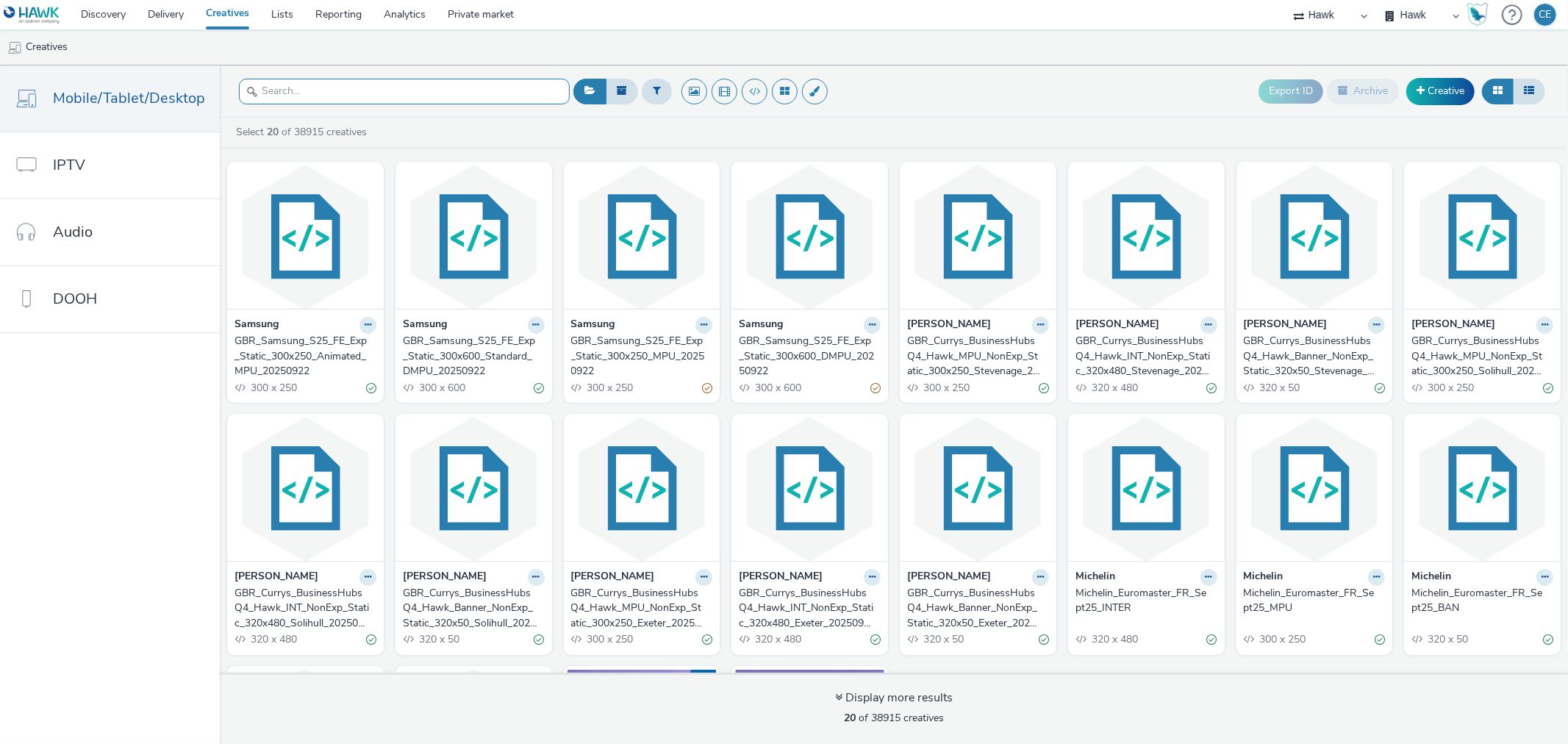
click at [403, 83] on input "text" at bounding box center [405, 91] width 331 height 25
paste input "GBR_Starcom_Visa_CrossBordersUK_1920x1080_Preroll_GEO15s_20250721"
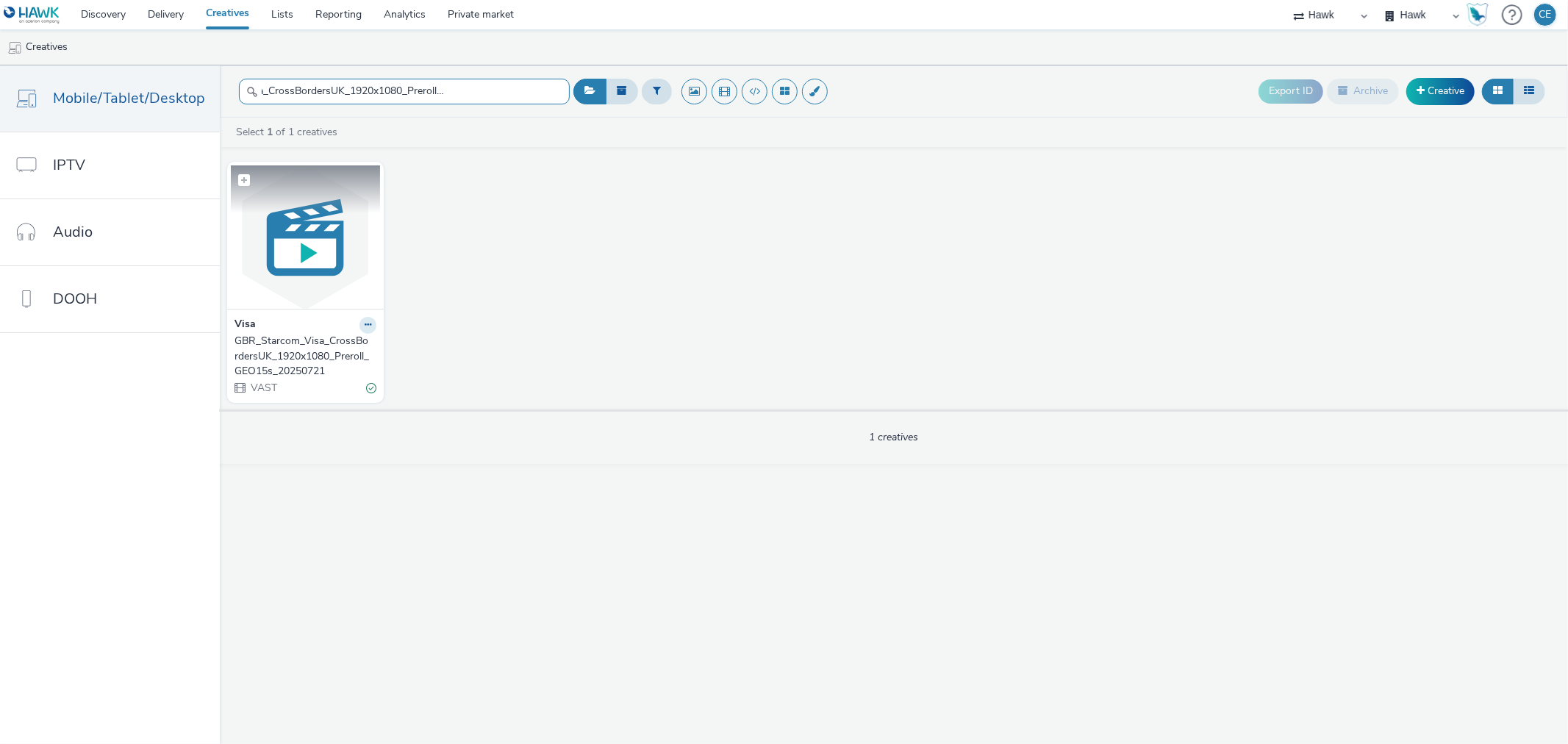
type input "GBR_Starcom_Visa_CrossBordersUK_1920x1080_Preroll_GEO15s_20250721"
click at [348, 245] on img at bounding box center [305, 237] width 149 height 143
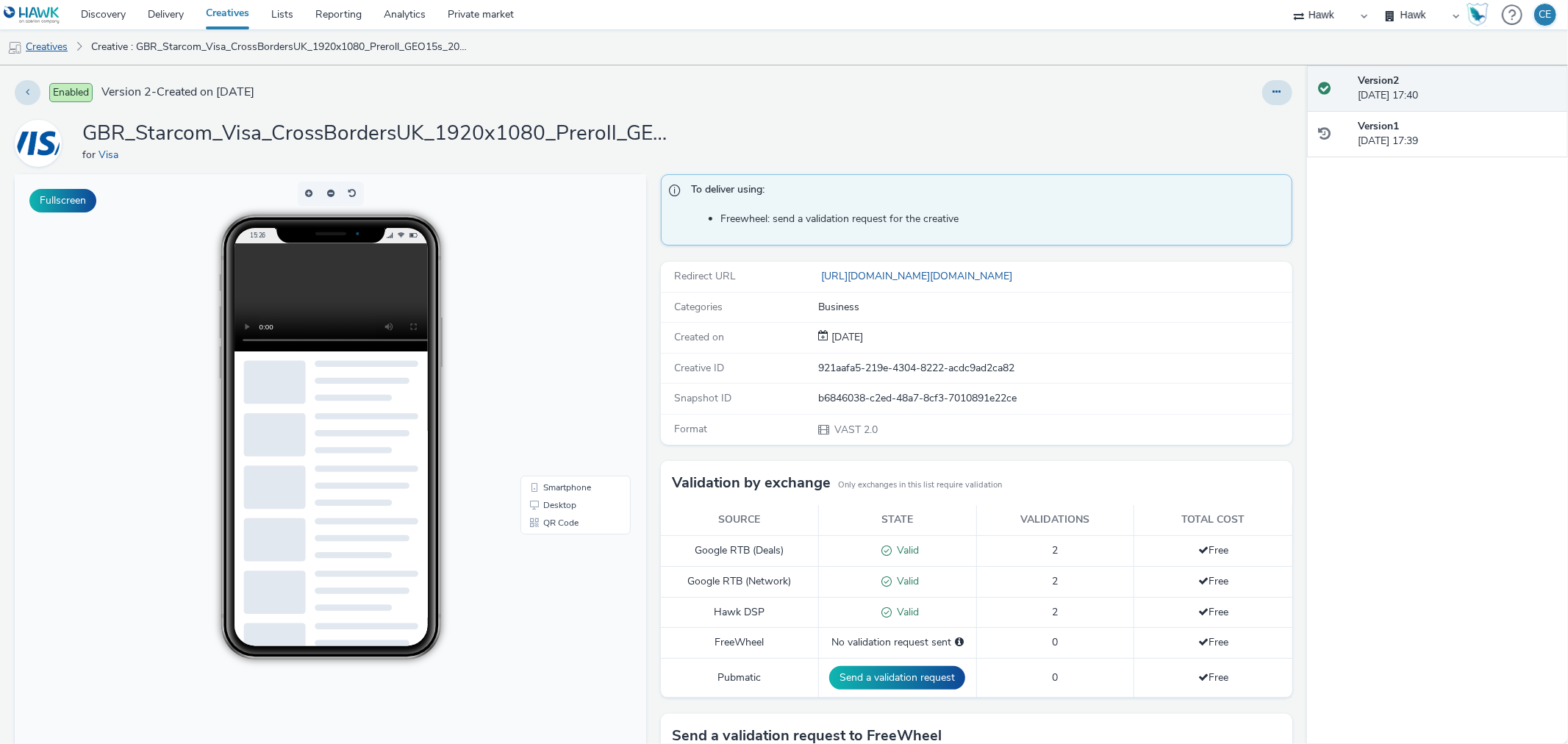
drag, startPoint x: 56, startPoint y: 49, endPoint x: 70, endPoint y: 44, distance: 14.9
click at [56, 49] on link "Creatives" at bounding box center [37, 47] width 75 height 36
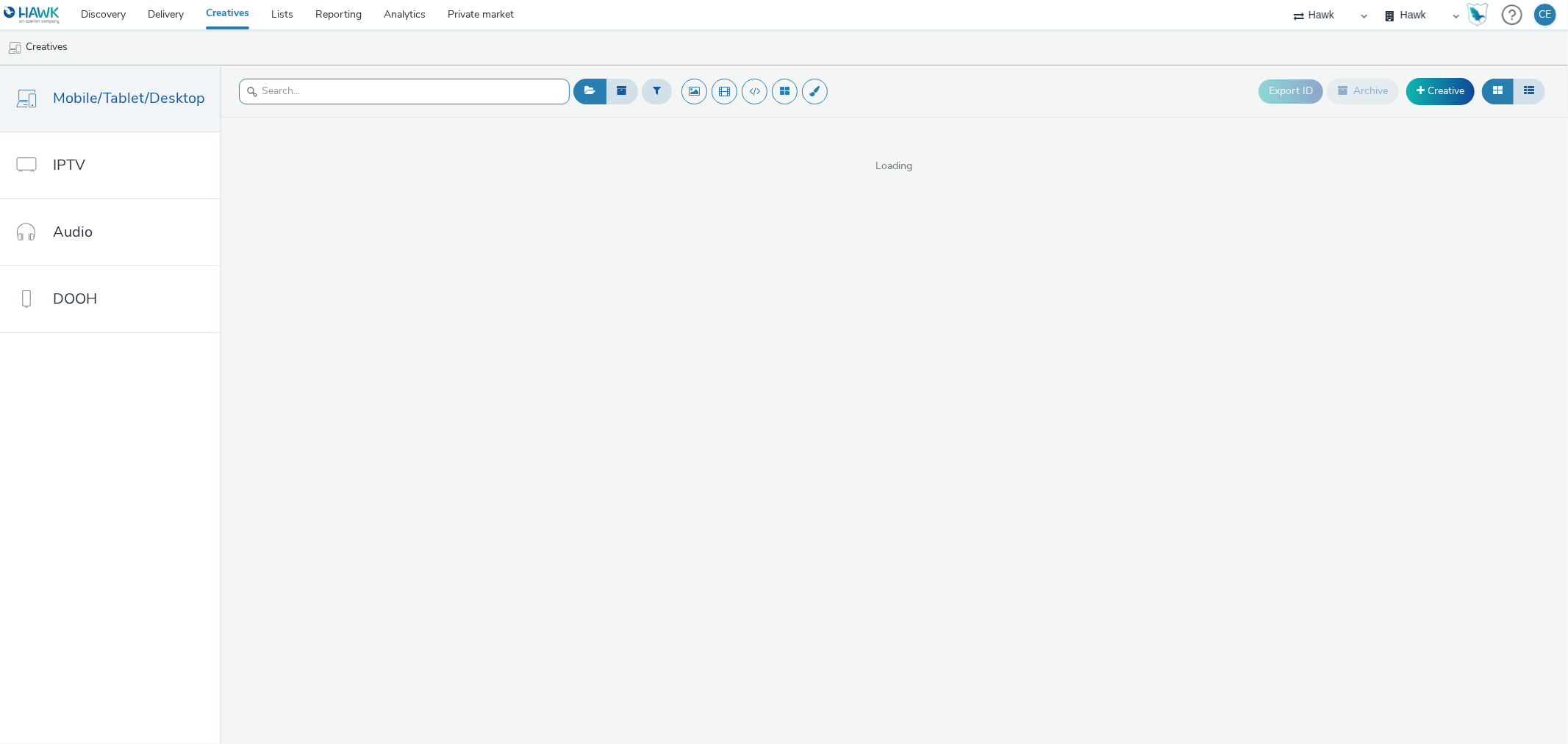
paste input "GBR_Starcom_Visa_CrossBordersUK_1920x1080_Preroll_Security_6s_20250613"
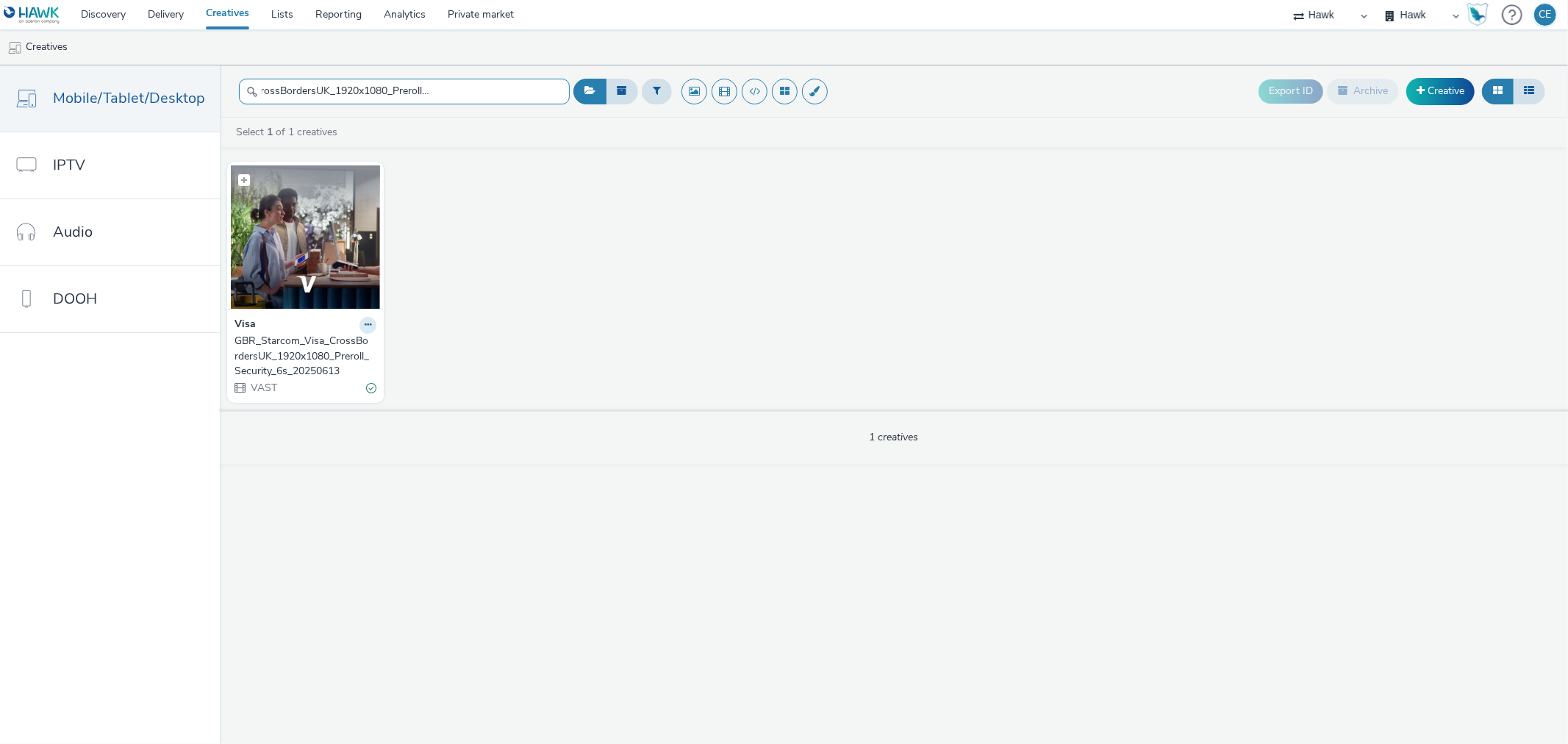
type input "GBR_Starcom_Visa_CrossBordersUK_1920x1080_Preroll_Security_6s_20250613"
click at [335, 270] on img at bounding box center [305, 237] width 149 height 143
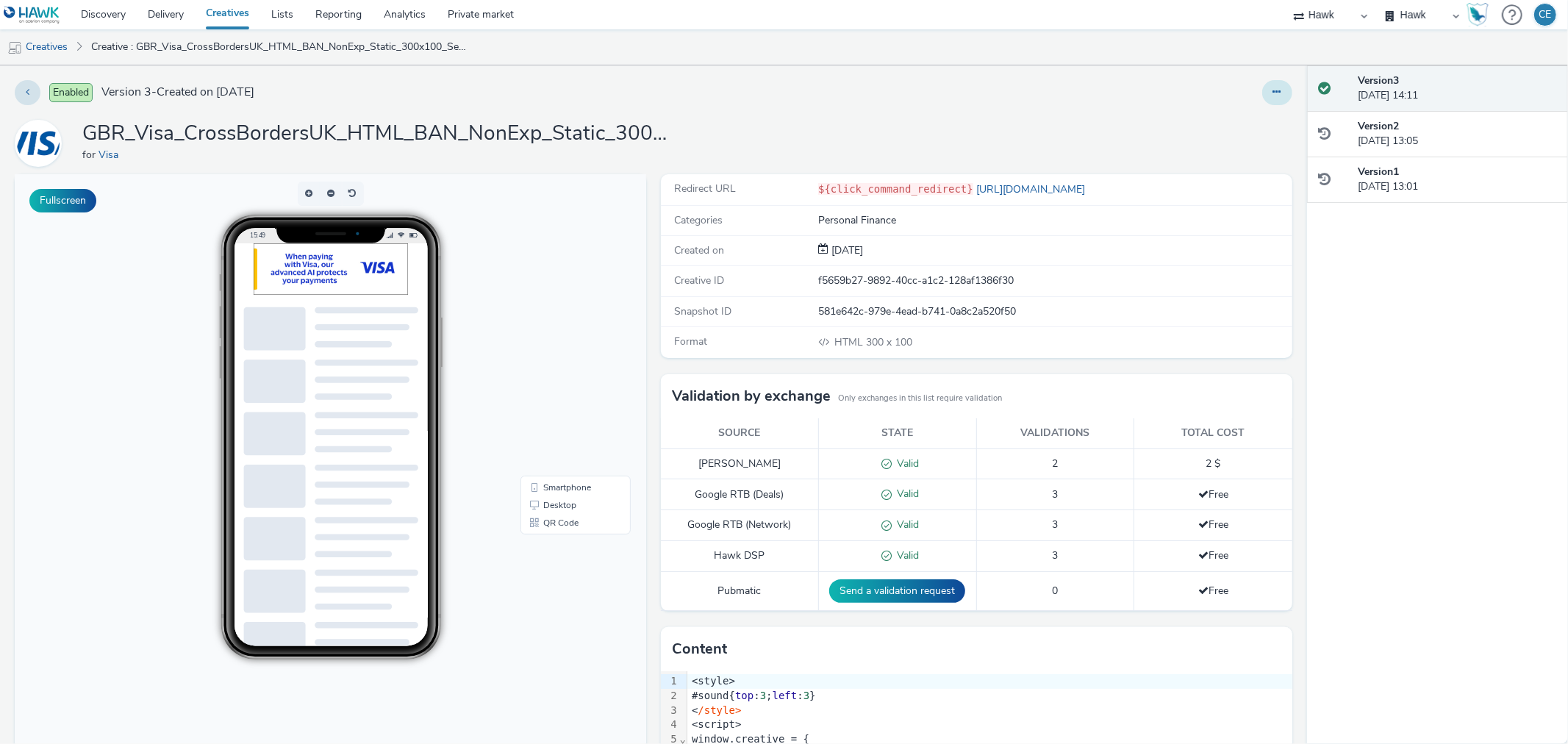
click at [1262, 86] on button at bounding box center [1277, 93] width 30 height 25
click at [1234, 118] on link "Edit" at bounding box center [1237, 122] width 110 height 29
